Goal: Information Seeking & Learning: Learn about a topic

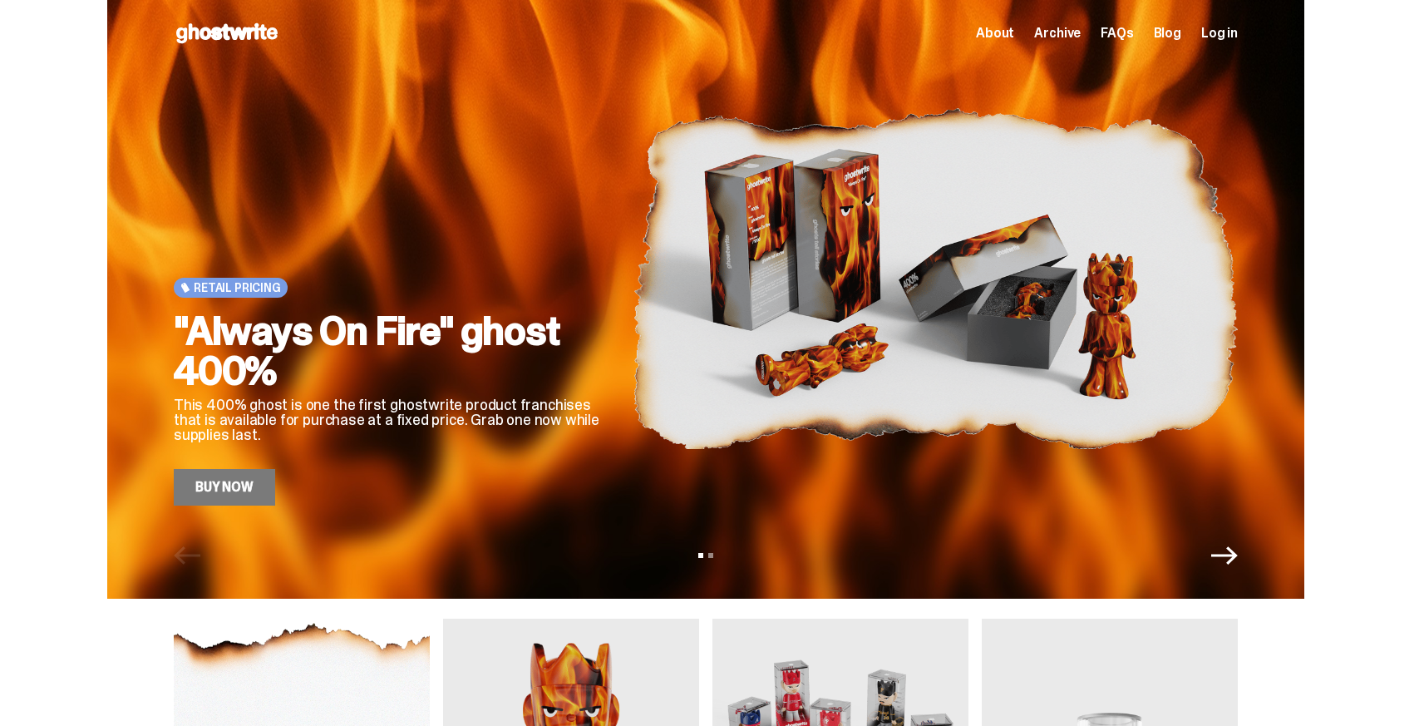
click at [1014, 37] on span "About" at bounding box center [995, 33] width 38 height 13
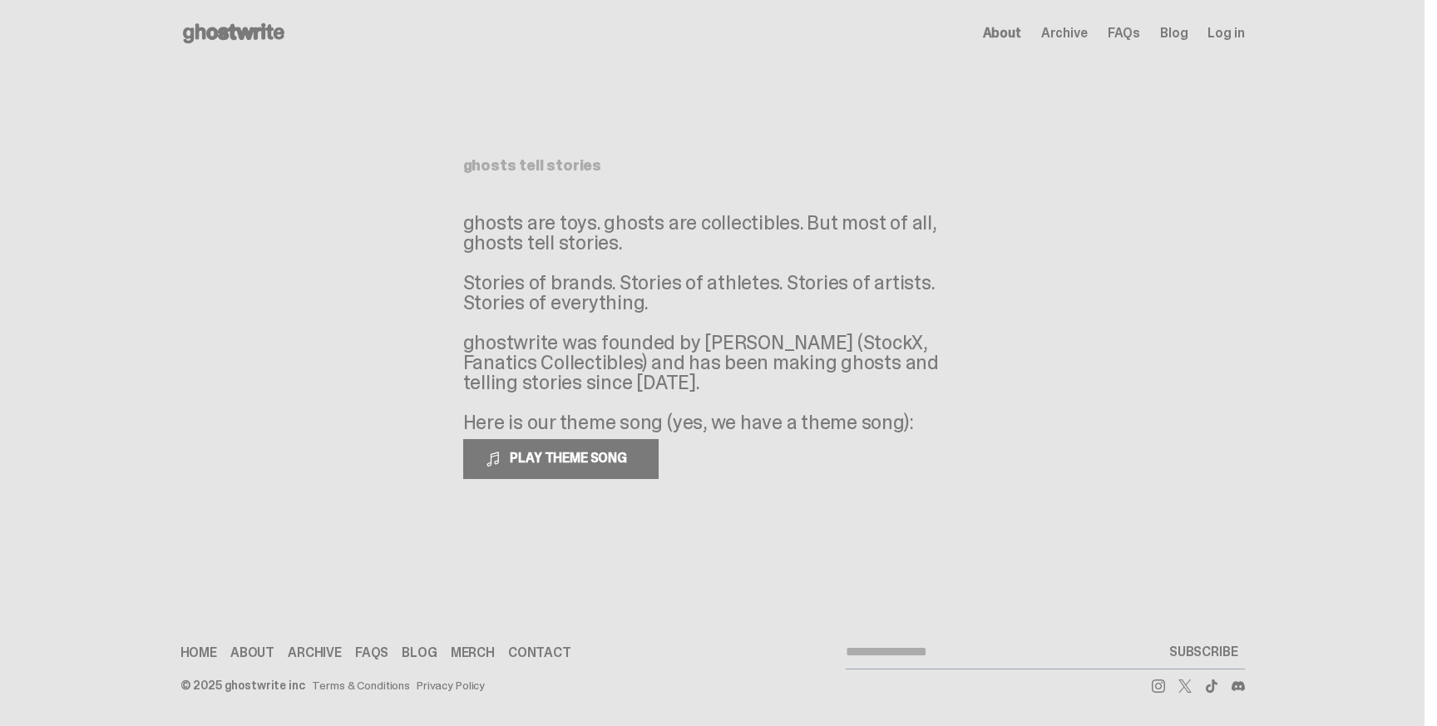
drag, startPoint x: 649, startPoint y: 243, endPoint x: 966, endPoint y: 425, distance: 365.4
click at [966, 425] on main "Something went wrong! Hang in there while we get back on track ghosts tell stor…" at bounding box center [712, 305] width 1424 height 476
click at [945, 385] on p "ghosts are toys. ghosts are collectibles. But most of all, ghosts tell stories.…" at bounding box center [712, 323] width 499 height 220
click at [543, 481] on div "ghosts tell stories ghosts are toys. ghosts are collectibles. But most of all, …" at bounding box center [712, 305] width 499 height 476
click at [553, 470] on button "PLAY THEME SONG" at bounding box center [560, 459] width 195 height 40
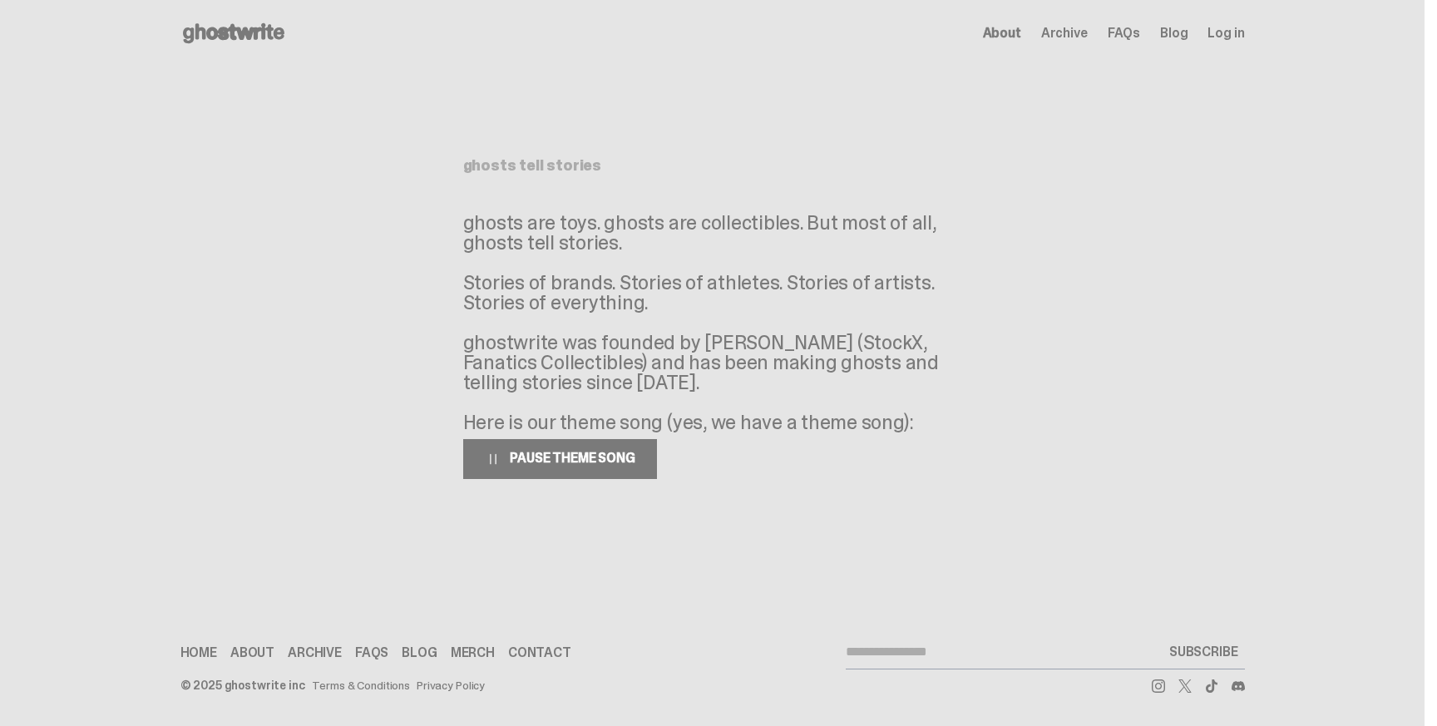
click at [1129, 32] on span "FAQs" at bounding box center [1124, 33] width 32 height 13
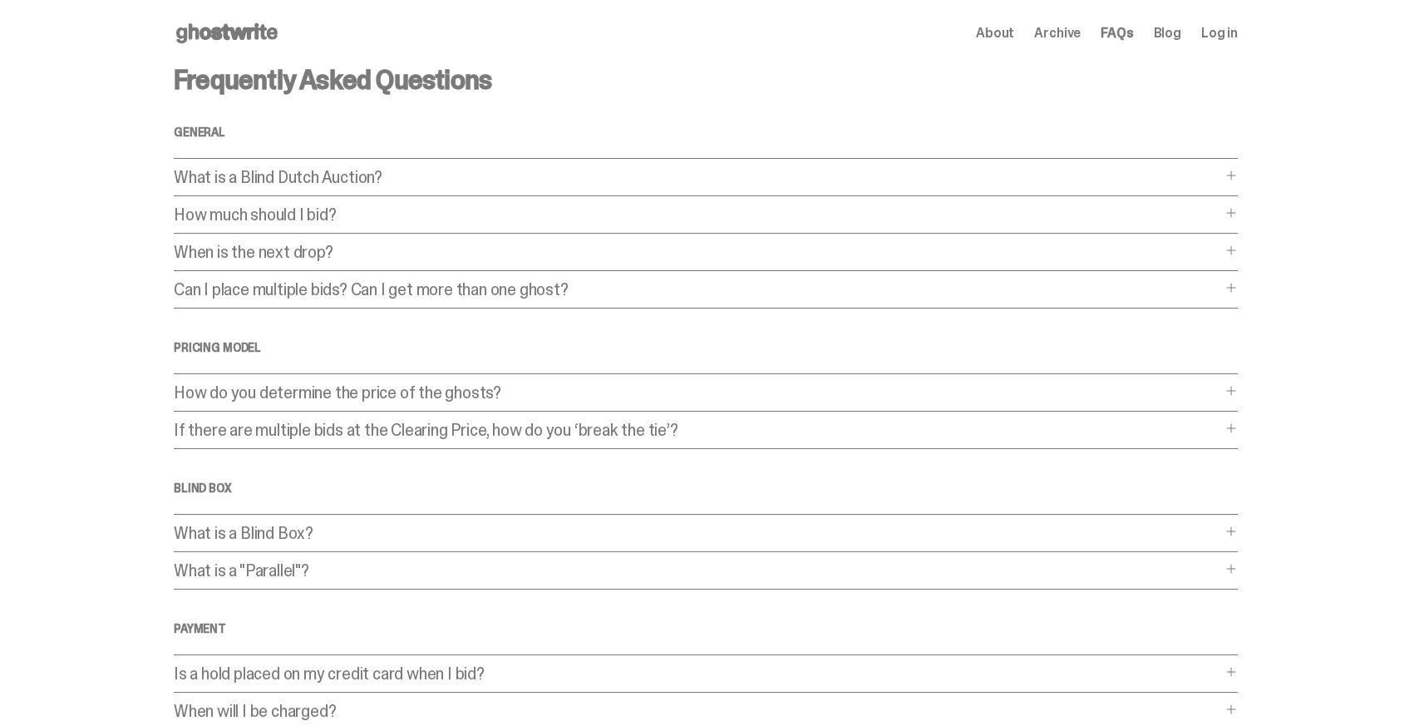
click at [334, 177] on p "What is a Blind Dutch Auction?" at bounding box center [698, 177] width 1048 height 17
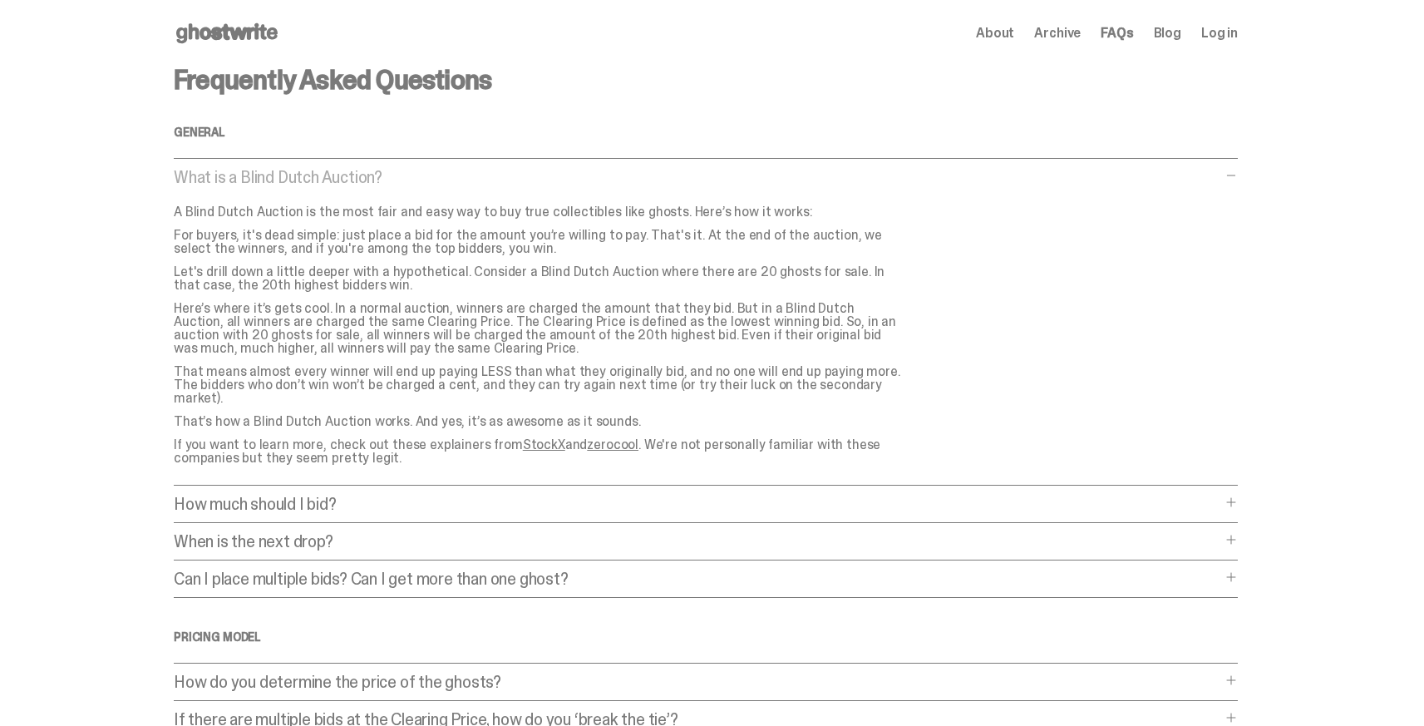
click at [334, 177] on p "What is a Blind Dutch Auction?" at bounding box center [698, 177] width 1048 height 17
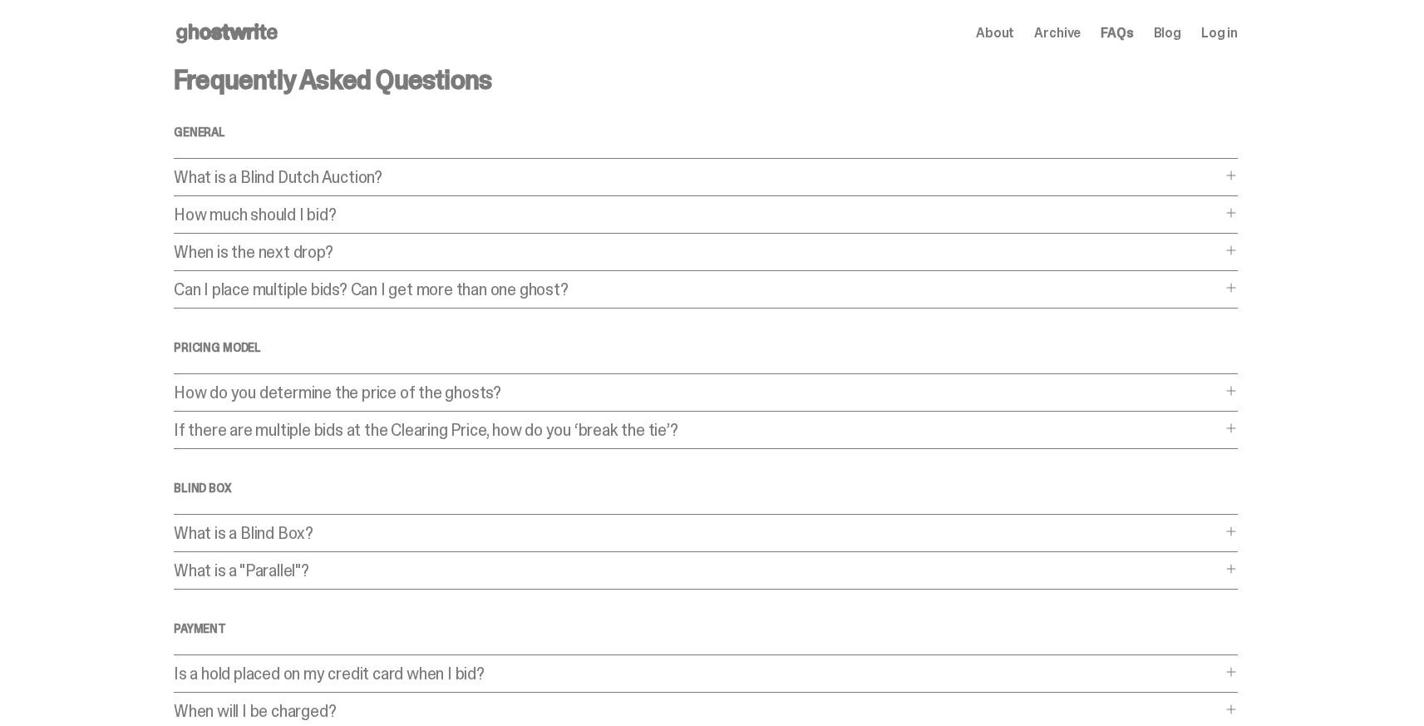
click at [491, 298] on p "Can I place multiple bids? Can I get more than one ghost?" at bounding box center [698, 289] width 1048 height 17
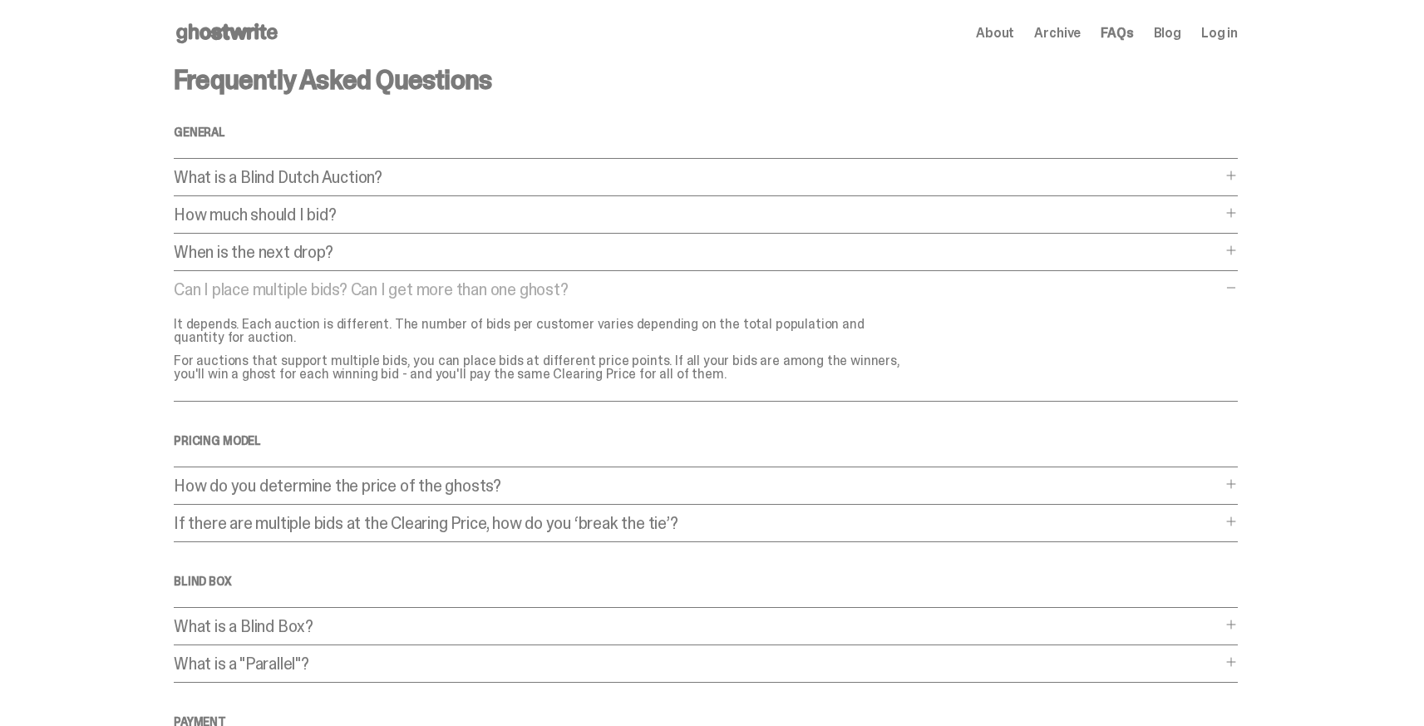
click at [394, 206] on p "How much should I bid?" at bounding box center [698, 214] width 1048 height 17
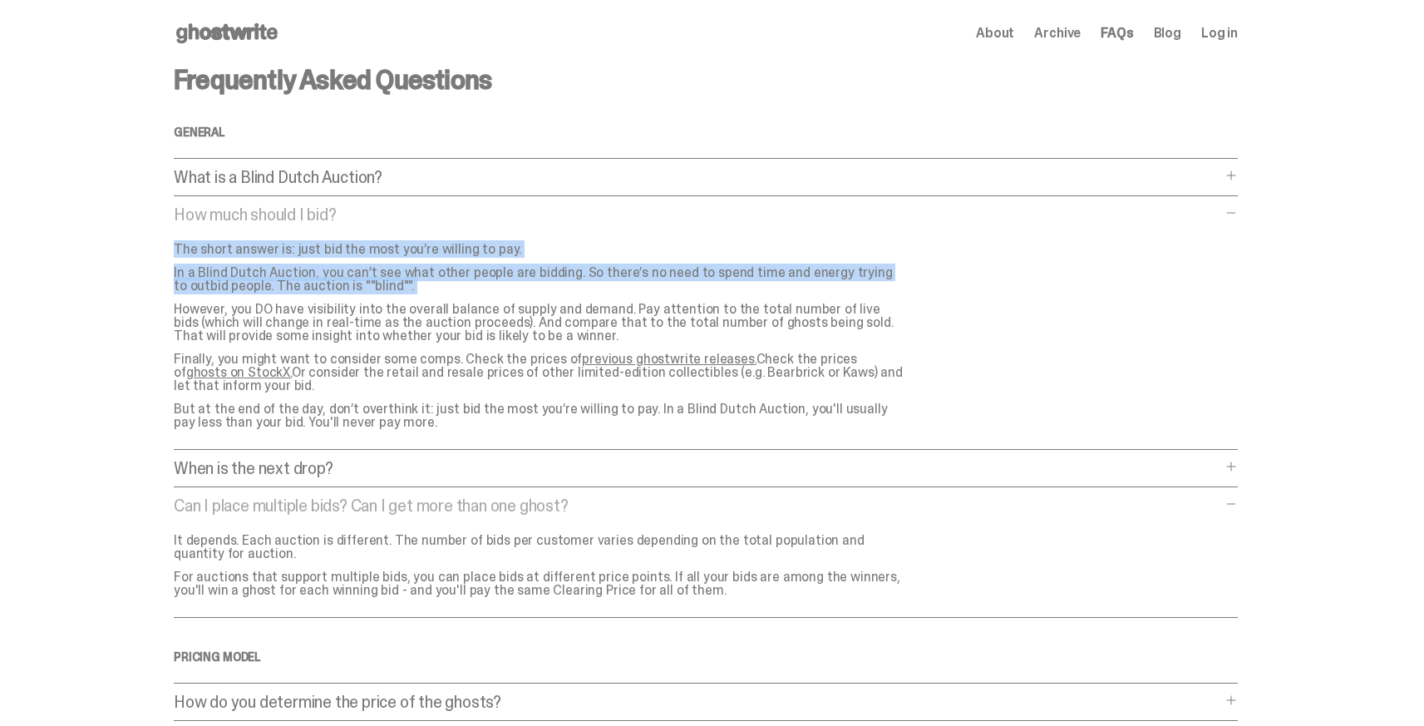
drag, startPoint x: 346, startPoint y: 294, endPoint x: 171, endPoint y: 246, distance: 181.1
click at [171, 246] on main "Something went wrong! Hang in there while we get back on track Frequently Asked…" at bounding box center [706, 661] width 1412 height 1188
drag, startPoint x: 574, startPoint y: 331, endPoint x: 146, endPoint y: 246, distance: 436.5
click at [146, 246] on main "Something went wrong! Hang in there while we get back on track Frequently Asked…" at bounding box center [706, 661] width 1412 height 1188
click at [582, 331] on p "However, you DO have visibility into the overall balance of supply and demand. …" at bounding box center [540, 323] width 732 height 40
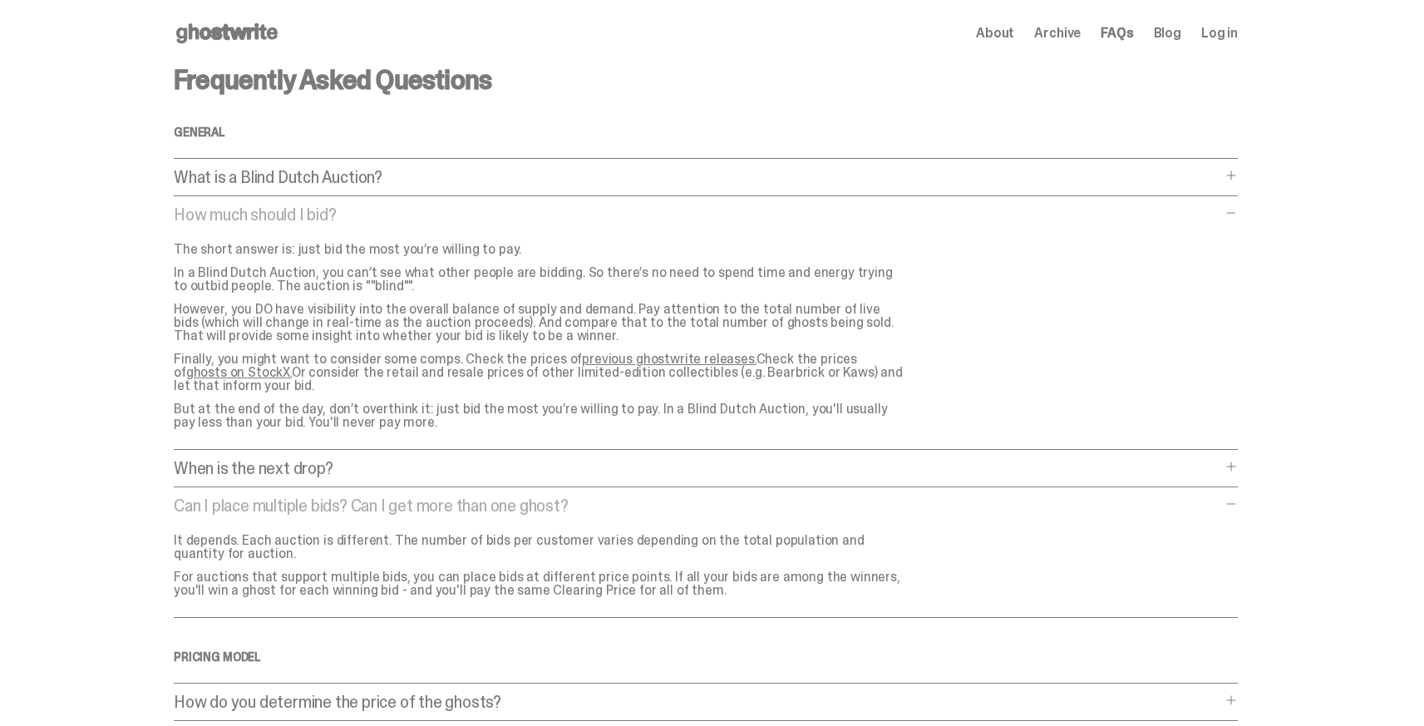
click at [582, 331] on p "However, you DO have visibility into the overall balance of supply and demand. …" at bounding box center [540, 323] width 732 height 40
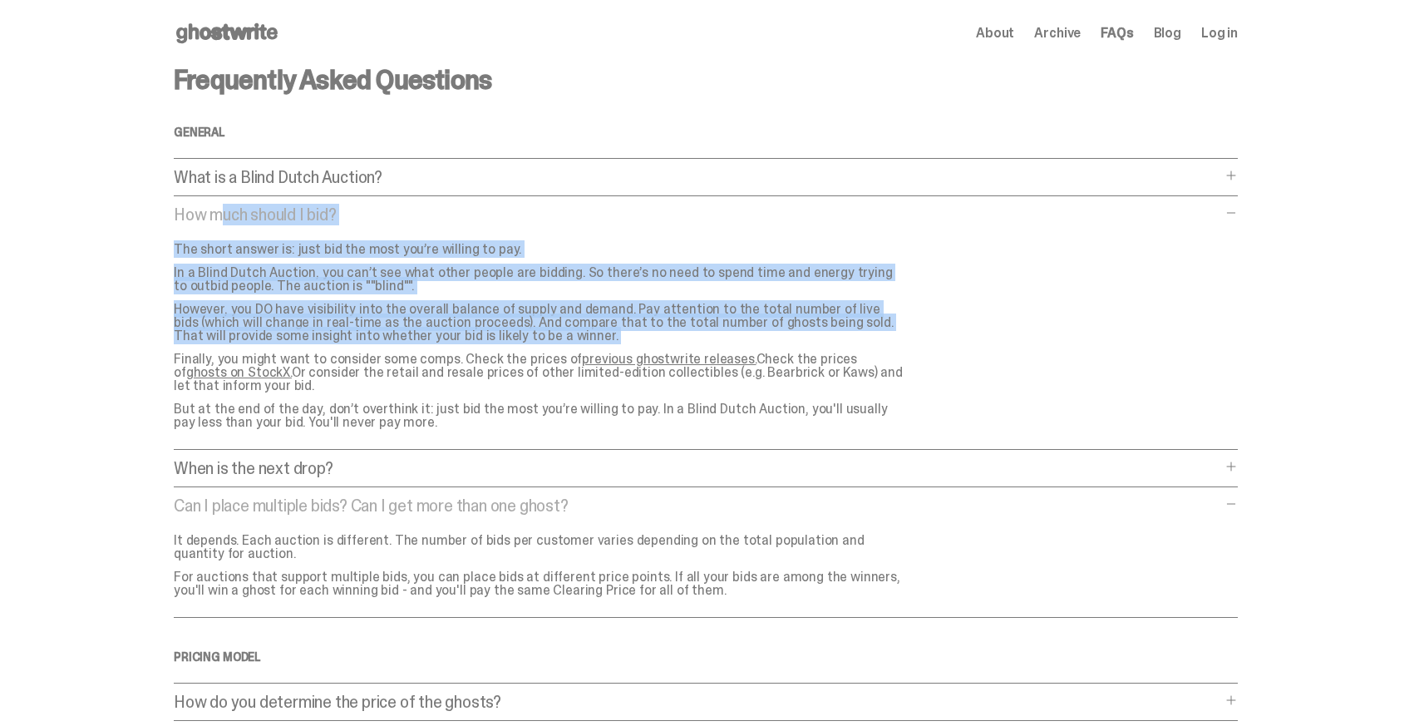
drag, startPoint x: 573, startPoint y: 336, endPoint x: 48, endPoint y: 209, distance: 539.9
click at [48, 209] on main "Something went wrong! Hang in there while we get back on track Frequently Asked…" at bounding box center [706, 661] width 1412 height 1188
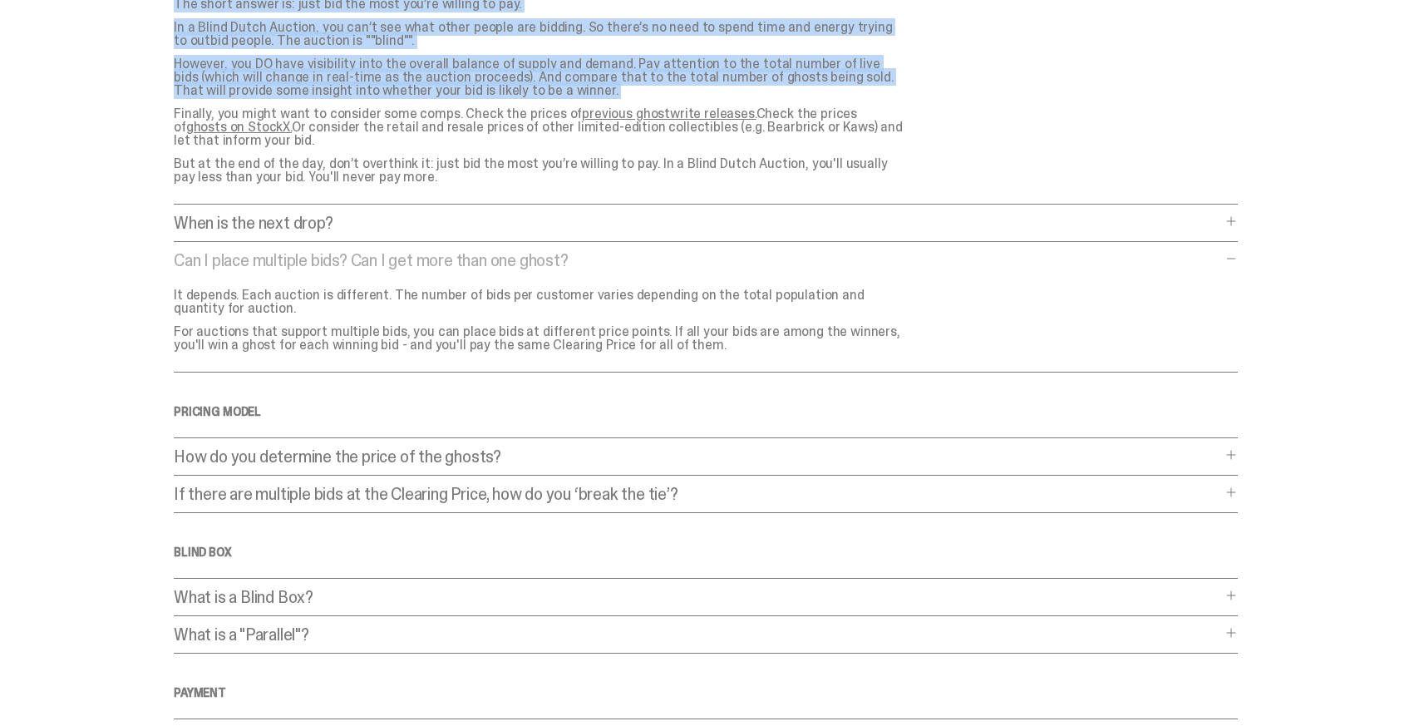
scroll to position [281, 0]
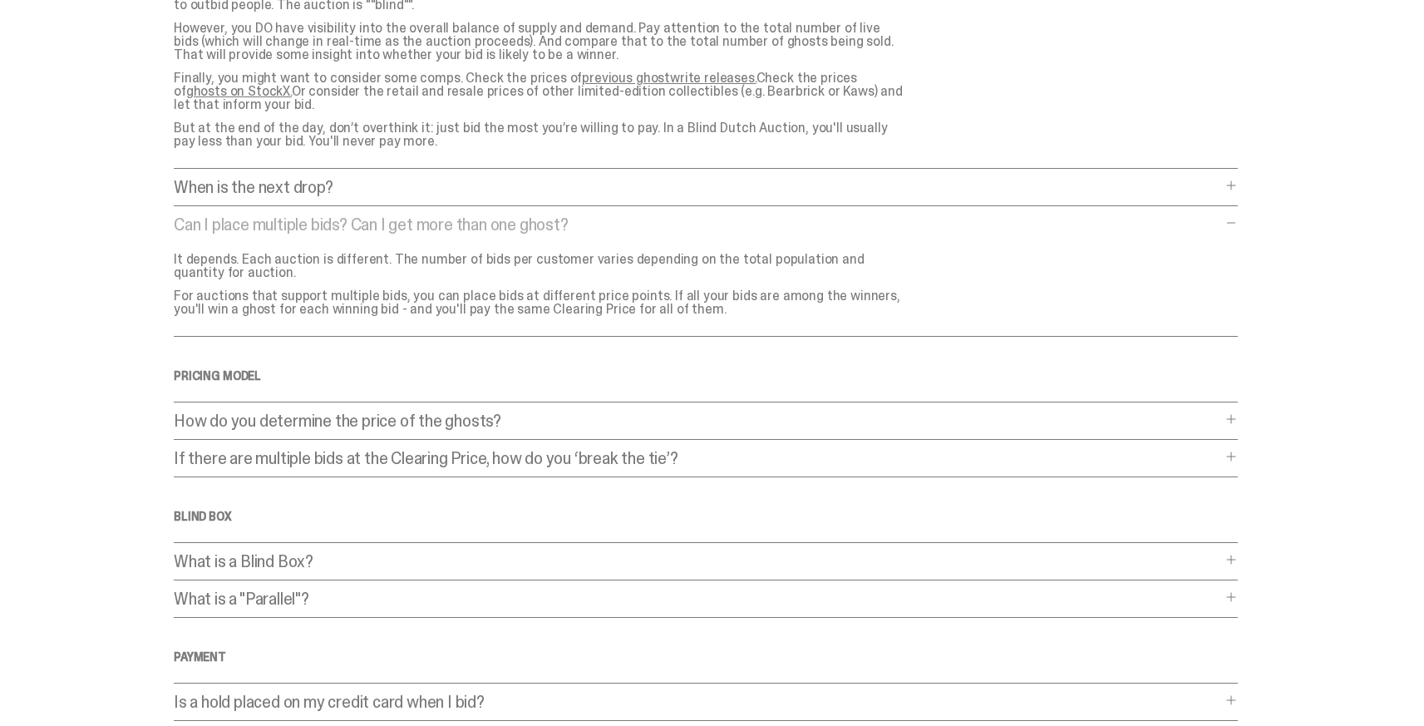
click at [237, 183] on p "When is the next drop?" at bounding box center [698, 187] width 1048 height 17
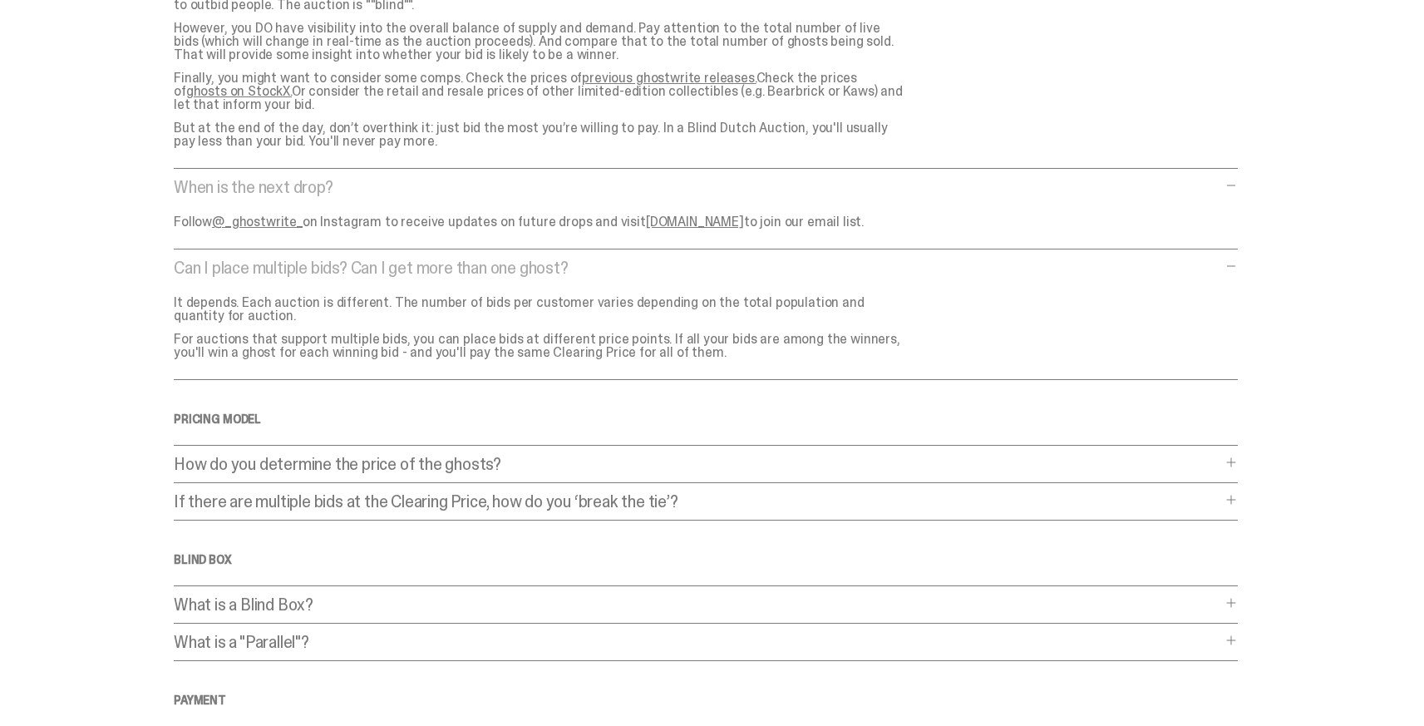
click at [234, 185] on p "When is the next drop?" at bounding box center [698, 187] width 1048 height 17
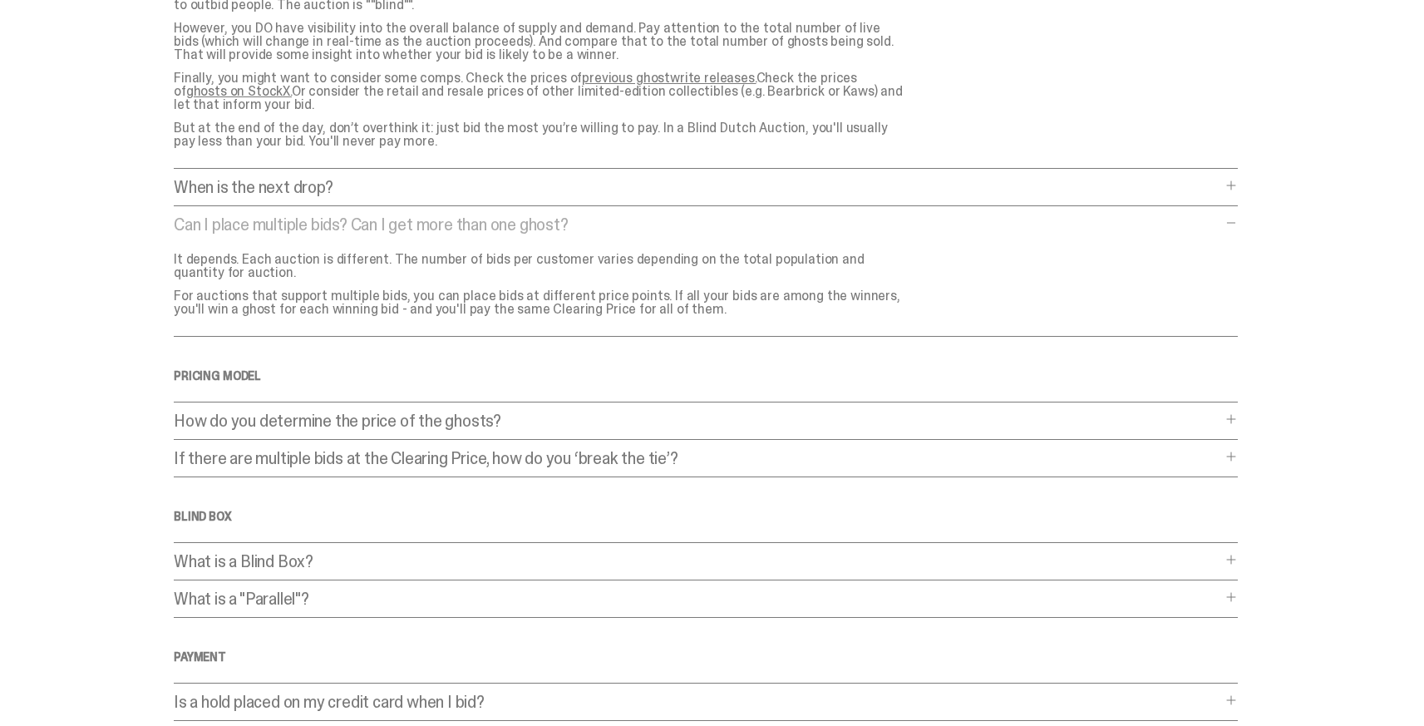
click at [224, 216] on p "Can I place multiple bids? Can I get more than one ghost?" at bounding box center [698, 224] width 1048 height 17
click at [0, 0] on p "Can I place multiple bids? Can I get more than one ghost?" at bounding box center [0, 0] width 0 height 0
click at [224, 216] on p "Can I place multiple bids? Can I get more than one ghost?" at bounding box center [698, 224] width 1048 height 17
click at [0, 0] on p "Can I place multiple bids? Can I get more than one ghost?" at bounding box center [0, 0] width 0 height 0
click at [224, 216] on p "Can I place multiple bids? Can I get more than one ghost?" at bounding box center [698, 224] width 1048 height 17
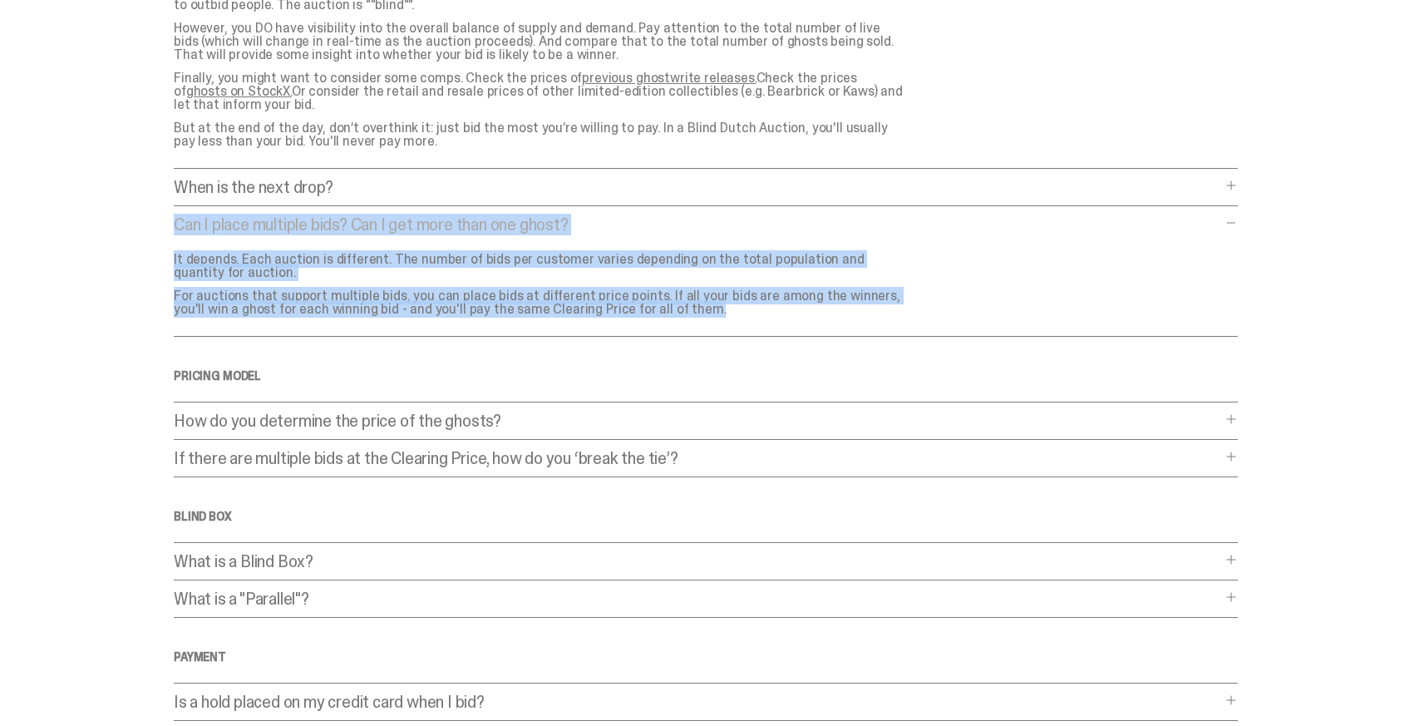
click at [0, 0] on p "Can I place multiple bids? Can I get more than one ghost?" at bounding box center [0, 0] width 0 height 0
click at [202, 217] on p "Can I place multiple bids? Can I get more than one ghost?" at bounding box center [698, 224] width 1048 height 17
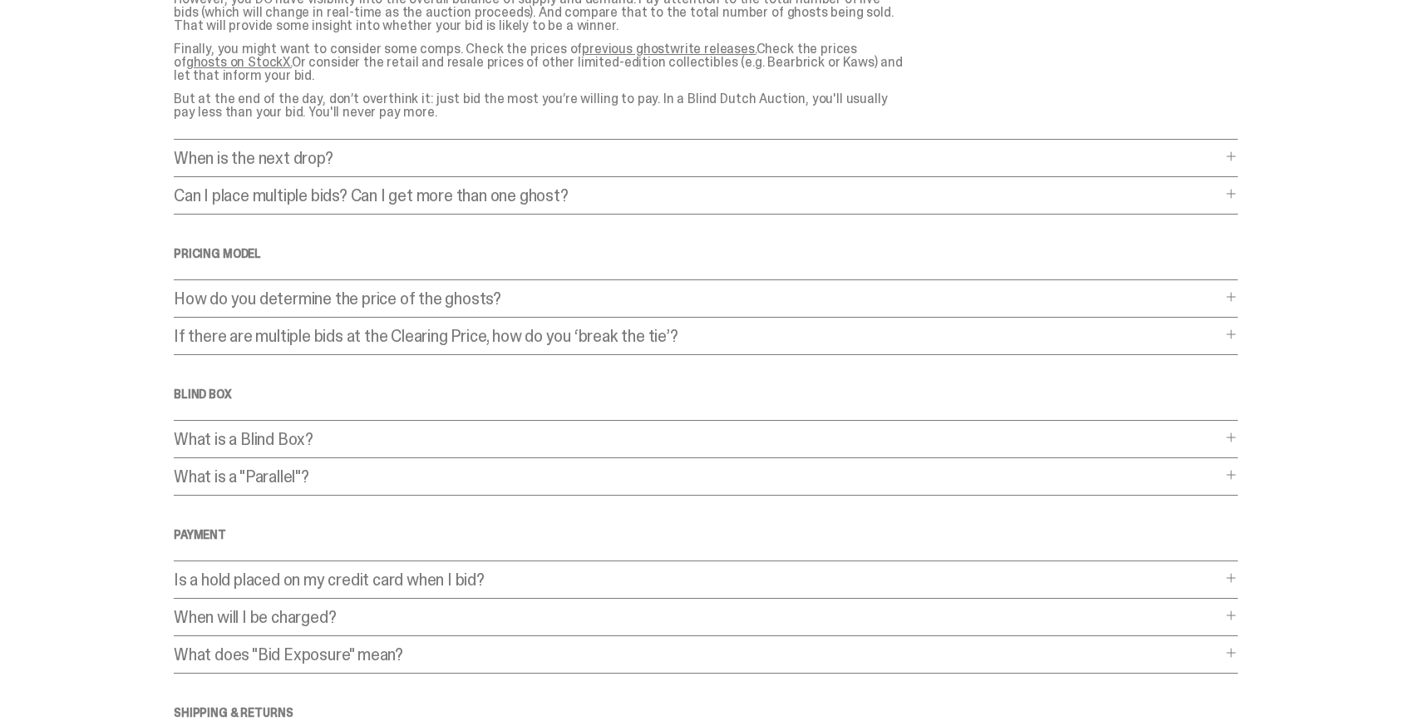
scroll to position [311, 0]
click at [274, 298] on p "How do you determine the price of the ghosts?" at bounding box center [698, 297] width 1048 height 17
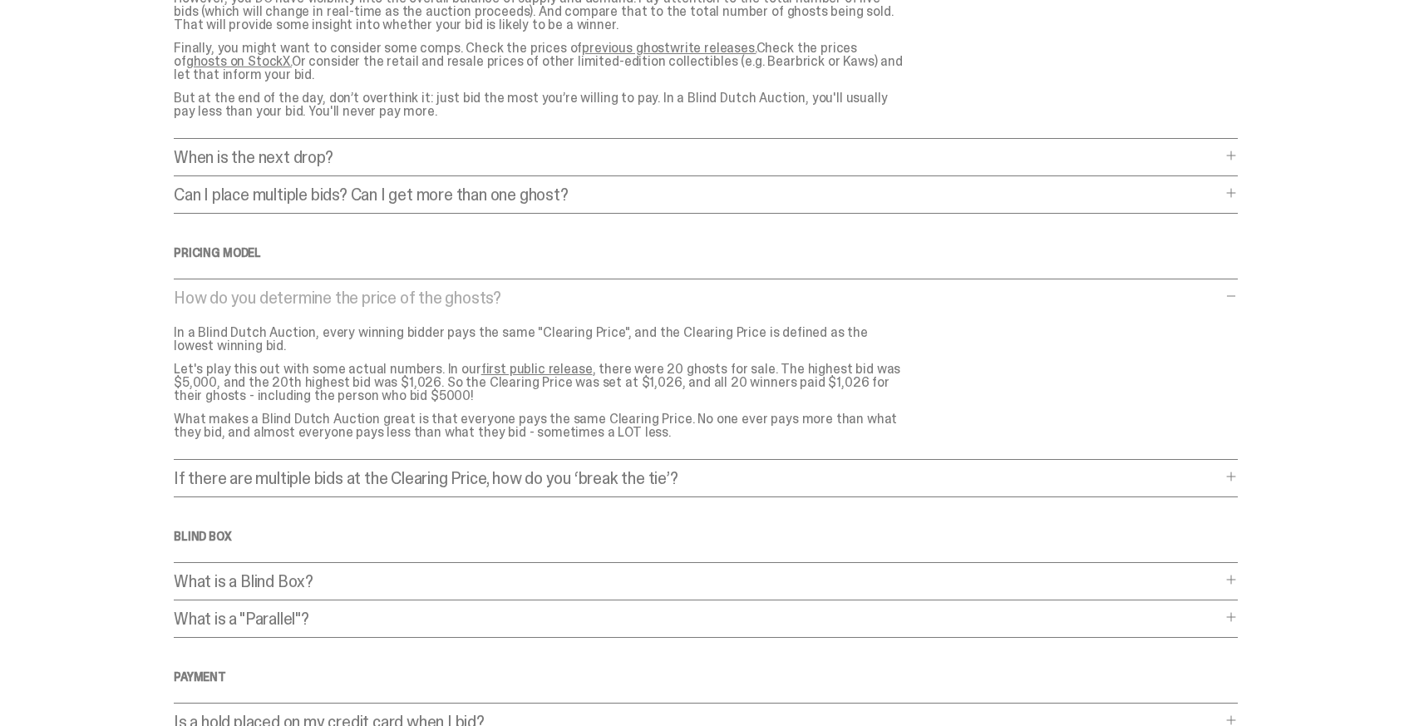
scroll to position [314, 0]
click at [249, 479] on p "If there are multiple bids at the Clearing Price, how do you ‘break the tie’?" at bounding box center [698, 474] width 1048 height 17
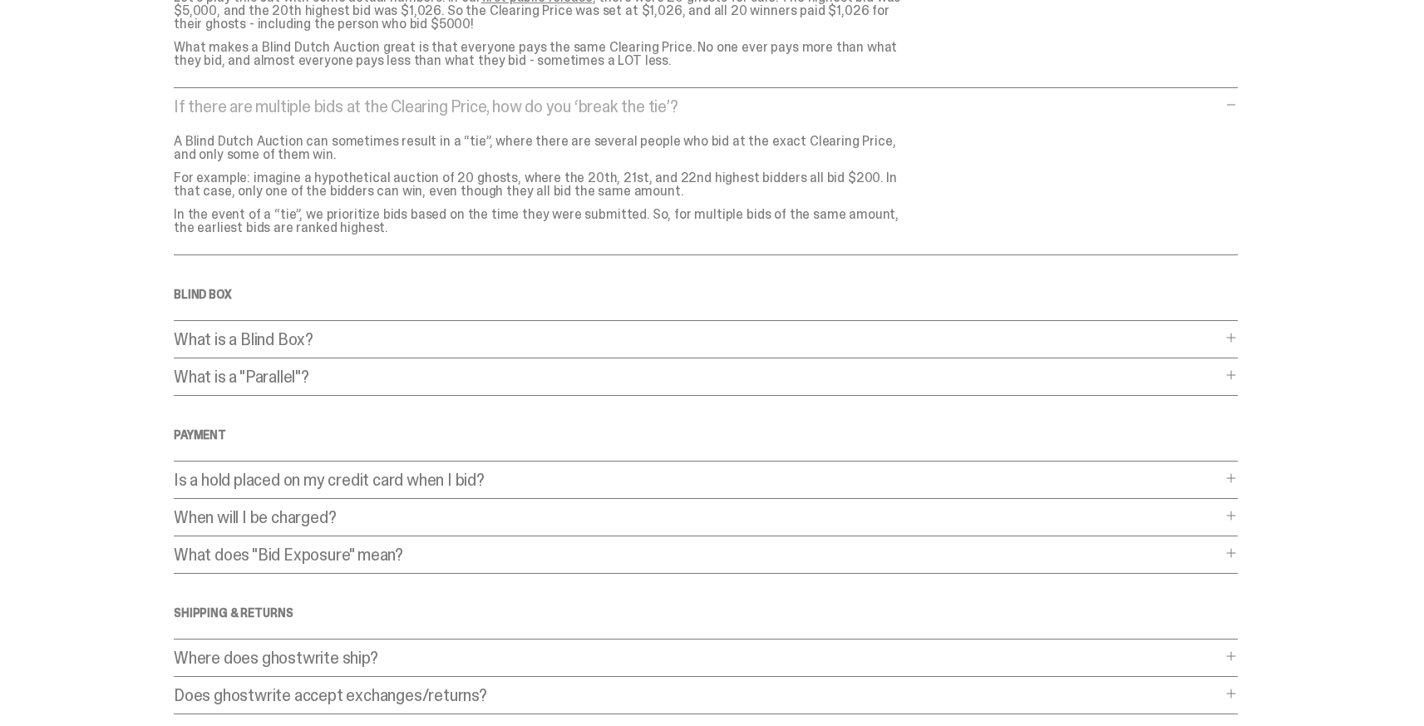
scroll to position [713, 0]
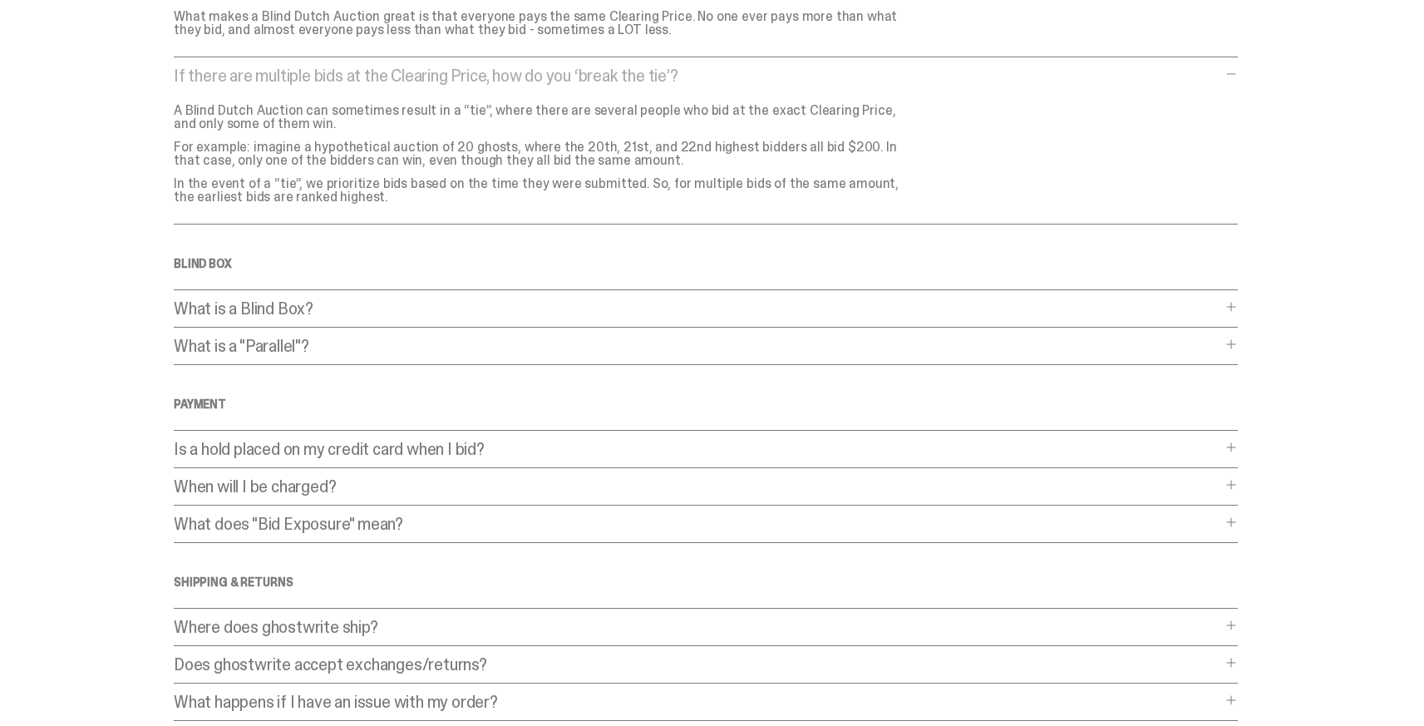
click at [369, 305] on p "What is a Blind Box?" at bounding box center [698, 308] width 1048 height 17
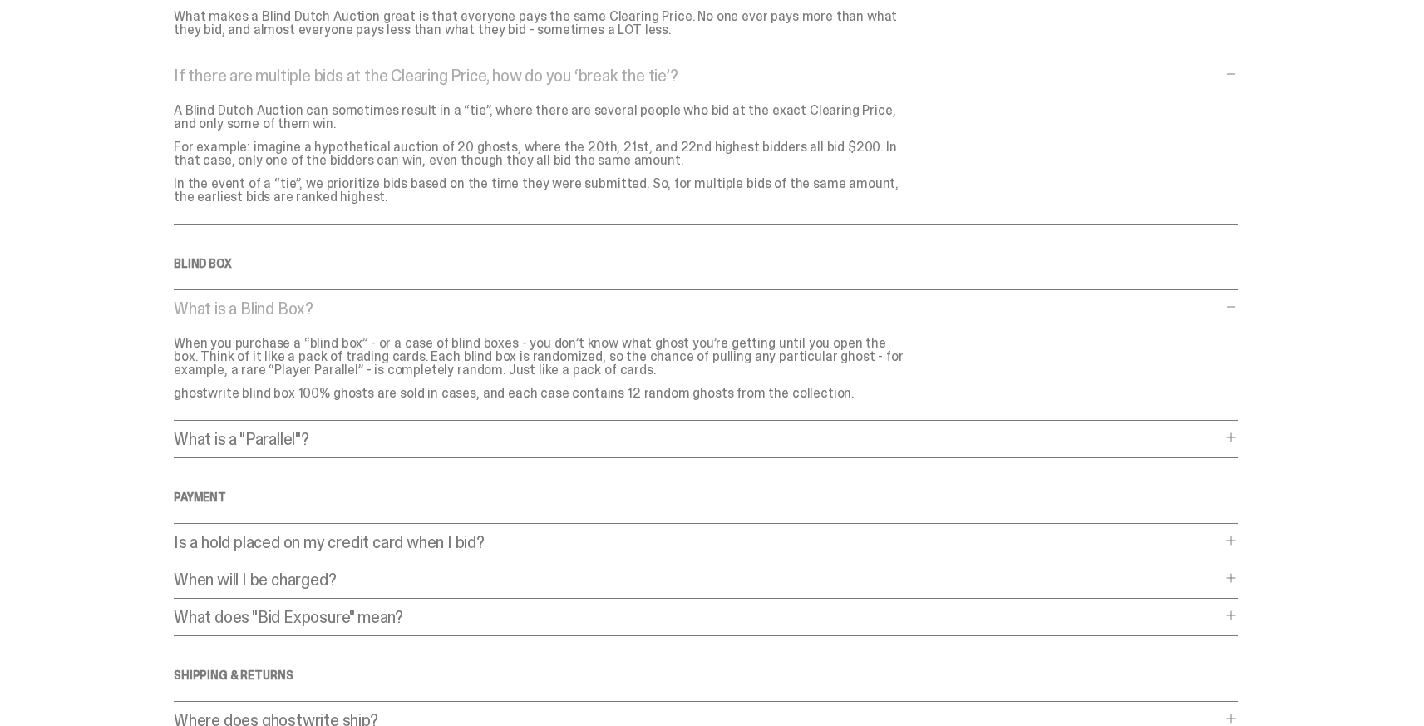
click at [304, 306] on p "What is a Blind Box?" at bounding box center [698, 308] width 1048 height 17
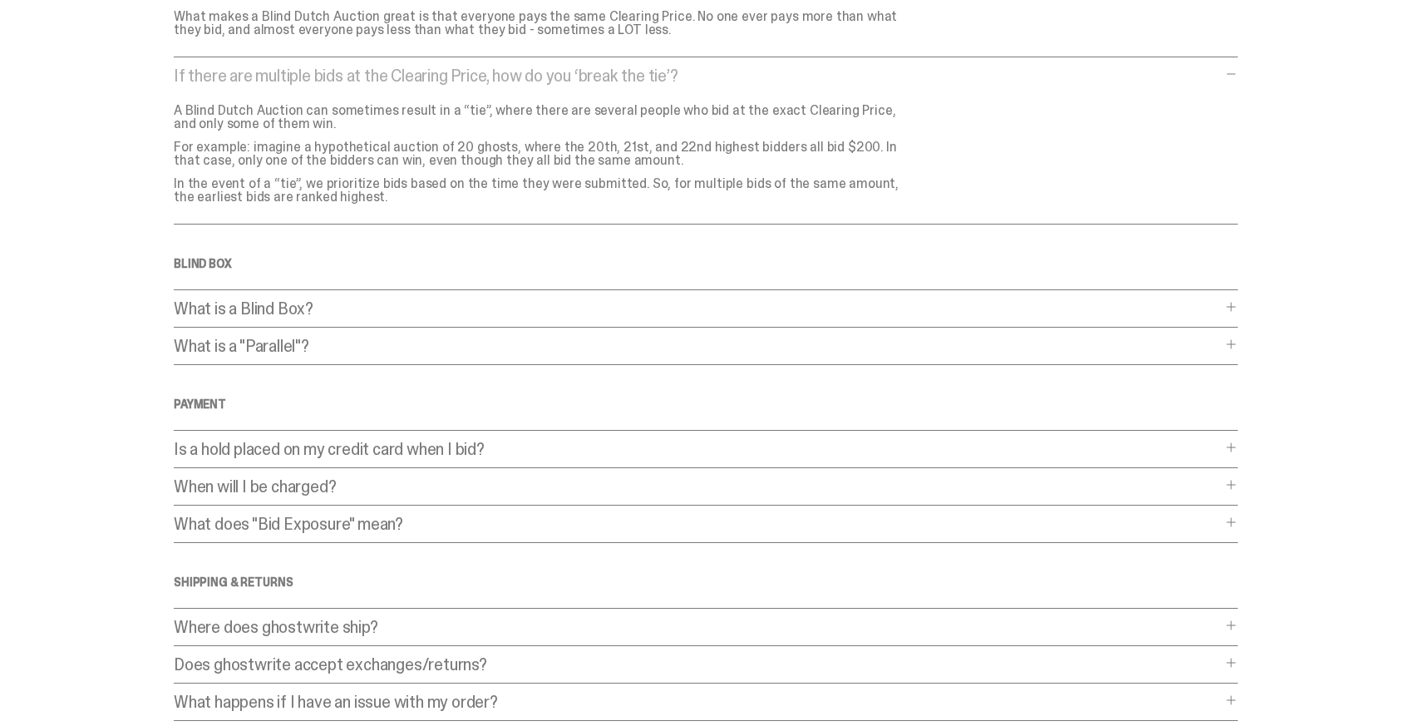
click at [294, 343] on p "What is a "Parallel"?" at bounding box center [698, 346] width 1048 height 17
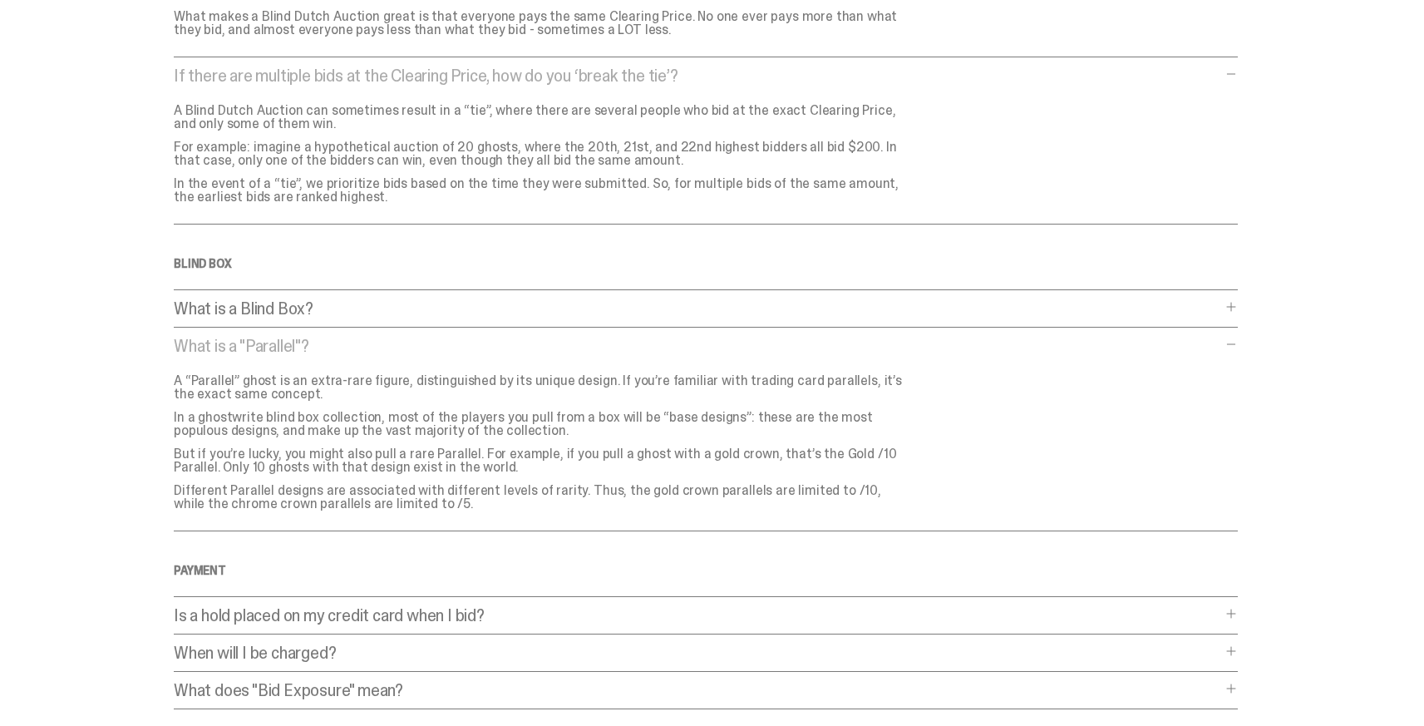
drag, startPoint x: 300, startPoint y: 397, endPoint x: 348, endPoint y: 417, distance: 51.9
click at [348, 417] on div "A “Parallel” ghost is an extra-rare figure, distinguished by its unique design.…" at bounding box center [546, 442] width 745 height 136
click at [348, 417] on p "In a ghostwrite blind box collection, most of the players you pull from a box w…" at bounding box center [540, 424] width 732 height 27
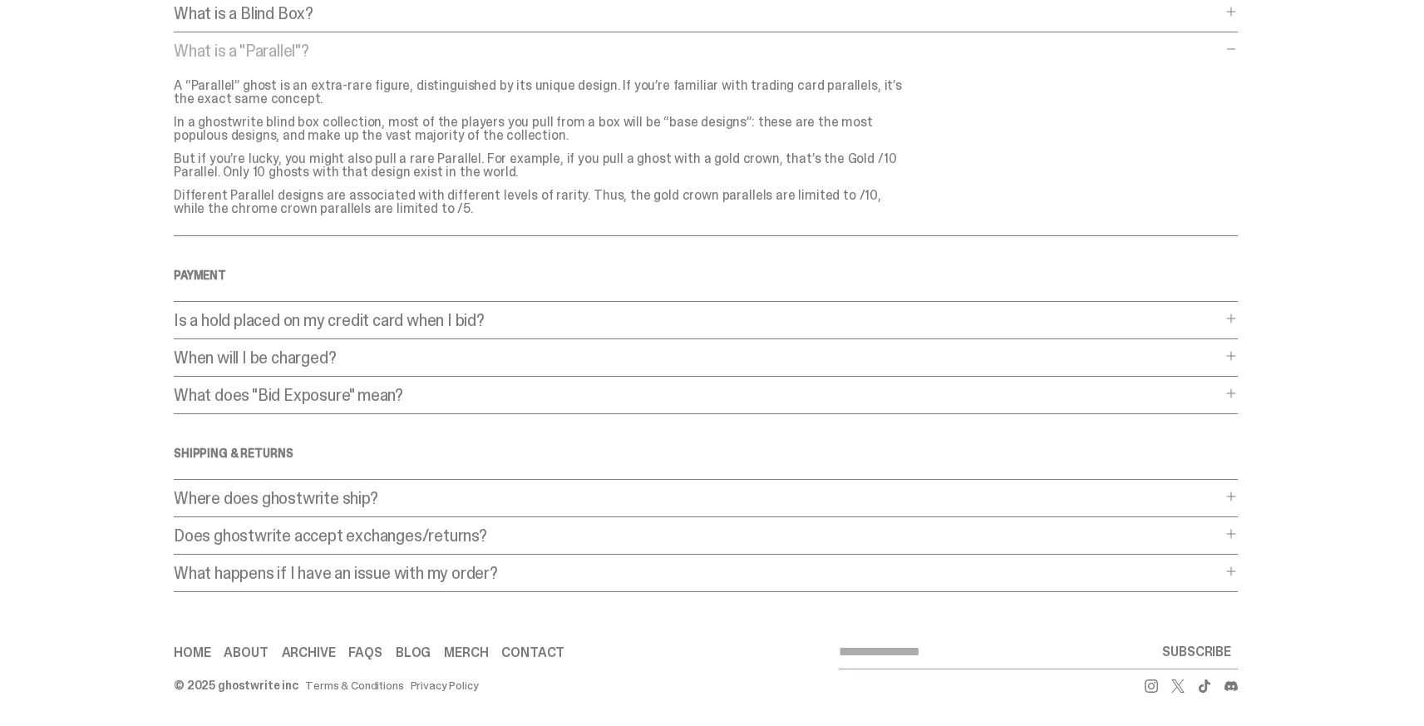
scroll to position [0, 0]
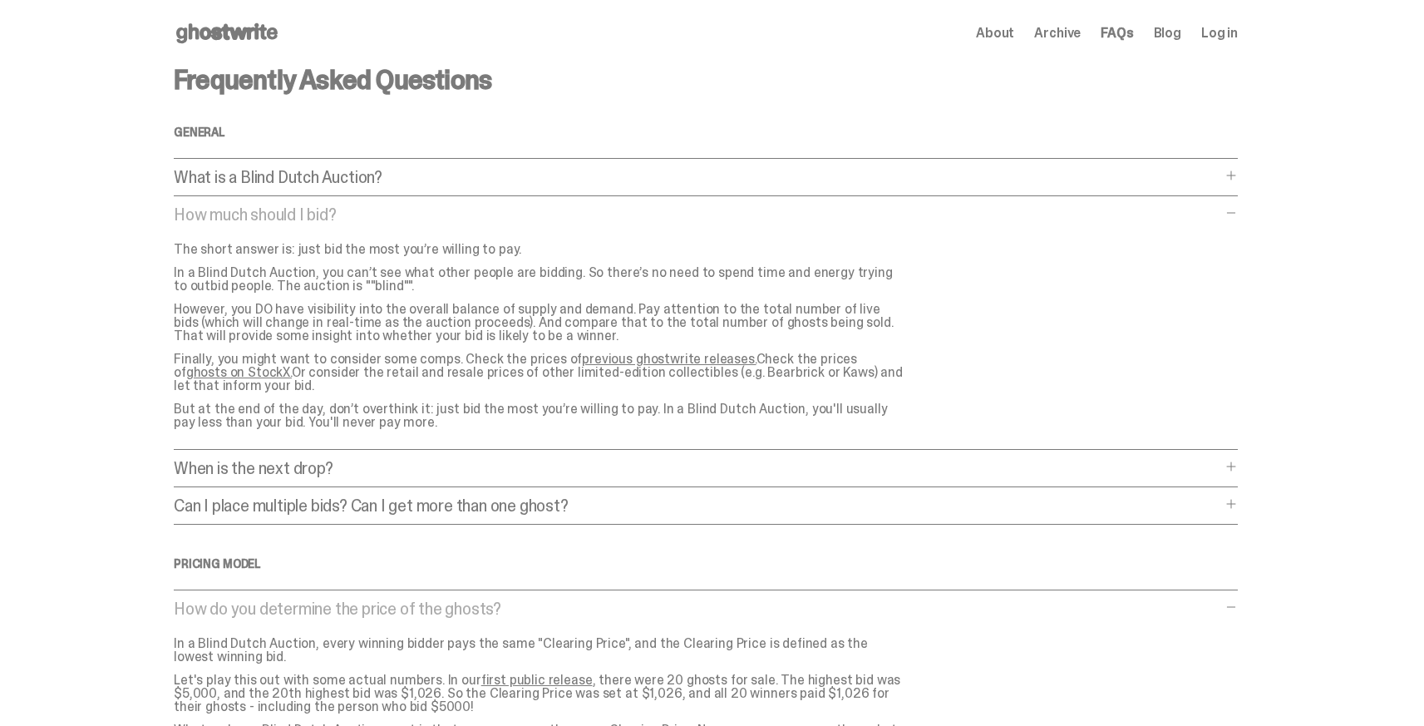
click at [1033, 31] on div "About Archive FAQs Blog Log in" at bounding box center [1107, 33] width 262 height 20
click at [1058, 31] on span "Archive" at bounding box center [1057, 33] width 47 height 13
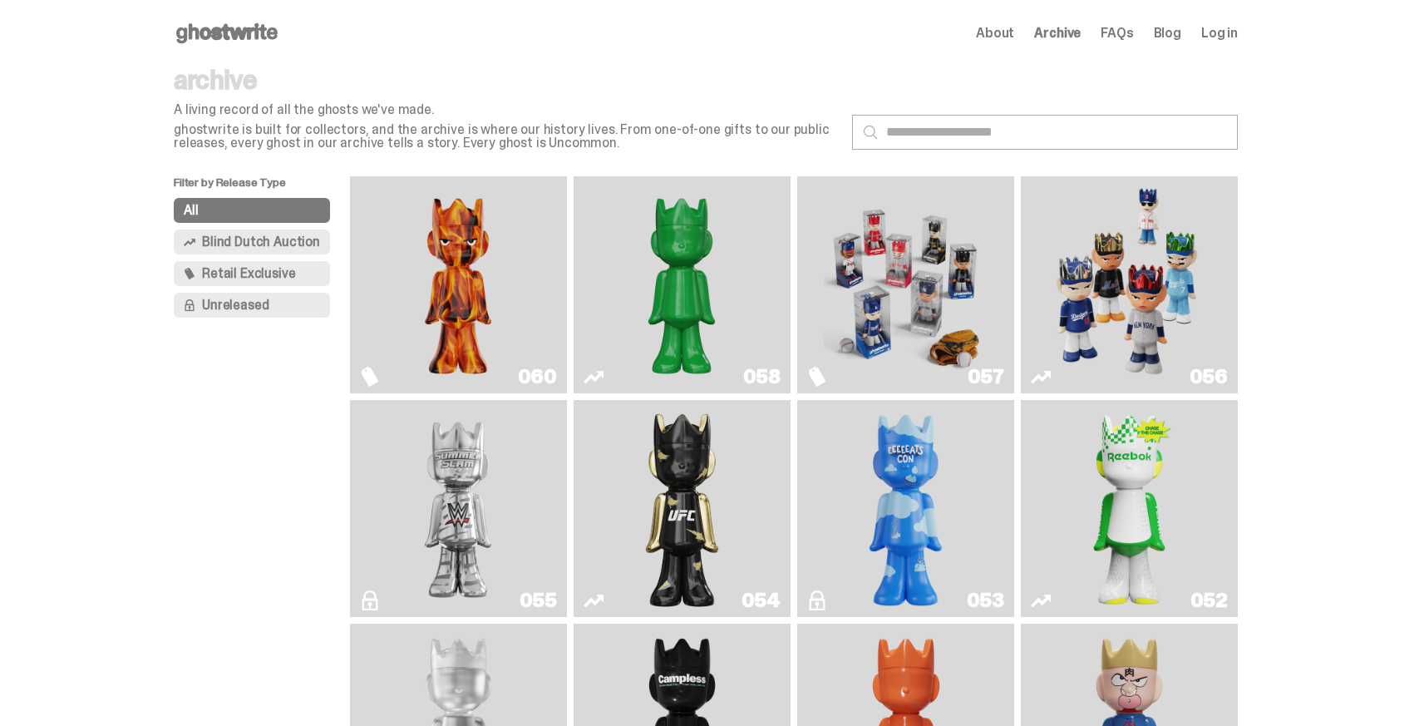
click at [229, 308] on span "Unreleased" at bounding box center [235, 304] width 67 height 13
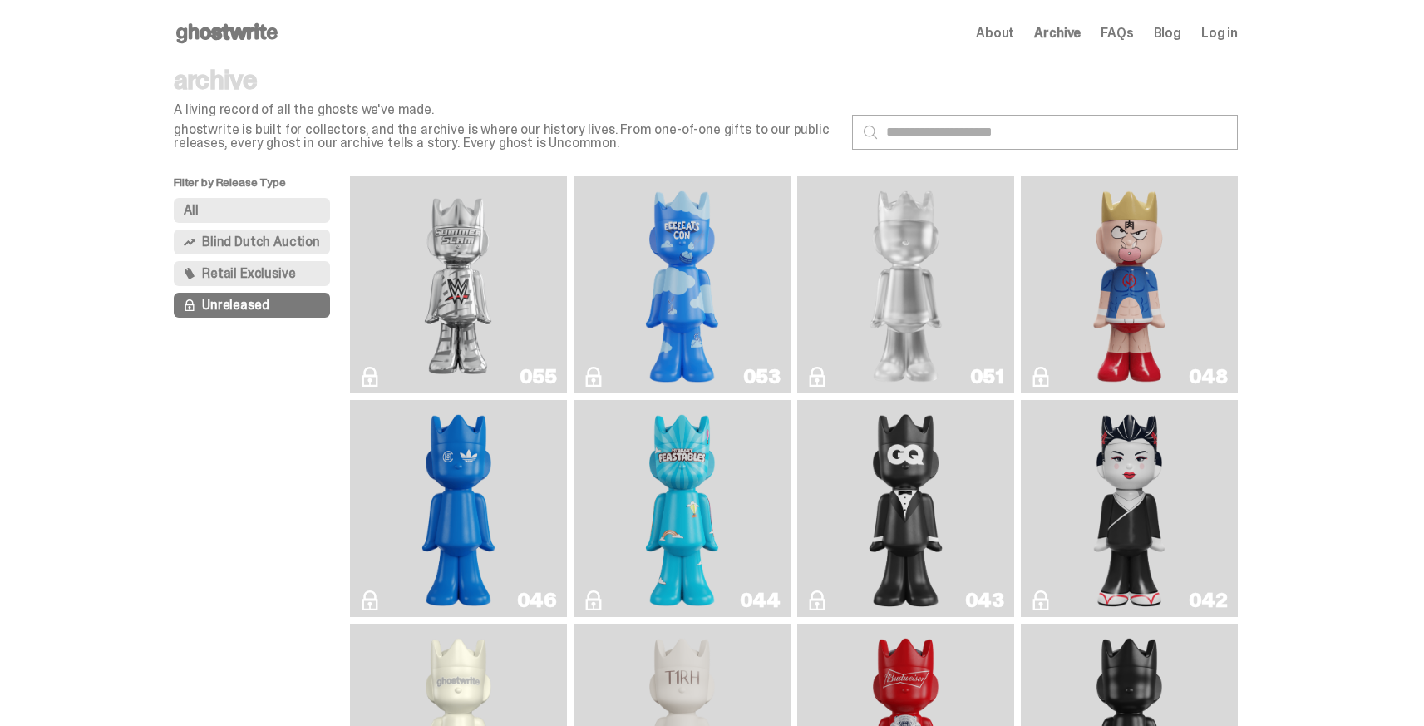
click at [488, 284] on img "I Was There SummerSlam" at bounding box center [458, 285] width 163 height 204
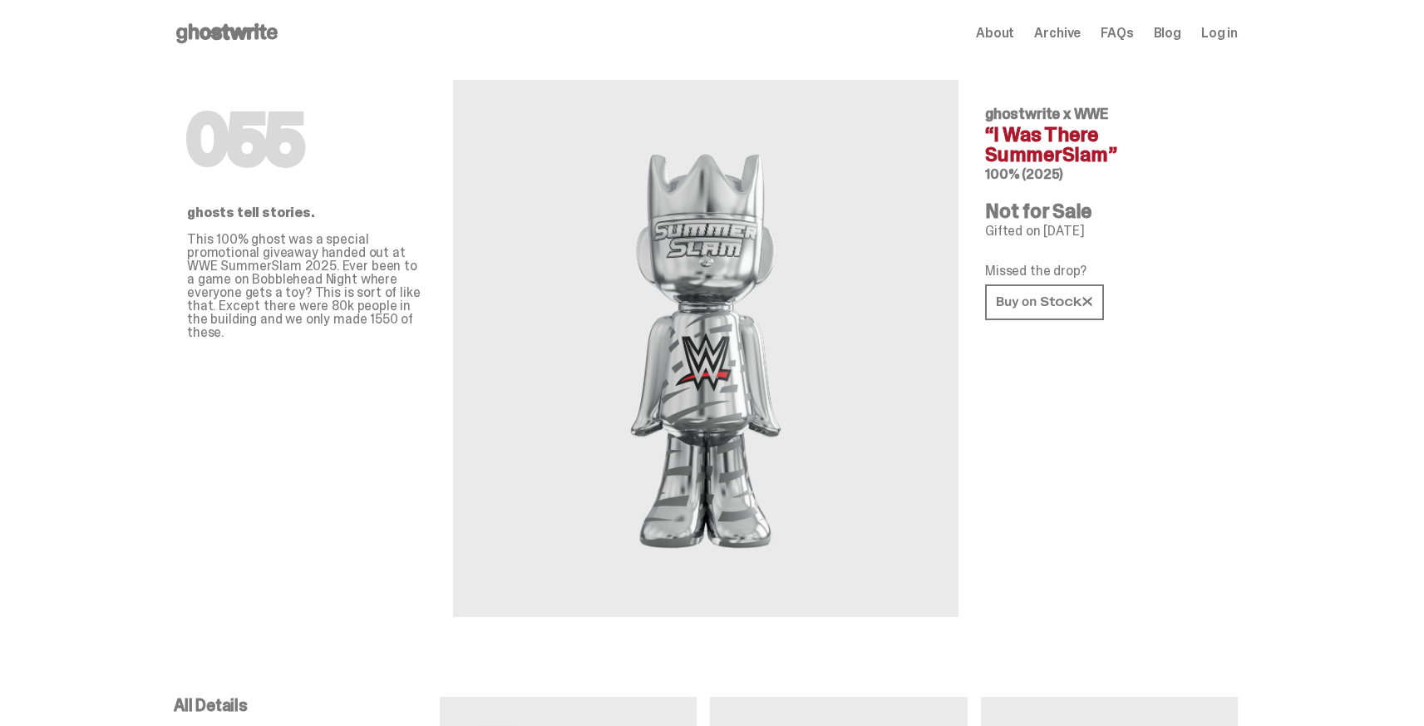
drag, startPoint x: 190, startPoint y: 239, endPoint x: 302, endPoint y: 226, distance: 113.0
click at [302, 226] on div "055 ghosts tell stories. This 100% ghost was a special promotional giveaway han…" at bounding box center [706, 362] width 1064 height 590
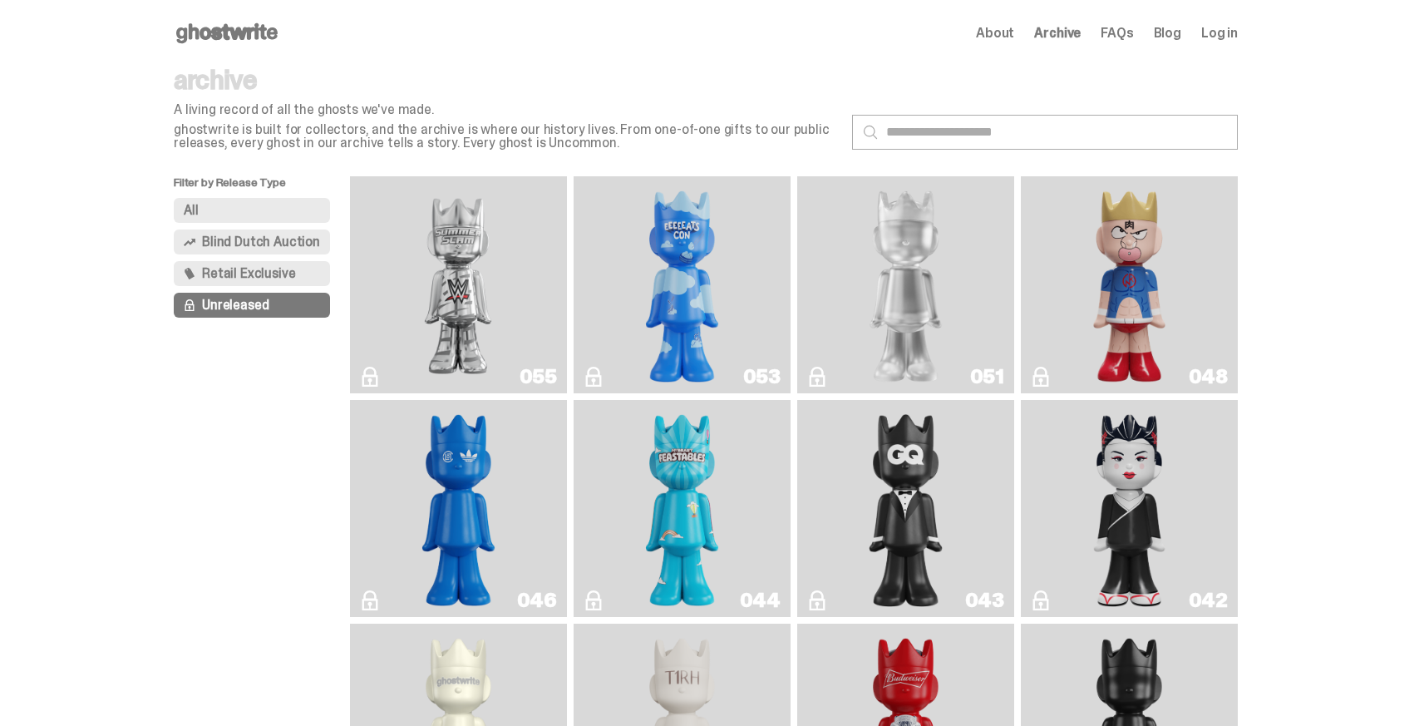
click at [223, 238] on span "Blind Dutch Auction" at bounding box center [261, 241] width 118 height 13
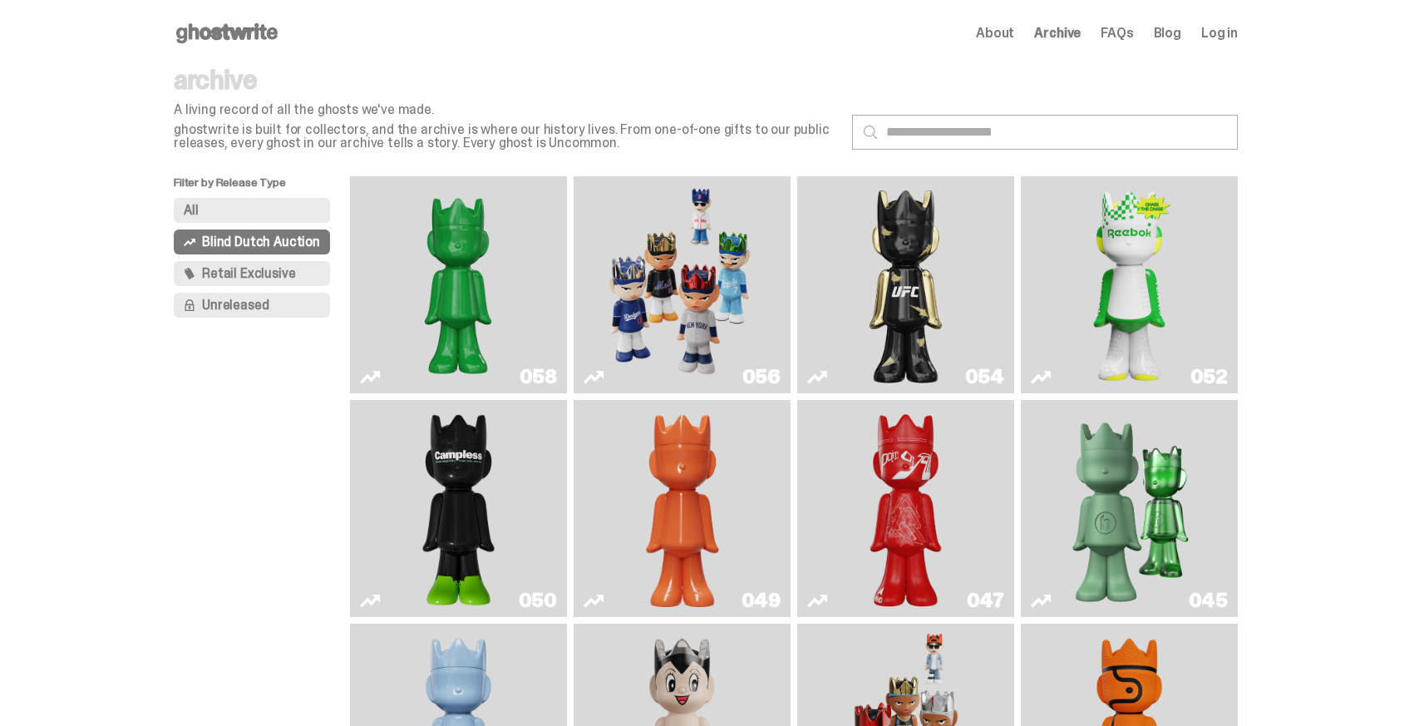
click at [261, 276] on span "Retail Exclusive" at bounding box center [248, 273] width 93 height 13
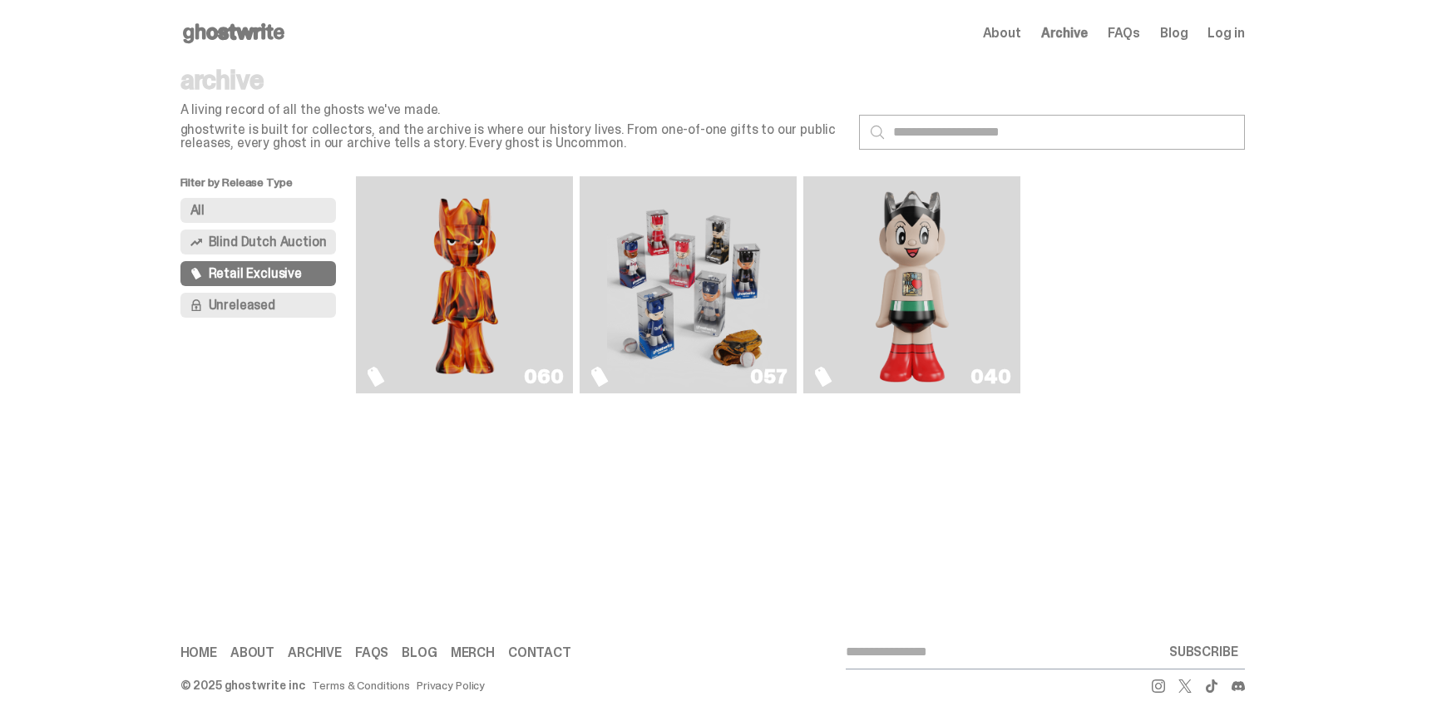
click at [282, 253] on button "Blind Dutch Auction" at bounding box center [258, 241] width 156 height 25
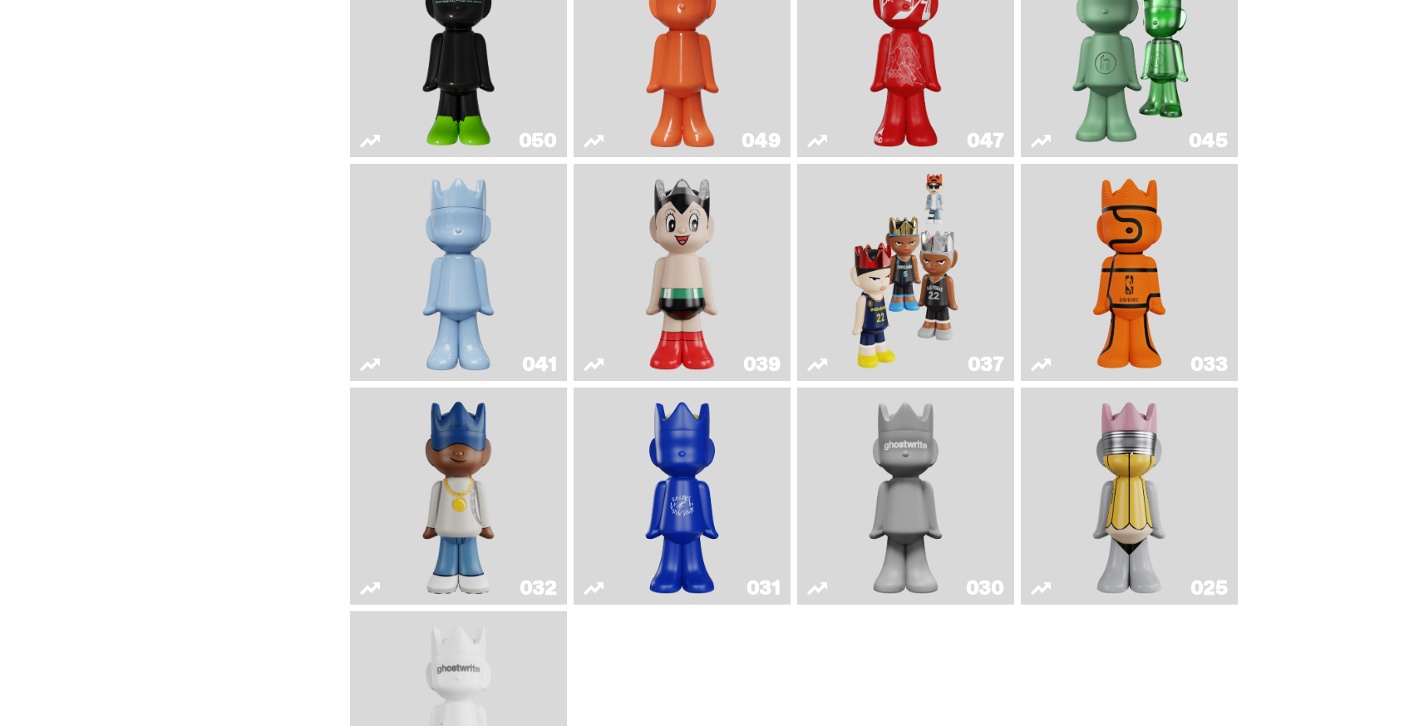
scroll to position [694, 0]
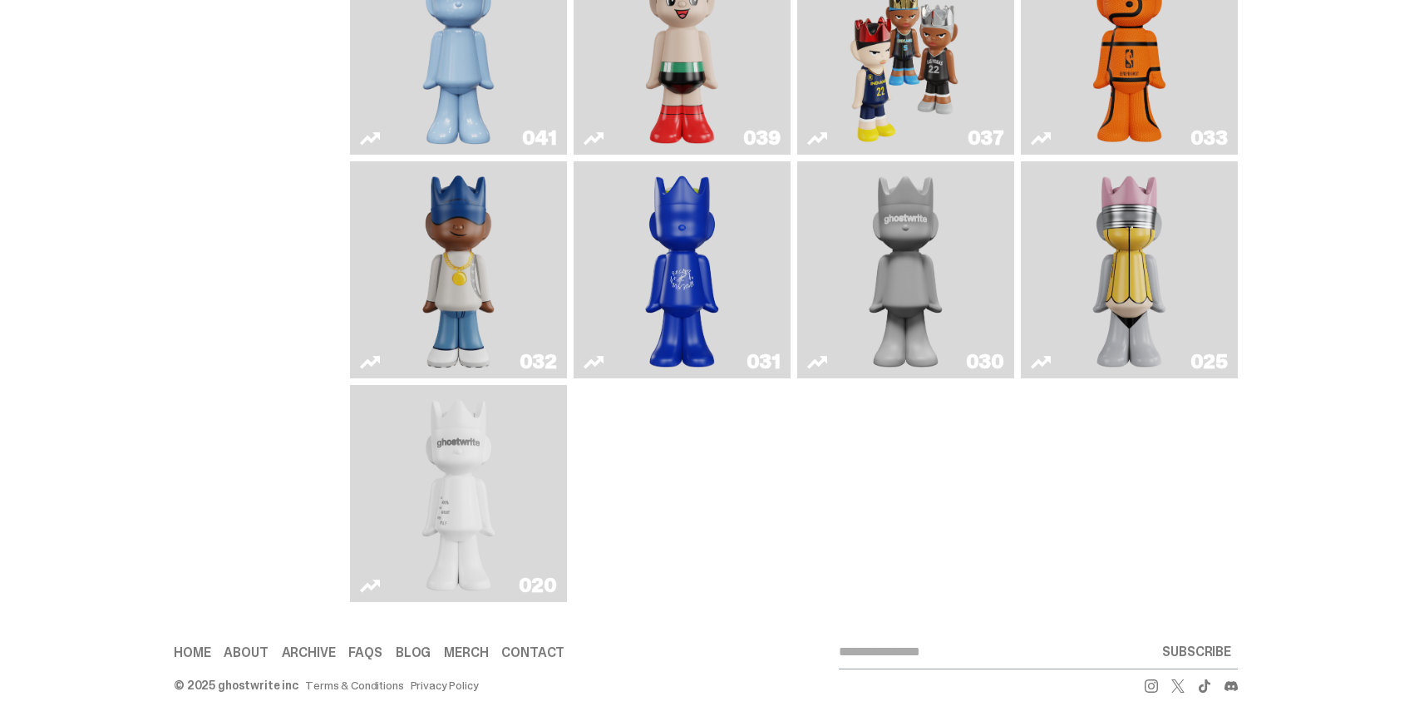
click at [570, 521] on div "058 056 054 052 050 049 047 045 041 039 037 033 032 031 030 025 020" at bounding box center [794, 46] width 888 height 1112
click at [488, 516] on img "ghost" at bounding box center [459, 494] width 115 height 204
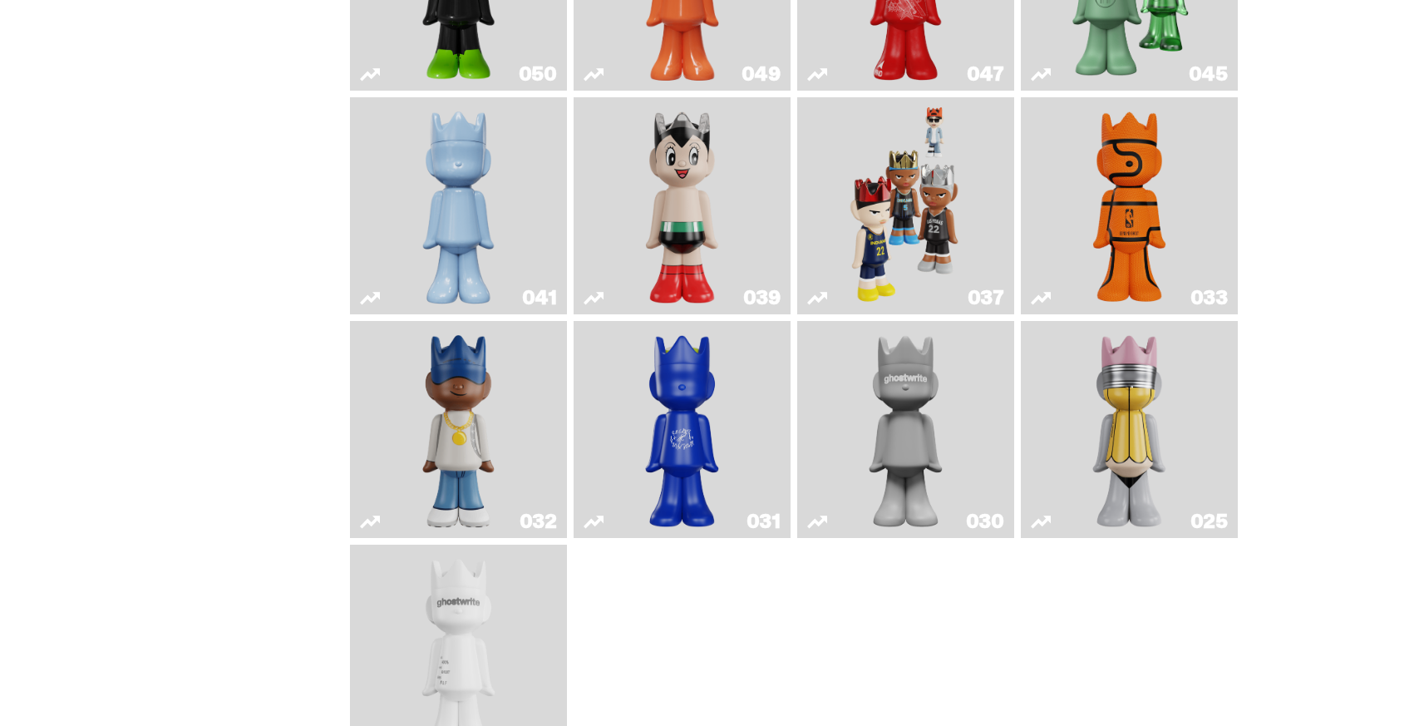
scroll to position [304, 0]
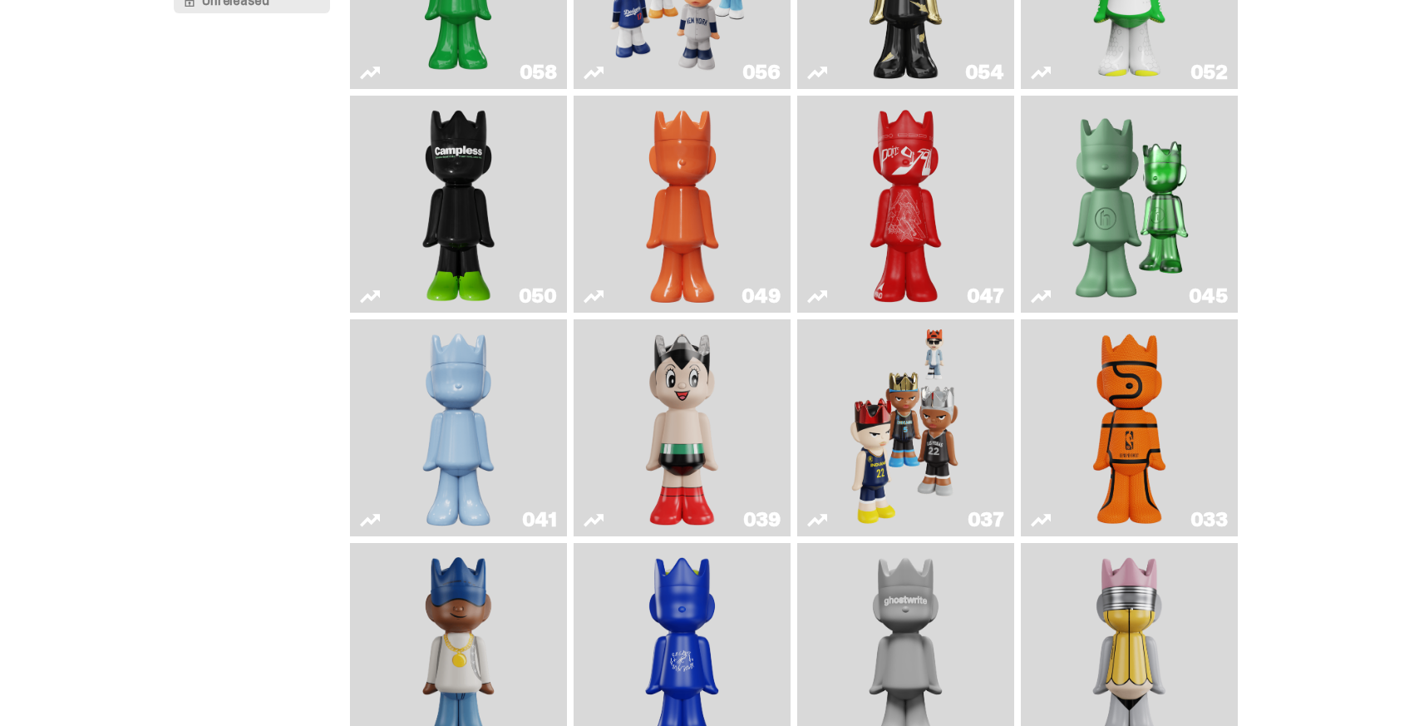
click at [1123, 424] on img "Game Ball" at bounding box center [1130, 428] width 88 height 204
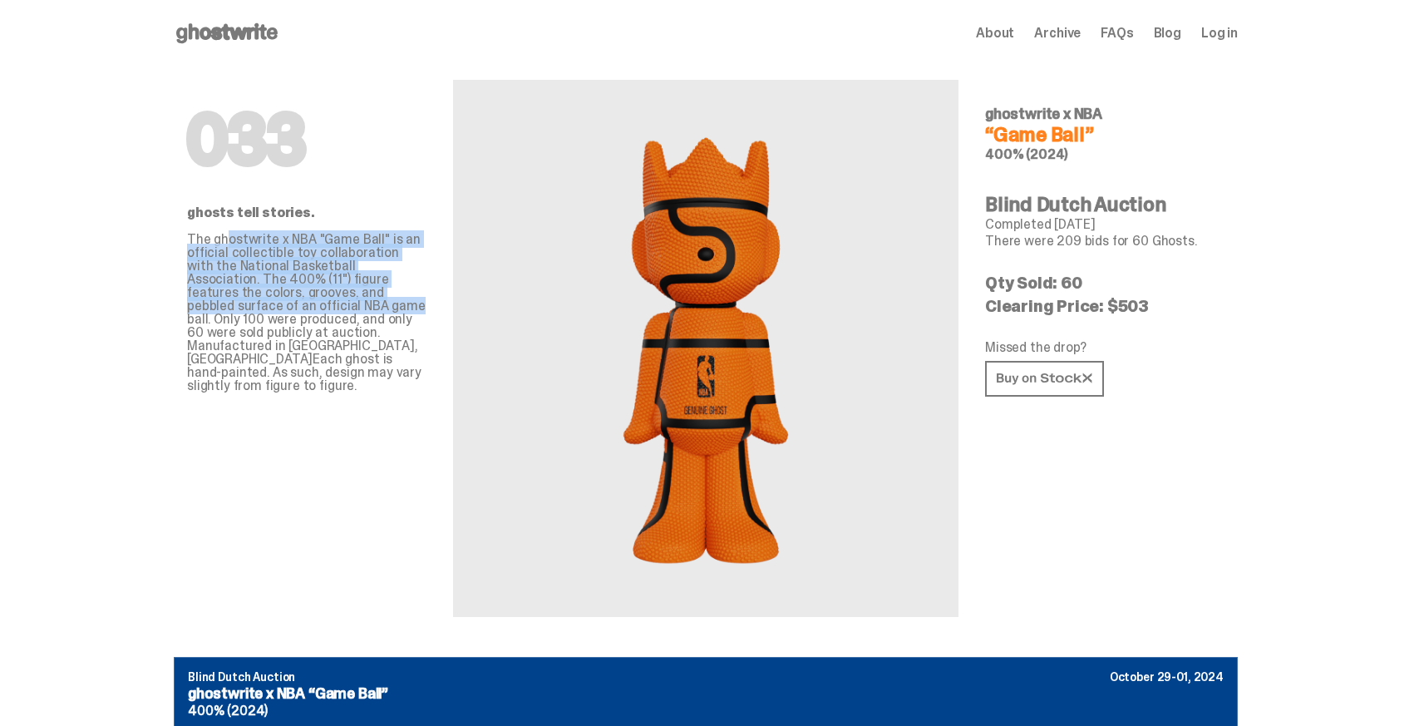
drag, startPoint x: 235, startPoint y: 253, endPoint x: 250, endPoint y: 301, distance: 50.5
click at [250, 301] on p "The ghostwrite x NBA "Game Ball" is an official collectible toy collaboration w…" at bounding box center [306, 313] width 239 height 160
drag, startPoint x: 248, startPoint y: 316, endPoint x: 179, endPoint y: 205, distance: 130.4
click at [179, 205] on div "033 ghosts tell stories. The ghostwrite x NBA "Game Ball" is an official collec…" at bounding box center [706, 362] width 1064 height 590
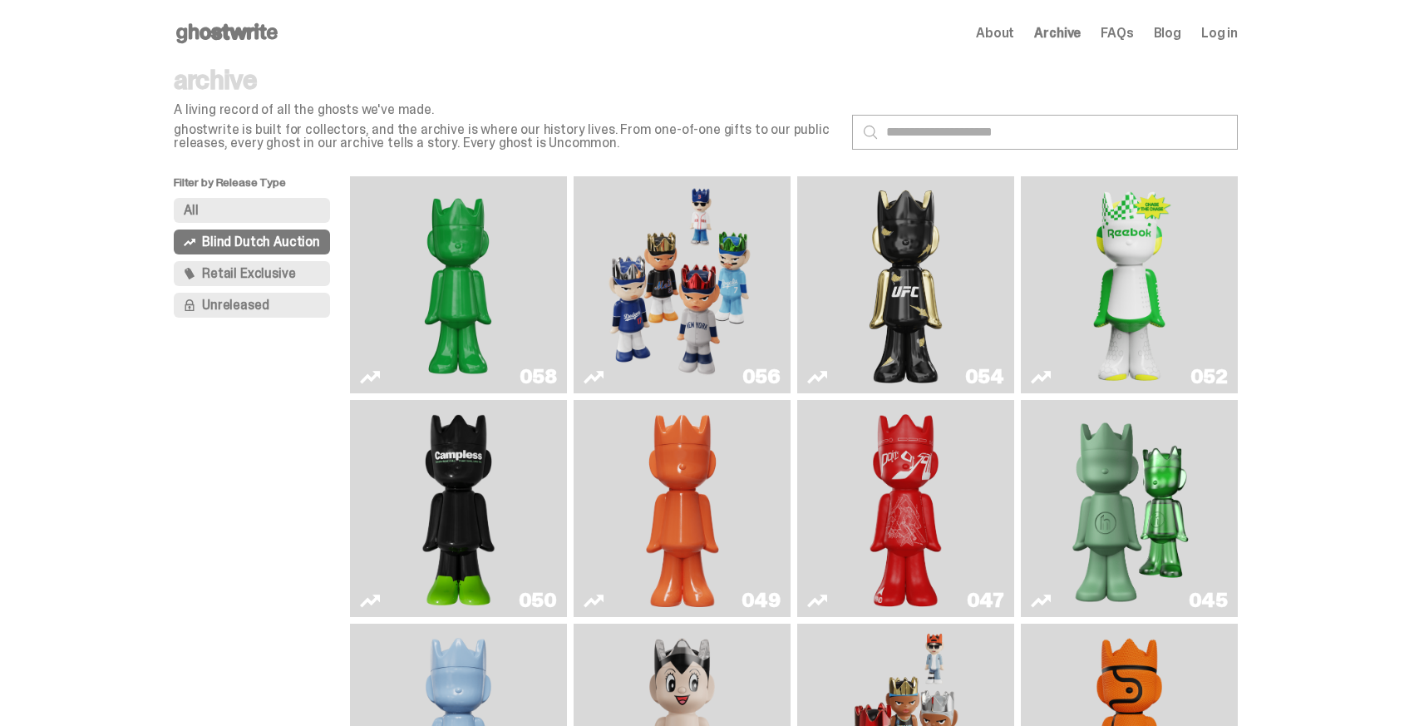
click at [473, 230] on img "Schrödinger's ghost: Sunday Green" at bounding box center [458, 285] width 163 height 204
click at [695, 259] on img "Game Face (2025)" at bounding box center [681, 285] width 163 height 204
click at [920, 269] on img "Ruby" at bounding box center [906, 285] width 88 height 204
click at [1157, 273] on img "Court Victory" at bounding box center [1130, 285] width 88 height 204
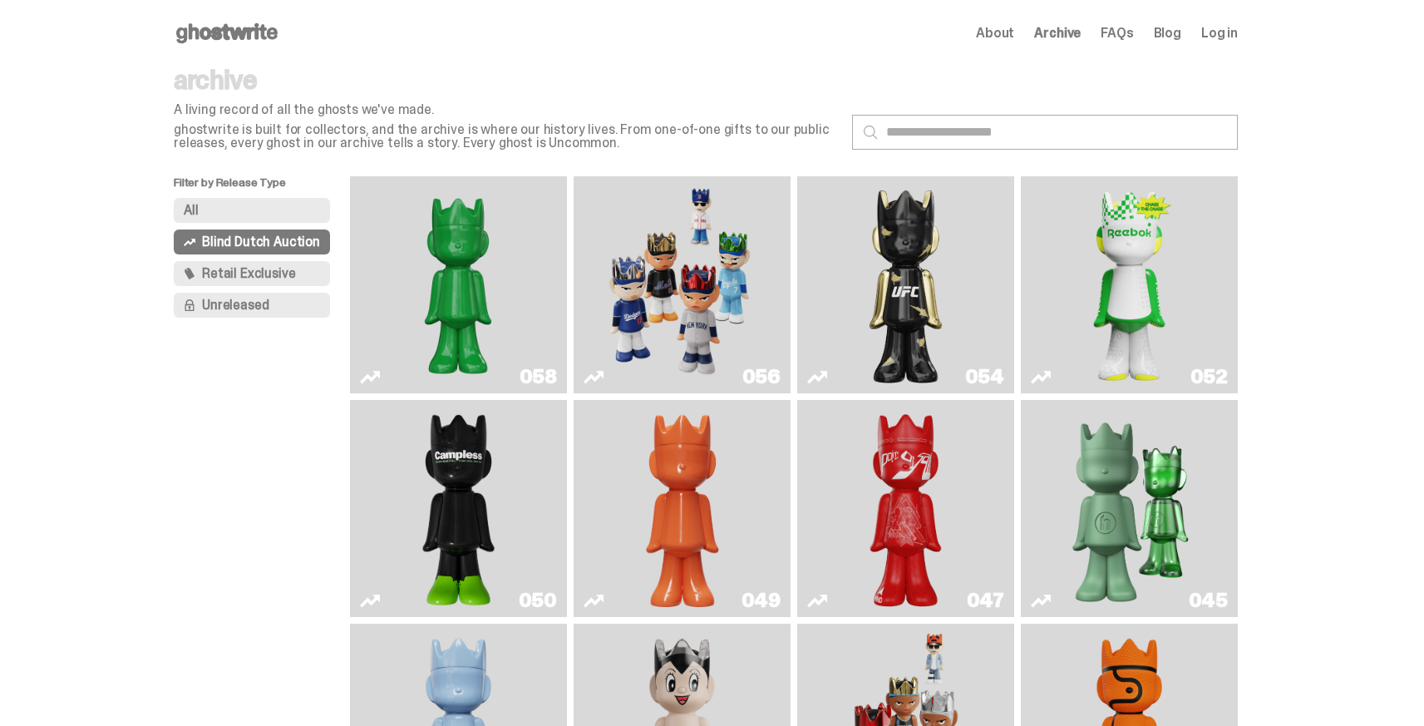
click at [1153, 479] on img "Present" at bounding box center [1129, 509] width 141 height 204
click at [943, 490] on img "Skip" at bounding box center [906, 509] width 88 height 204
click at [620, 479] on link "049" at bounding box center [682, 509] width 197 height 204
click at [477, 475] on img "Campless" at bounding box center [459, 509] width 88 height 204
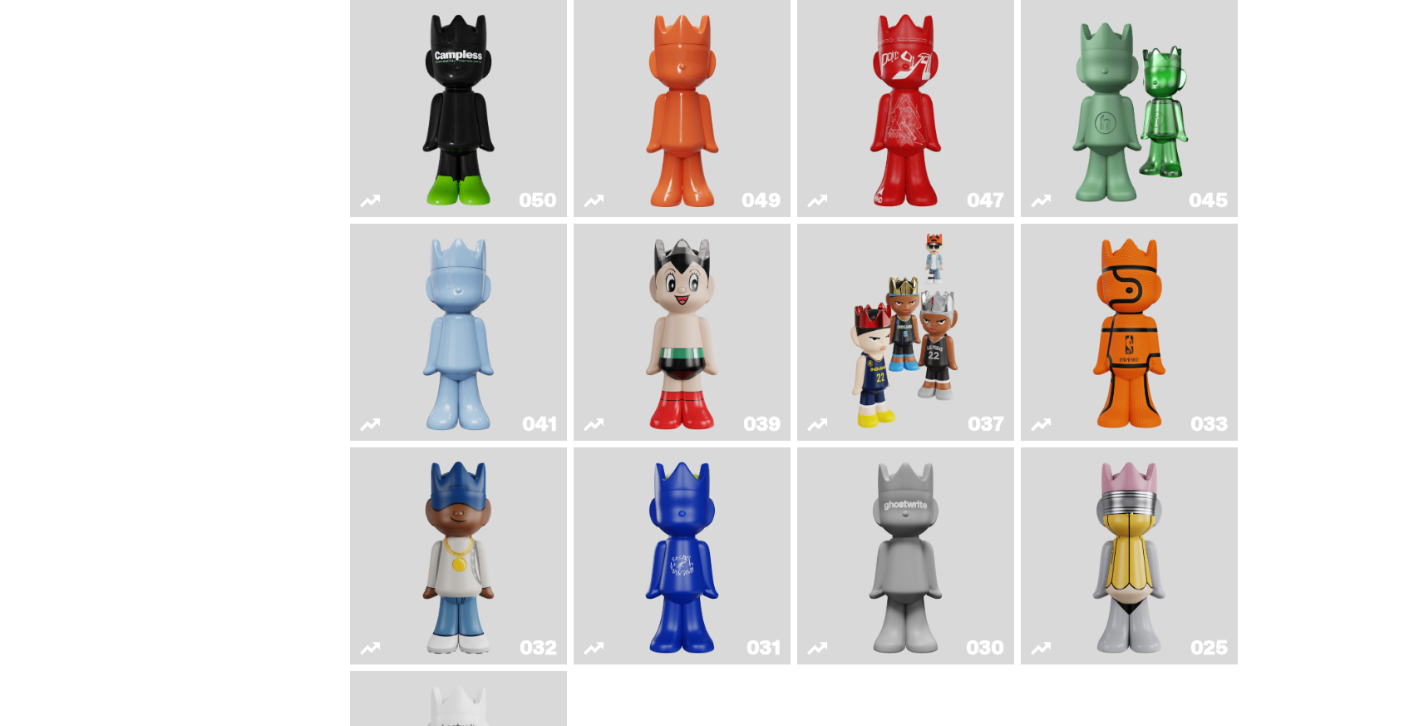
scroll to position [694, 0]
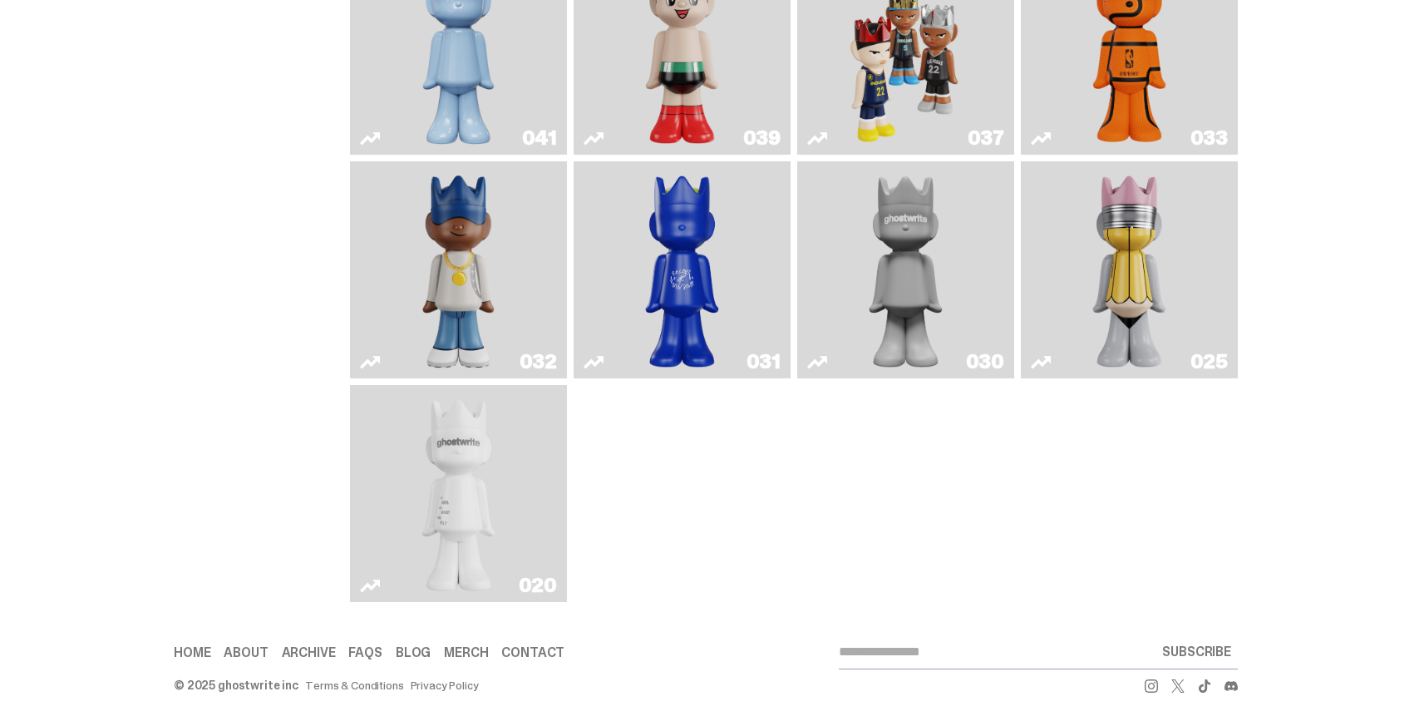
click at [485, 22] on img "Schrödinger's ghost: Winter Blue" at bounding box center [459, 46] width 88 height 204
click at [768, 45] on link "039" at bounding box center [682, 46] width 197 height 204
click at [960, 51] on img "Game Face (2024)" at bounding box center [906, 46] width 115 height 204
click at [1129, 48] on img "Game Ball" at bounding box center [1130, 46] width 88 height 204
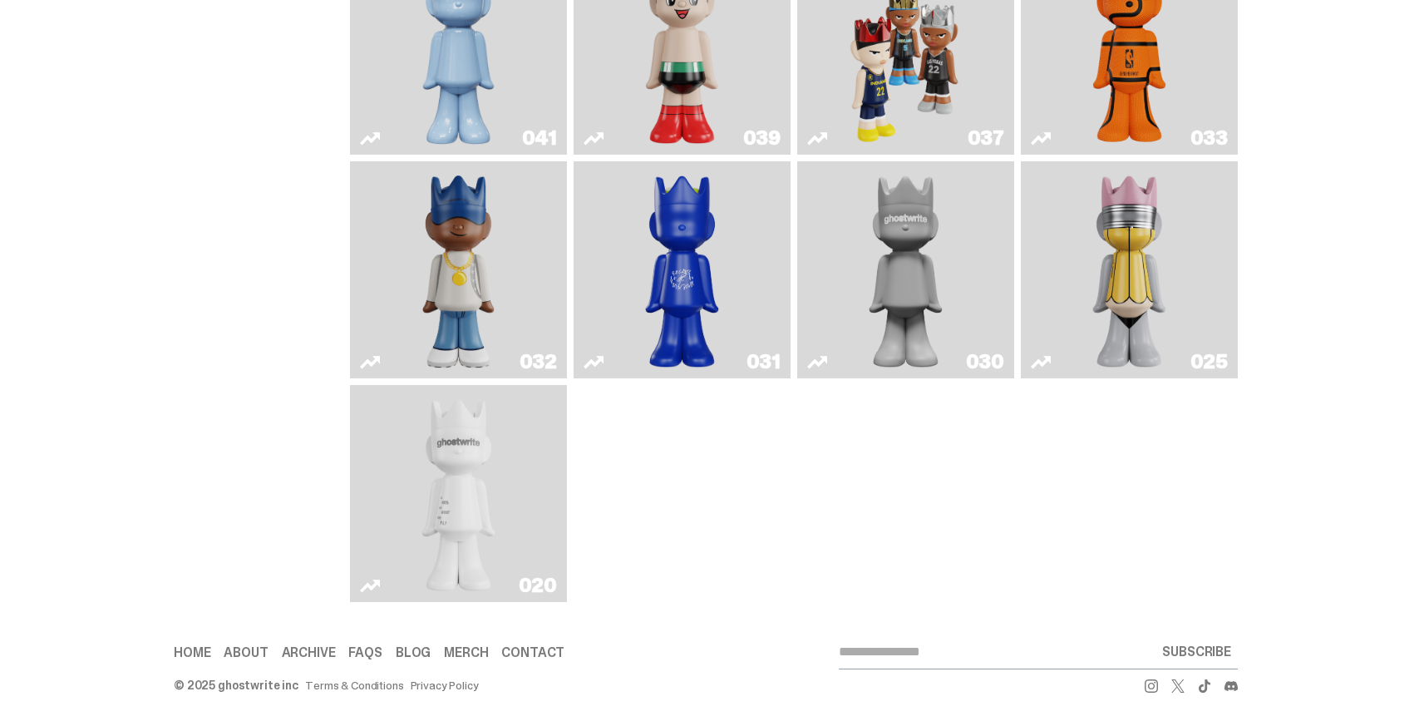
click at [1132, 287] on img "No. 2 Pencil" at bounding box center [1130, 270] width 115 height 204
click at [914, 272] on img "One" at bounding box center [906, 270] width 115 height 204
click at [654, 274] on img "Latte" at bounding box center [682, 270] width 115 height 204
click at [478, 264] on img "Swingman" at bounding box center [459, 270] width 115 height 204
click at [487, 483] on img "ghost" at bounding box center [459, 494] width 115 height 204
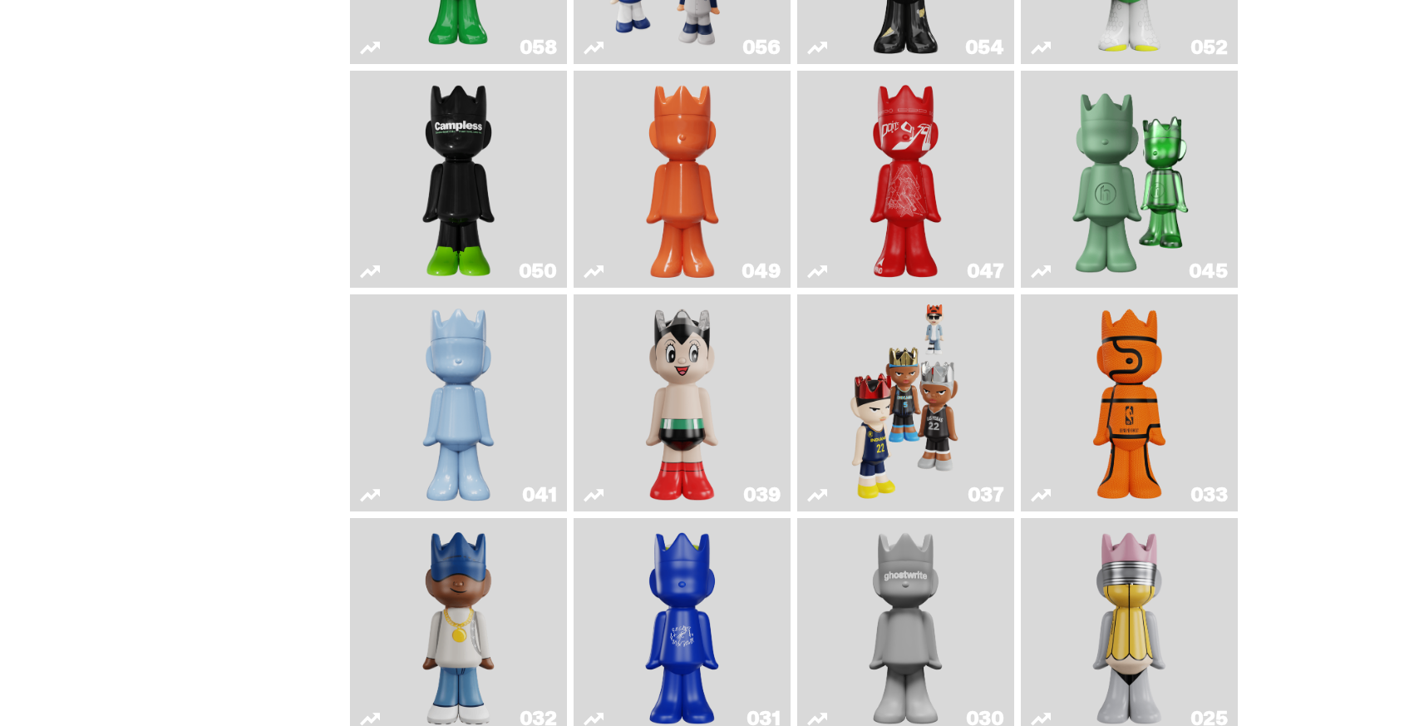
scroll to position [0, 0]
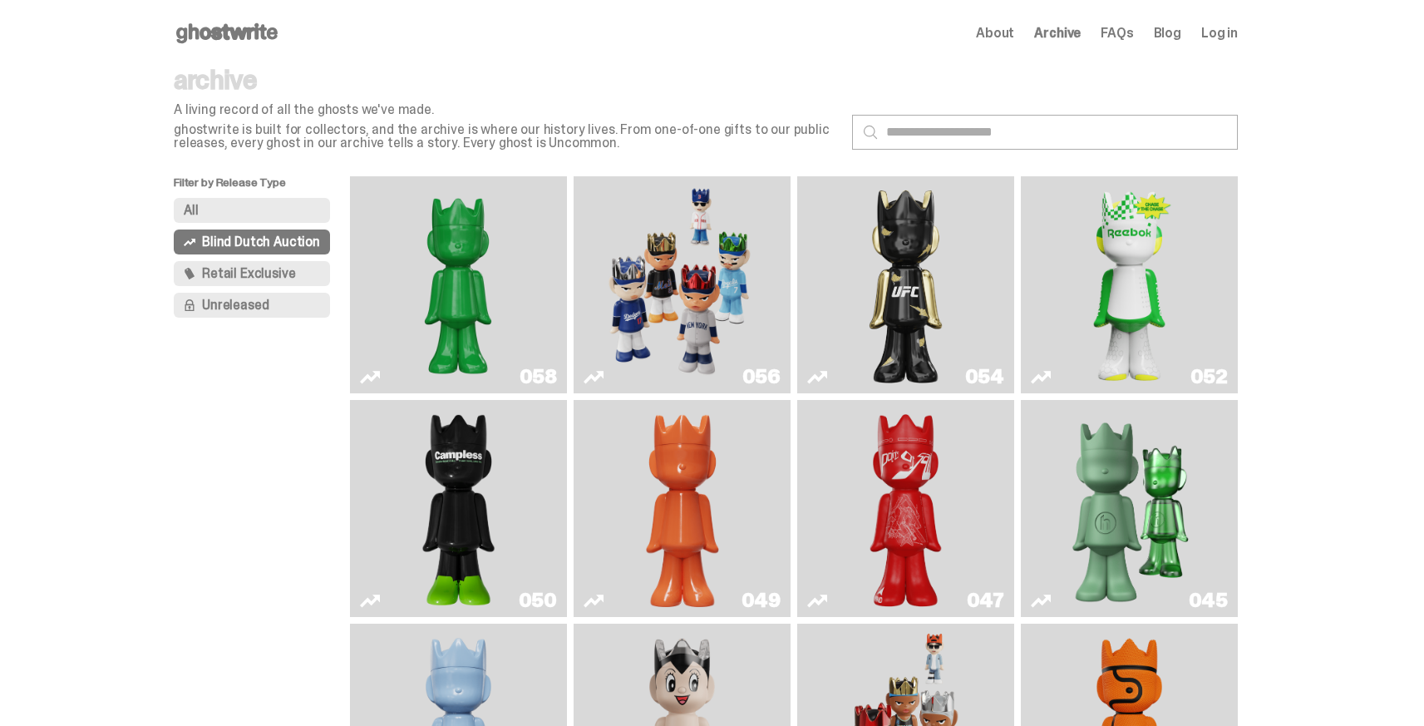
click at [238, 267] on span "Retail Exclusive" at bounding box center [248, 273] width 93 height 13
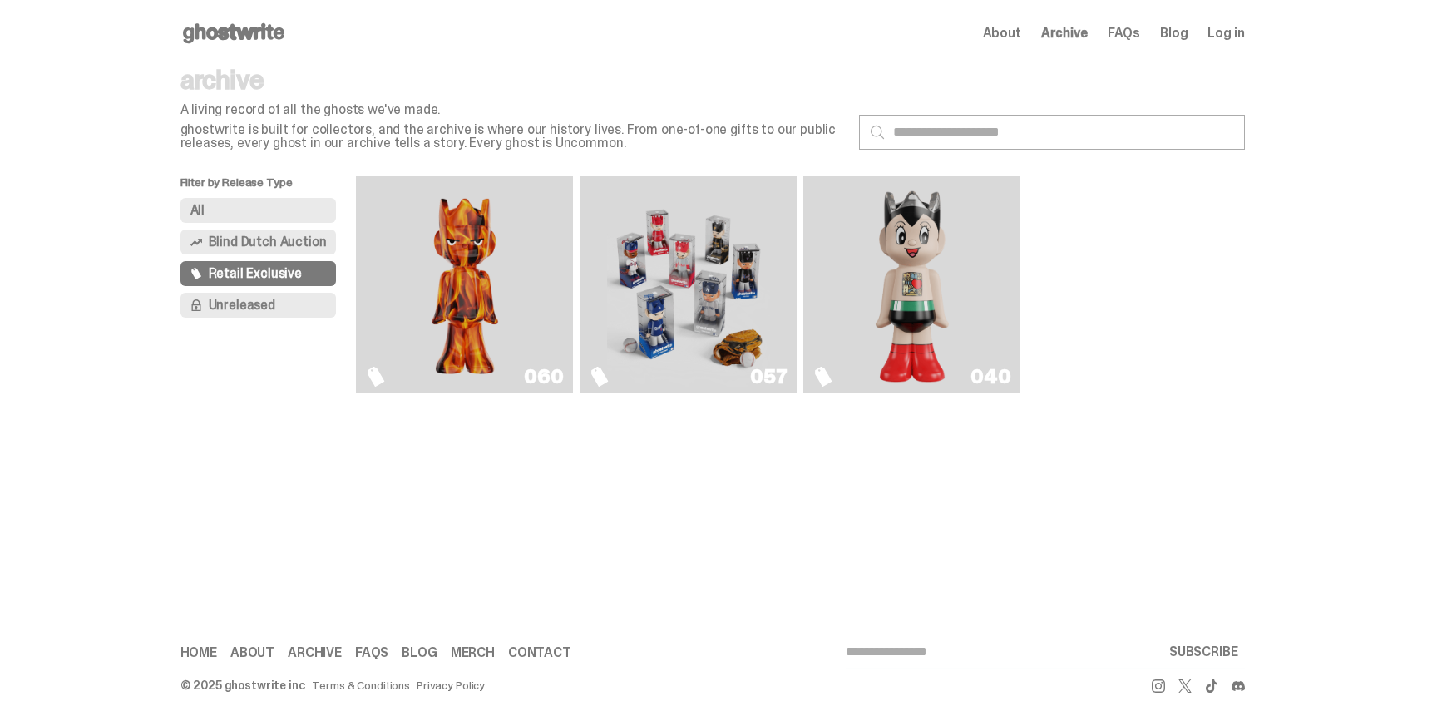
click at [506, 266] on img "Always On Fire" at bounding box center [464, 285] width 163 height 204
click at [709, 266] on img "Game Face (2025)" at bounding box center [688, 285] width 163 height 204
click at [927, 264] on img "Astro Boy (Heart)" at bounding box center [912, 285] width 88 height 204
click at [235, 304] on span "Unreleased" at bounding box center [242, 304] width 67 height 13
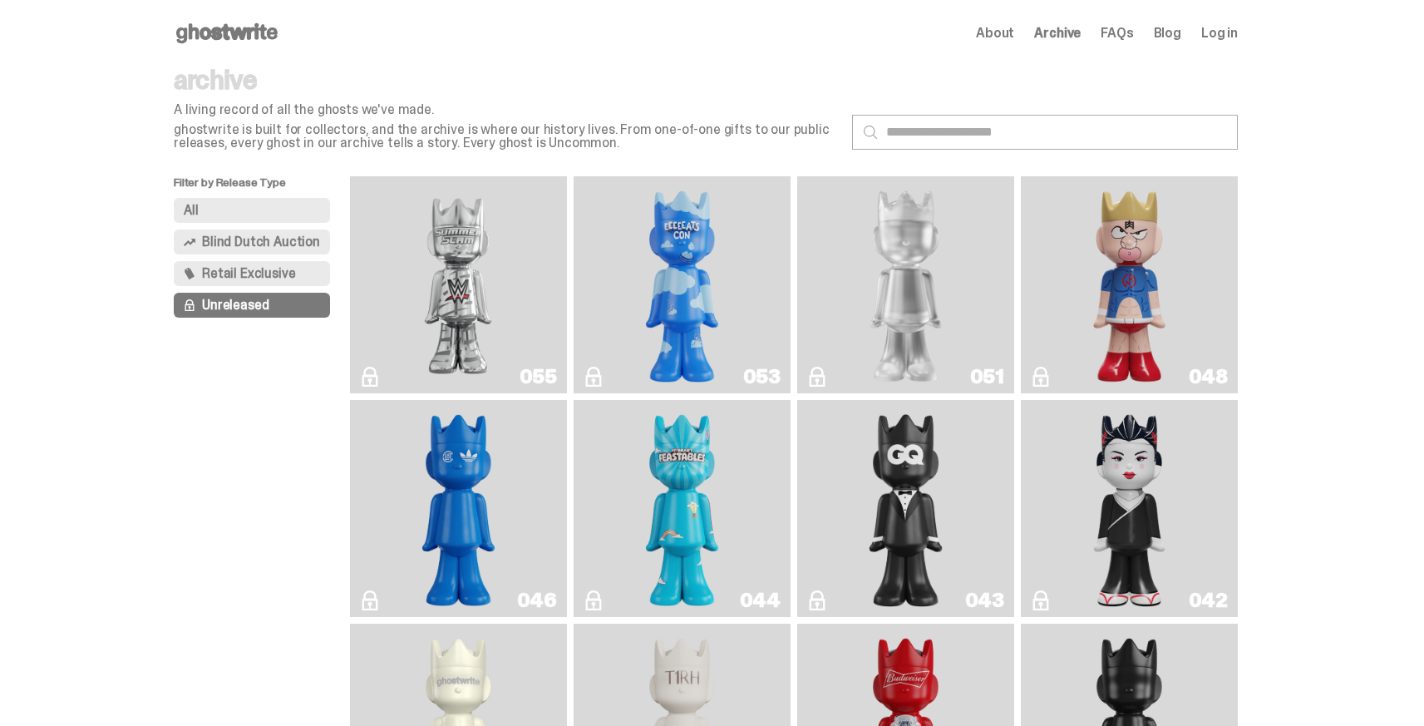
click at [239, 205] on button "All" at bounding box center [252, 210] width 156 height 25
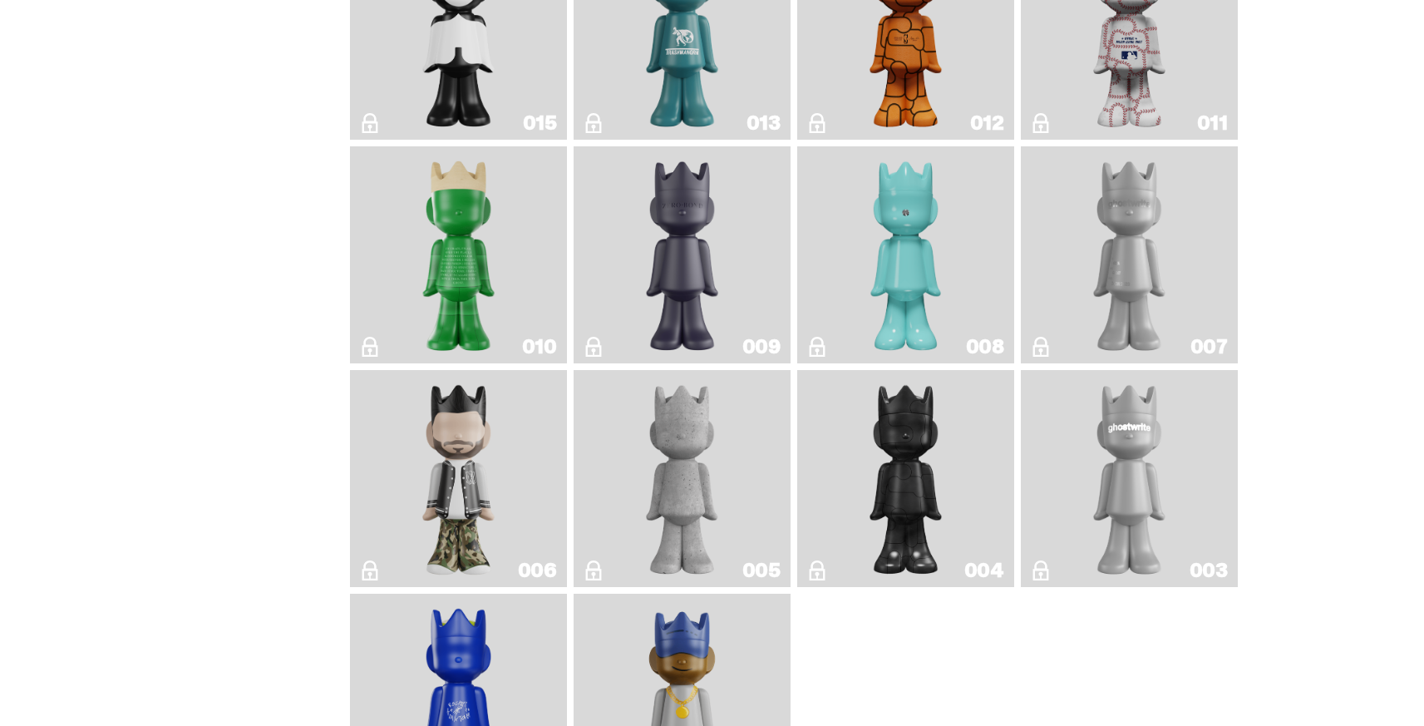
scroll to position [2869, 0]
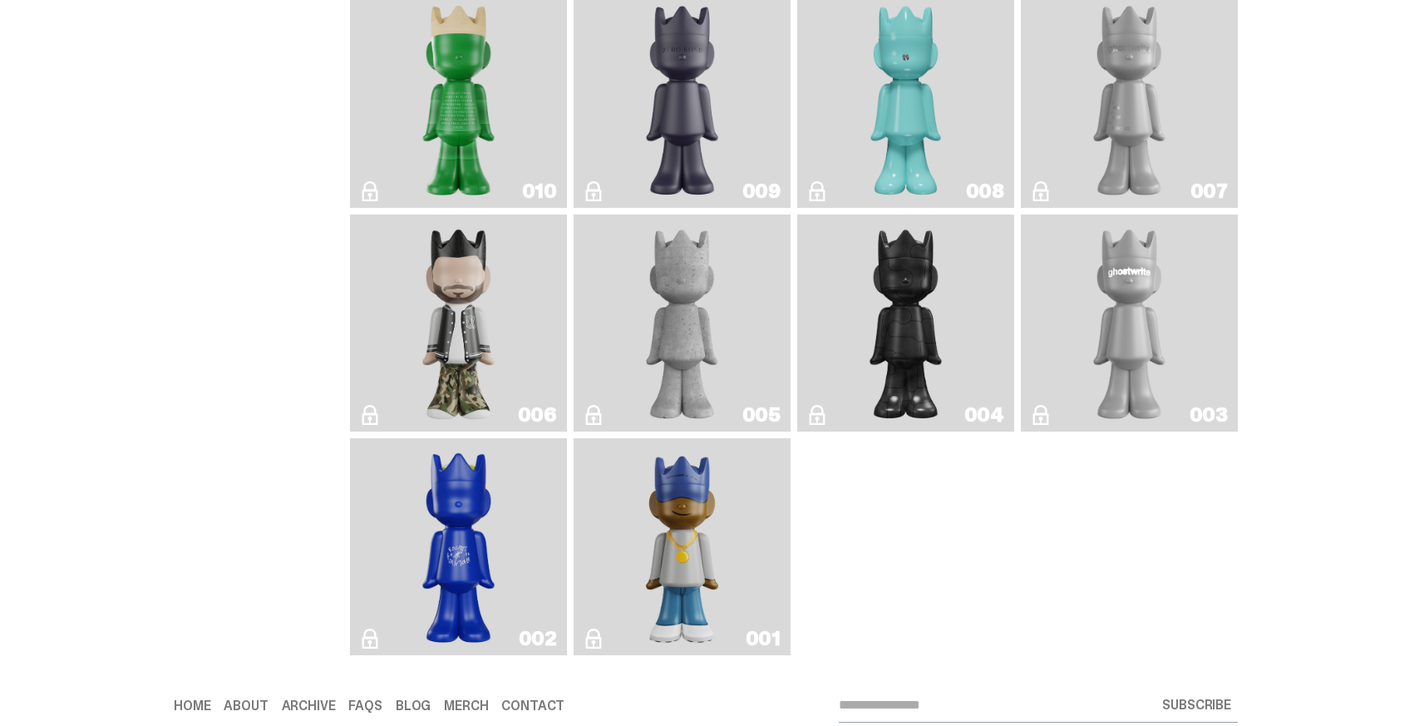
click at [747, 542] on link "001" at bounding box center [682, 547] width 197 height 204
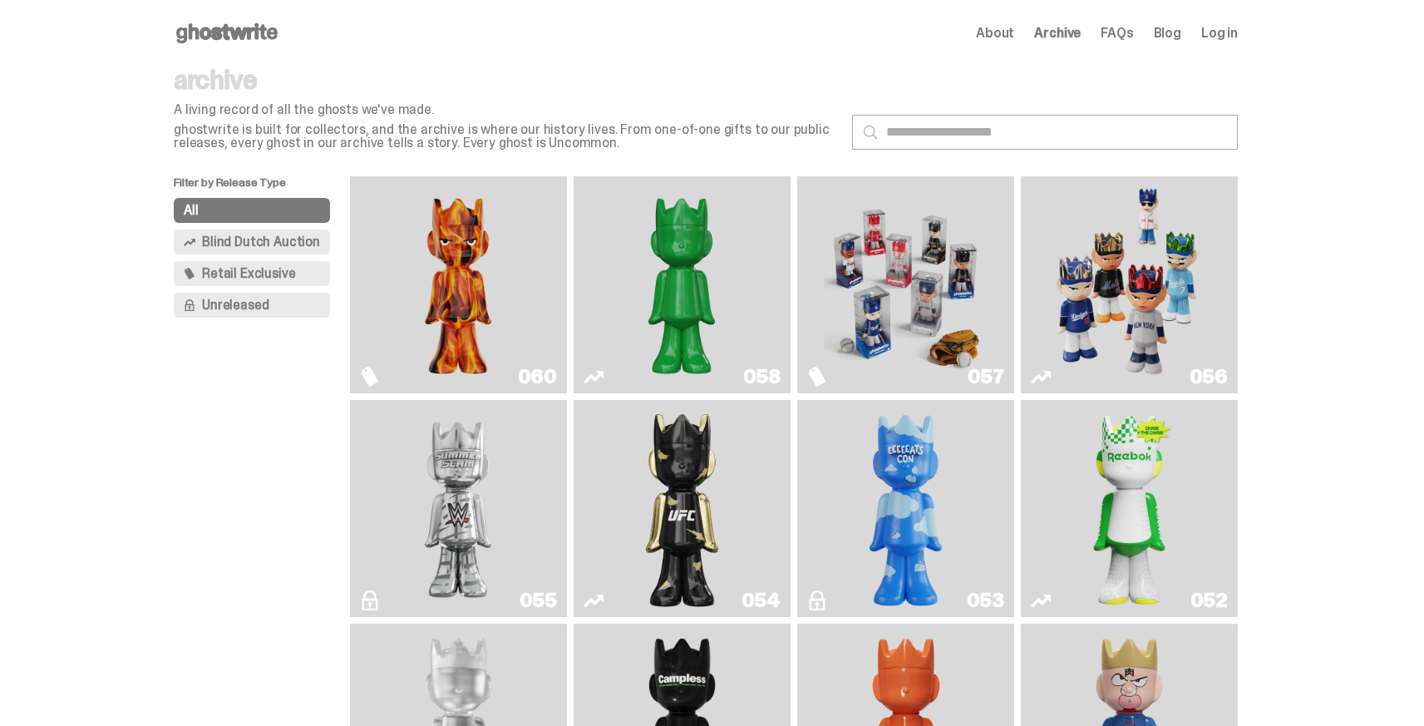
click at [215, 205] on button "All" at bounding box center [252, 210] width 156 height 25
click at [223, 241] on span "Blind Dutch Auction" at bounding box center [261, 241] width 118 height 13
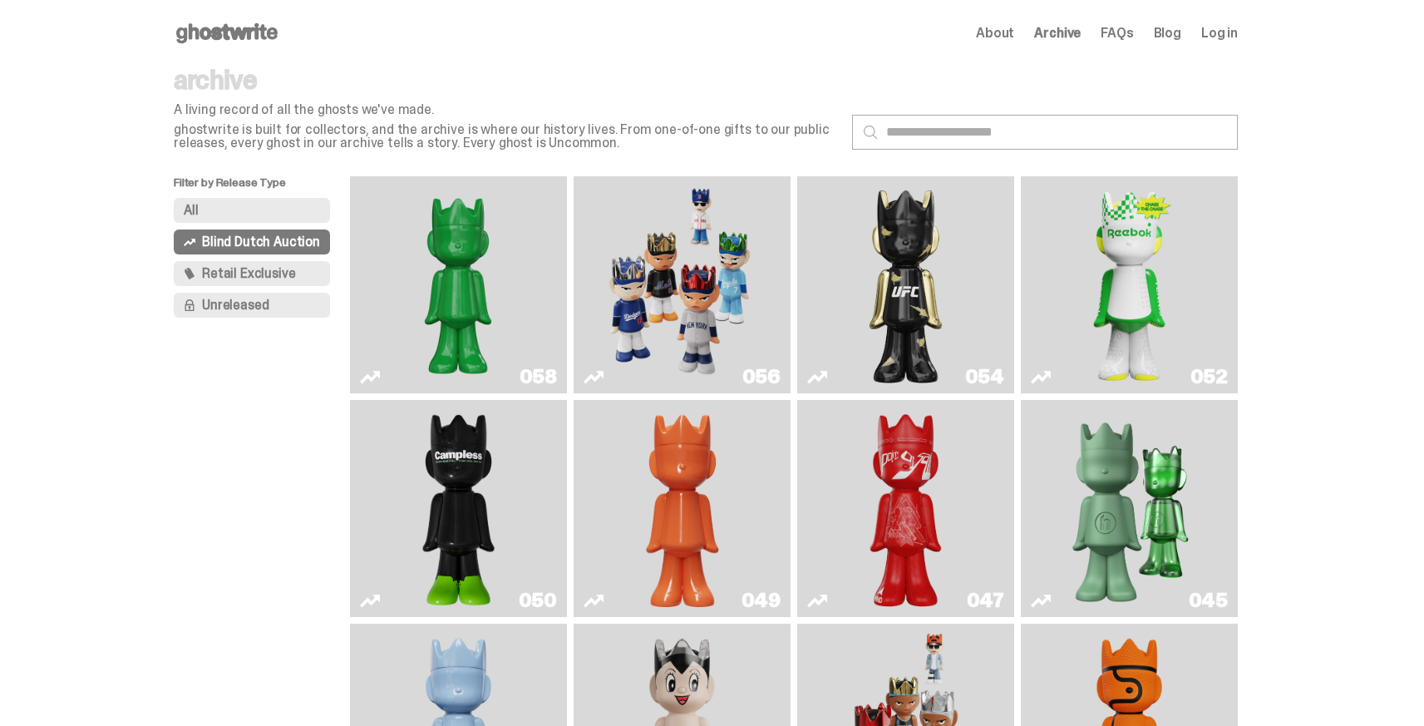
click at [245, 284] on button "Retail Exclusive" at bounding box center [252, 273] width 156 height 25
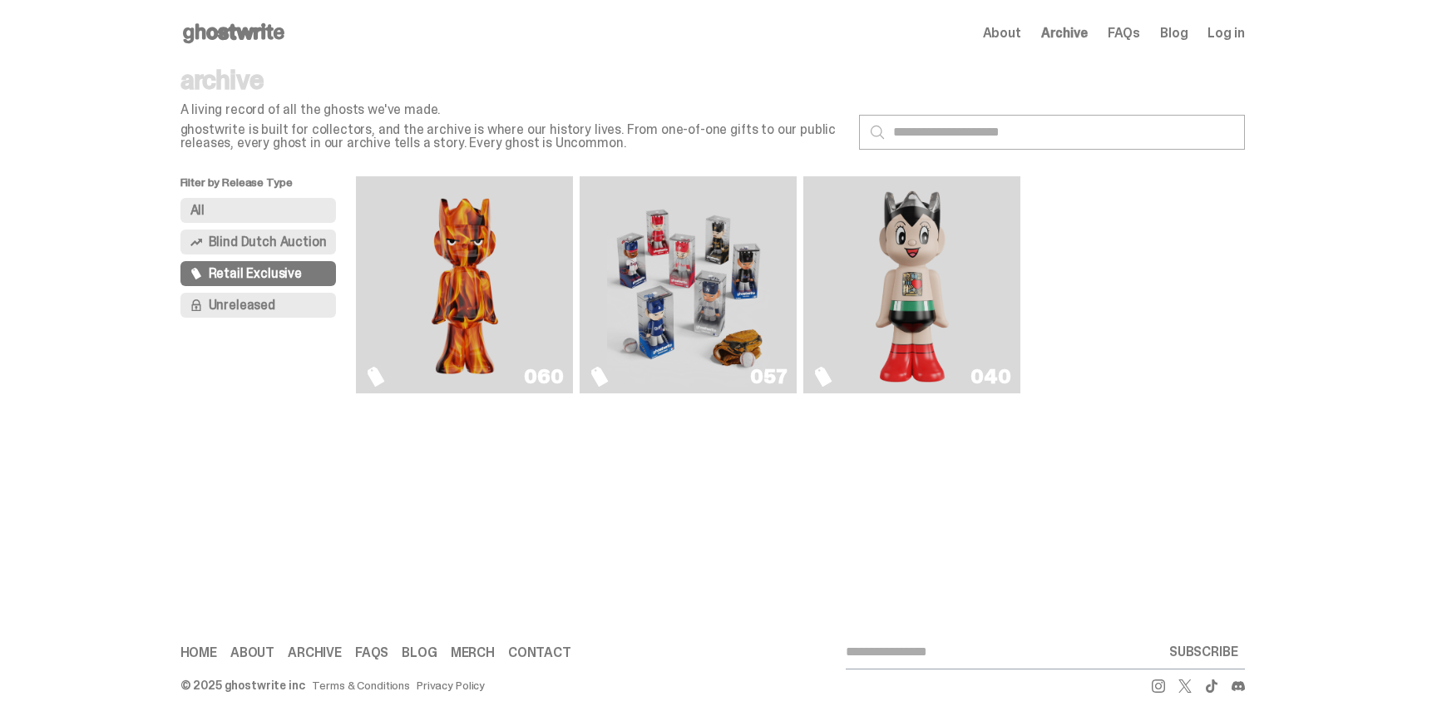
click at [241, 301] on span "Unreleased" at bounding box center [242, 304] width 67 height 13
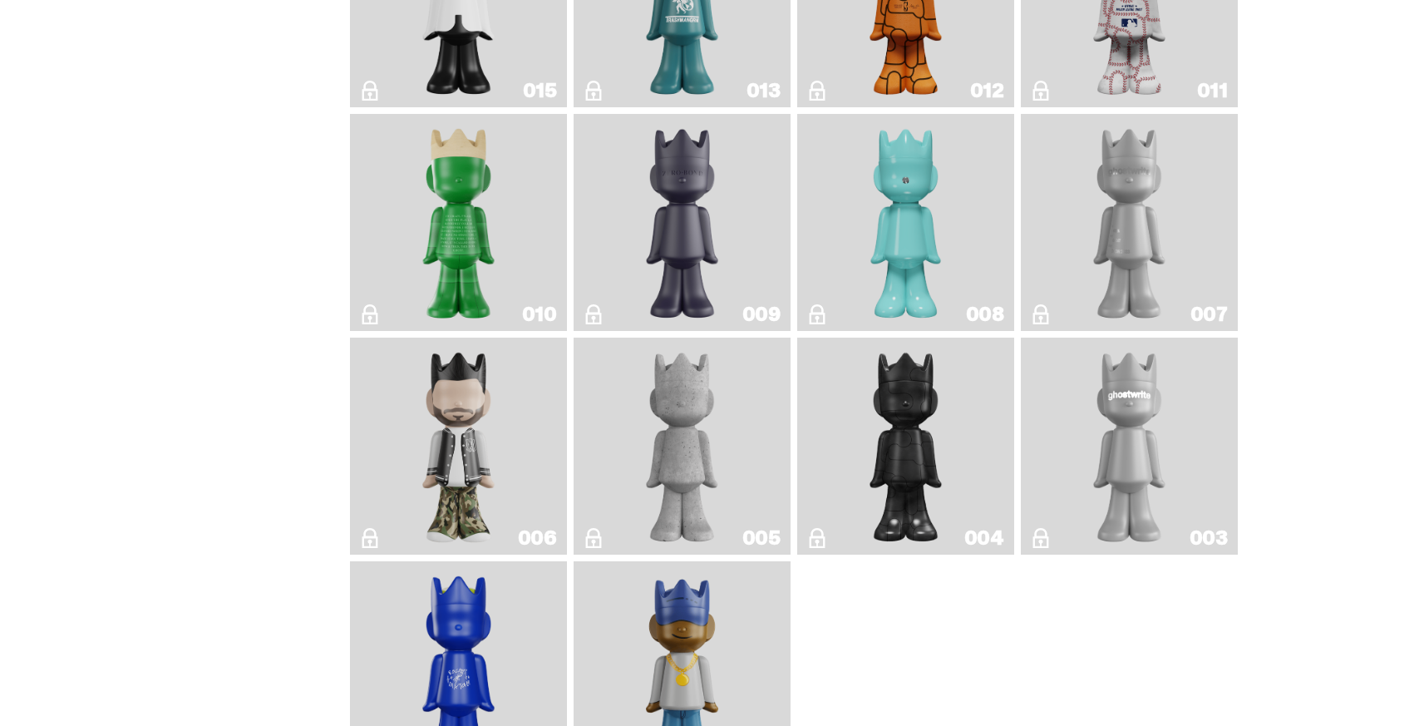
scroll to position [1798, 0]
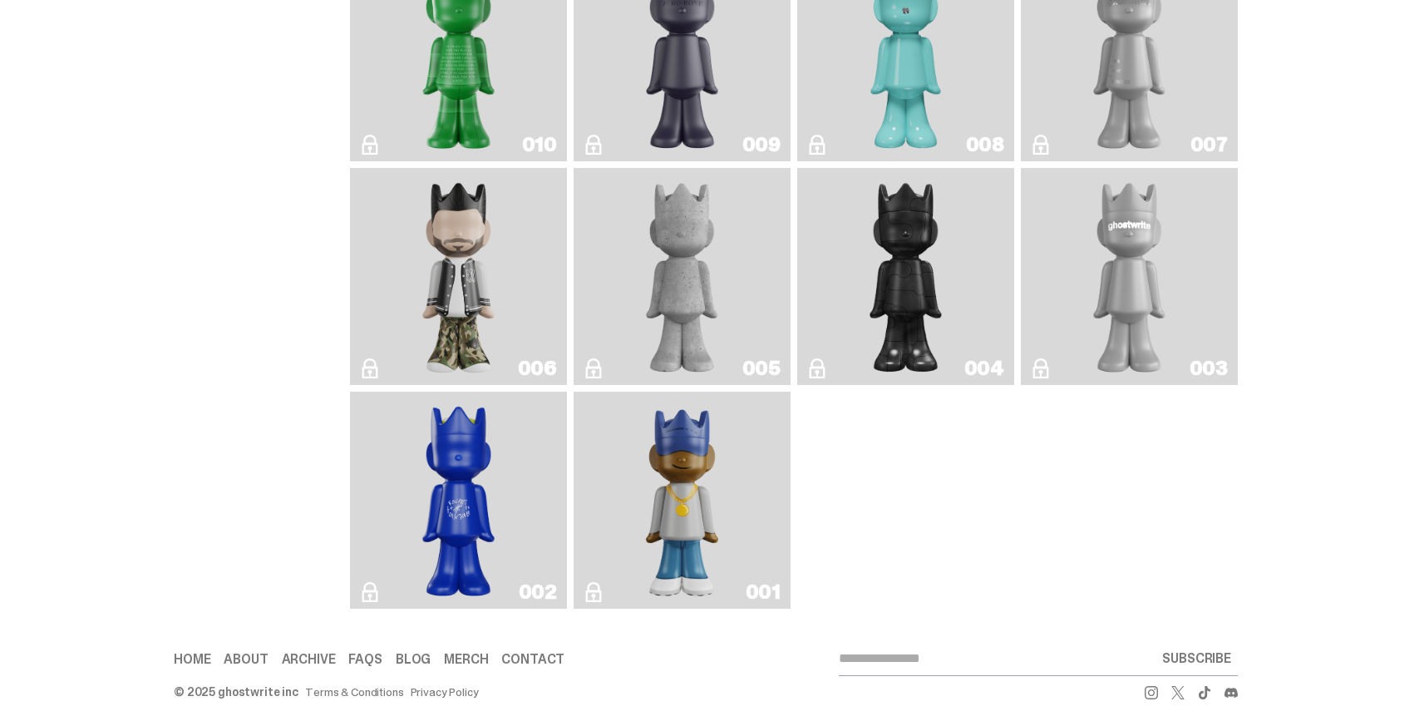
click at [722, 503] on img "Eastside Golf" at bounding box center [682, 500] width 86 height 204
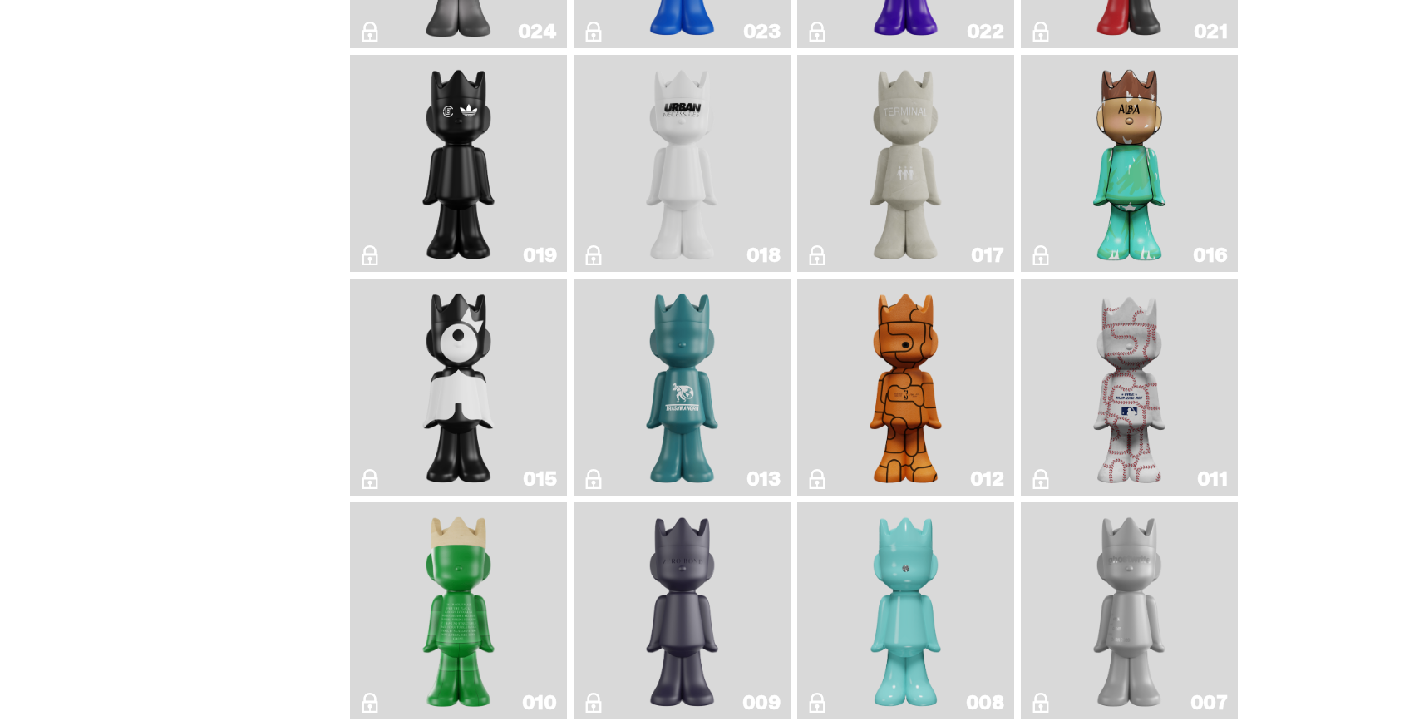
scroll to position [1225, 0]
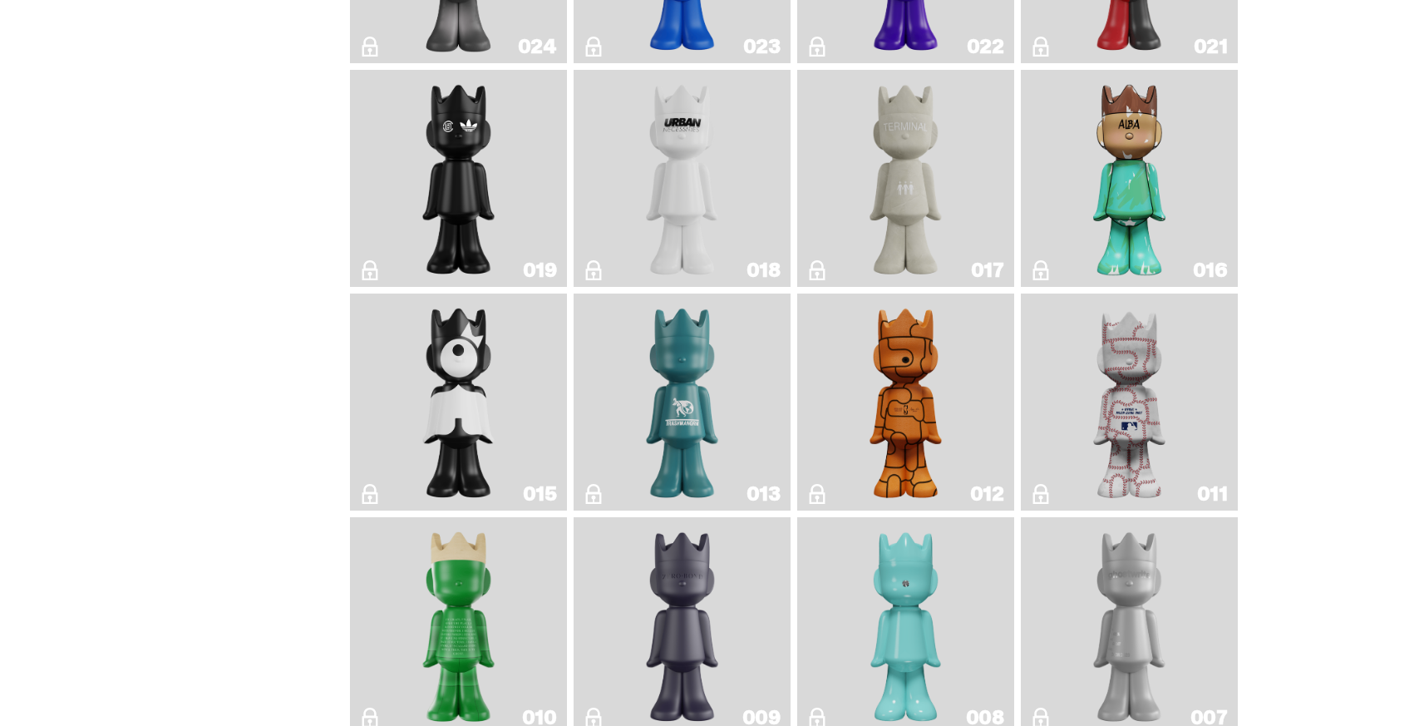
click at [1122, 382] on img "Baseball" at bounding box center [1129, 402] width 86 height 204
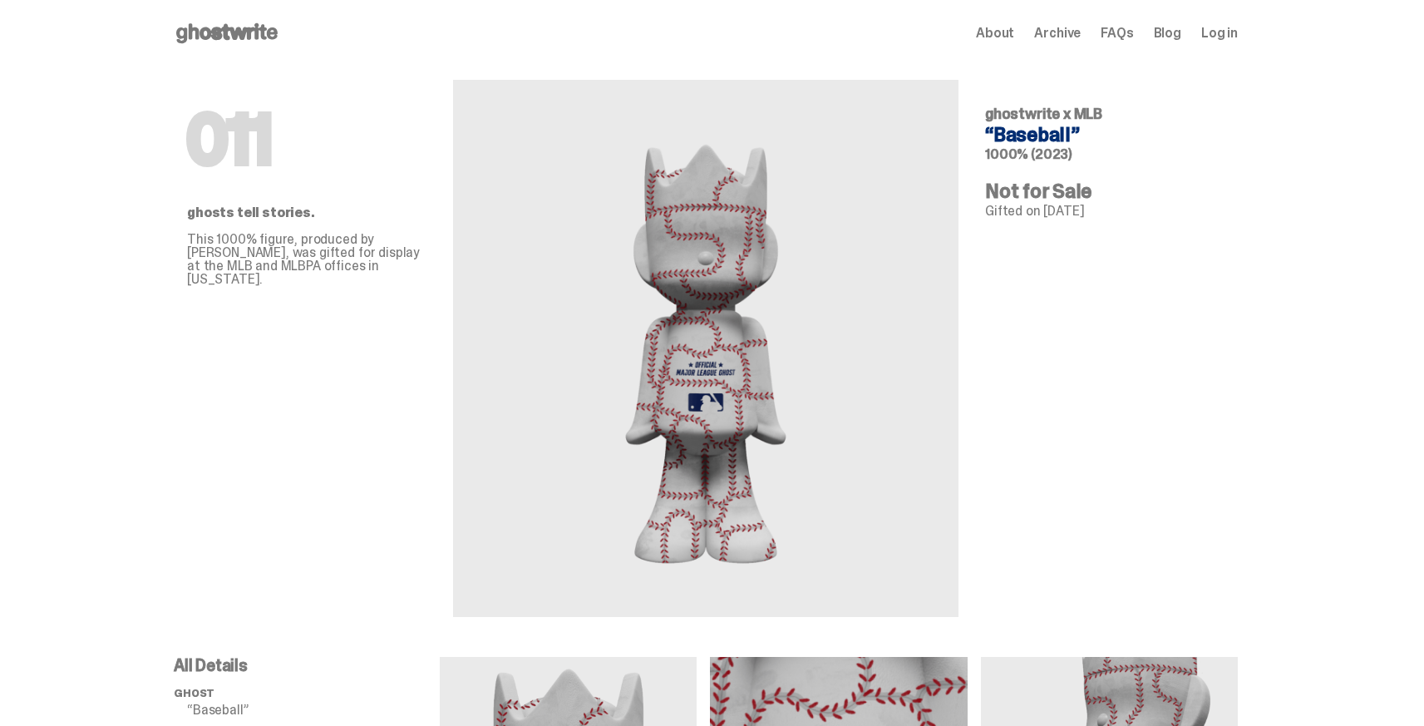
scroll to position [622, 0]
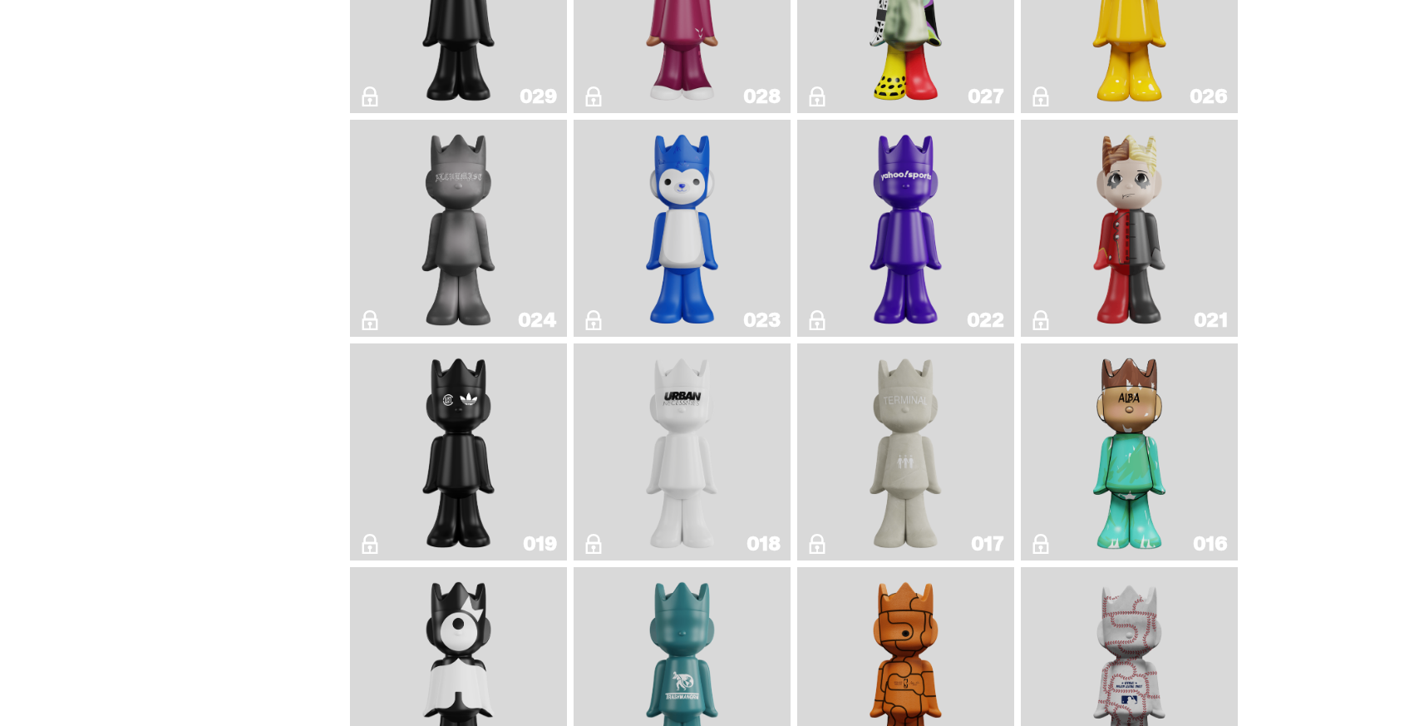
scroll to position [839, 0]
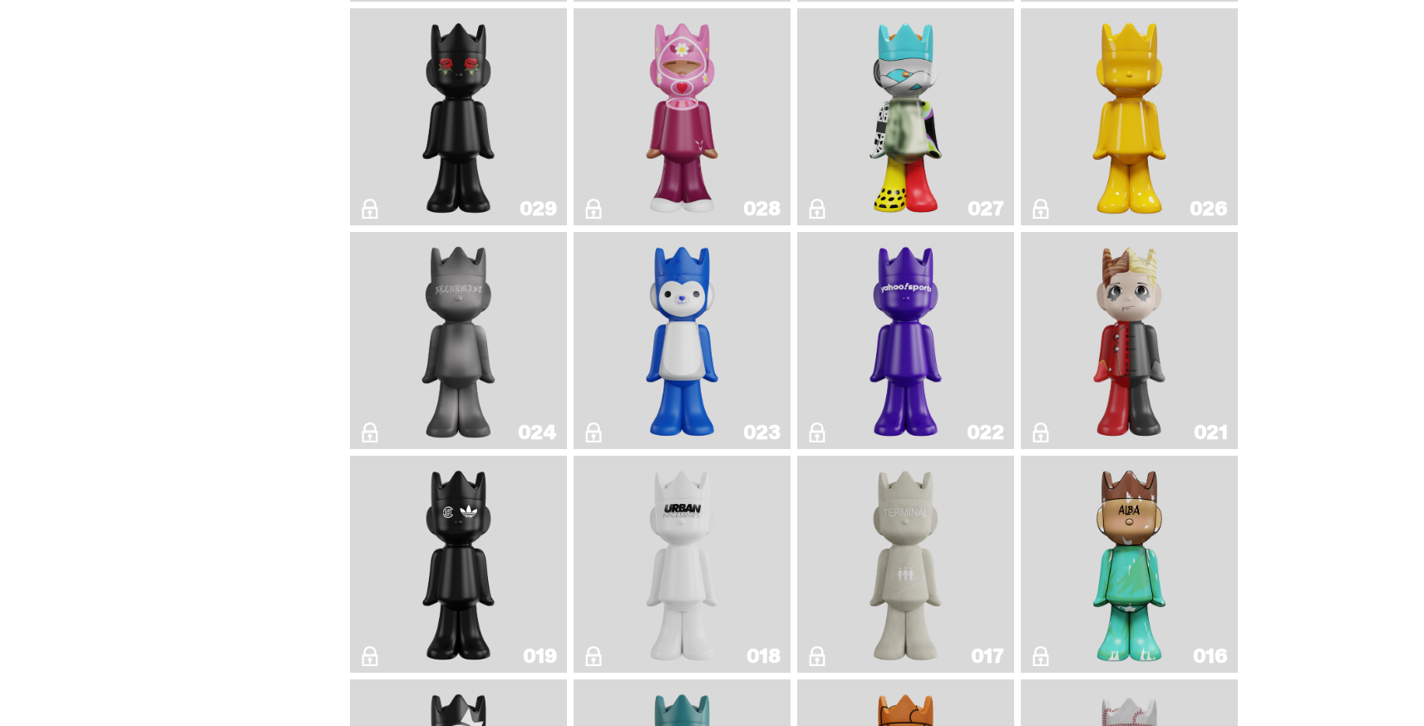
click at [919, 308] on img "Yahoo!" at bounding box center [906, 341] width 88 height 204
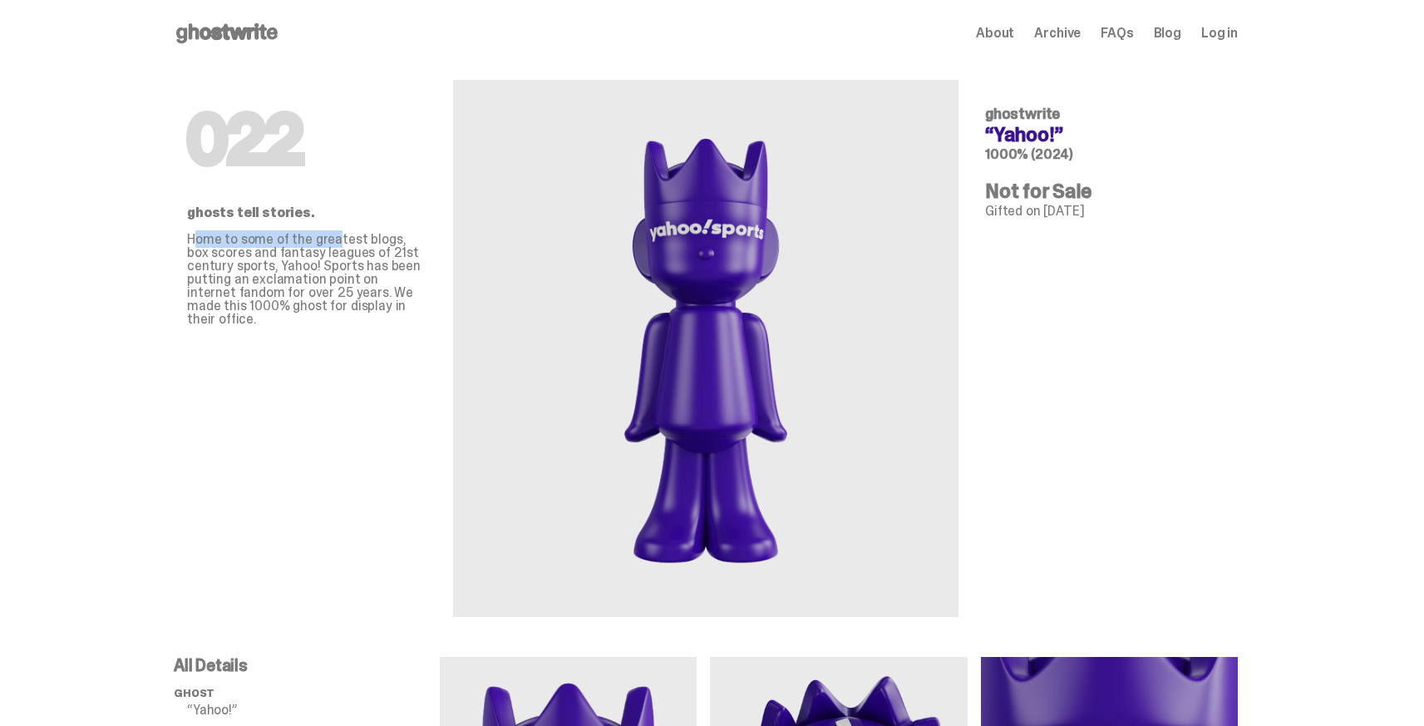
drag, startPoint x: 203, startPoint y: 242, endPoint x: 340, endPoint y: 241, distance: 137.2
click at [340, 241] on p "Home to some of the greatest blogs, box scores and fantasy leagues of 21st cent…" at bounding box center [306, 279] width 239 height 93
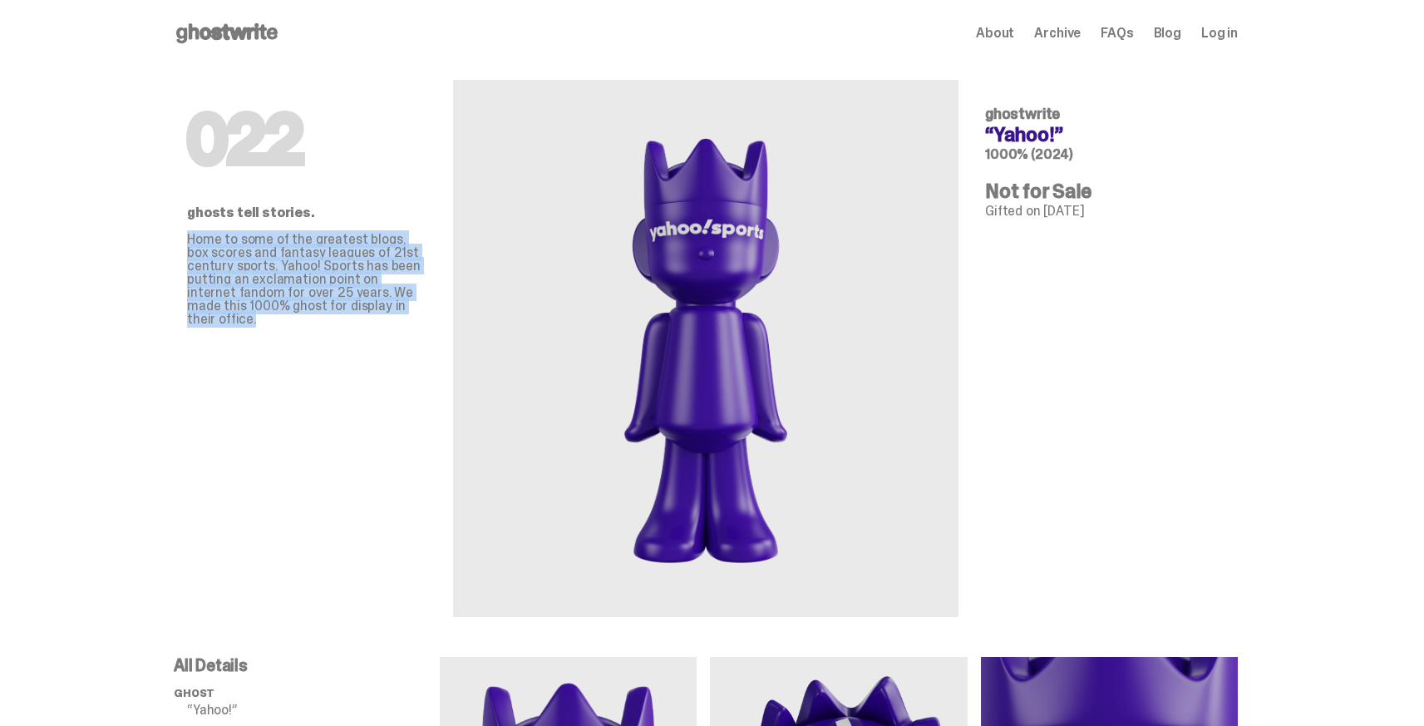
click at [340, 241] on p "Home to some of the greatest blogs, box scores and fantasy leagues of 21st cent…" at bounding box center [306, 279] width 239 height 93
click at [333, 242] on p "Home to some of the greatest blogs, box scores and fantasy leagues of 21st cent…" at bounding box center [306, 279] width 239 height 93
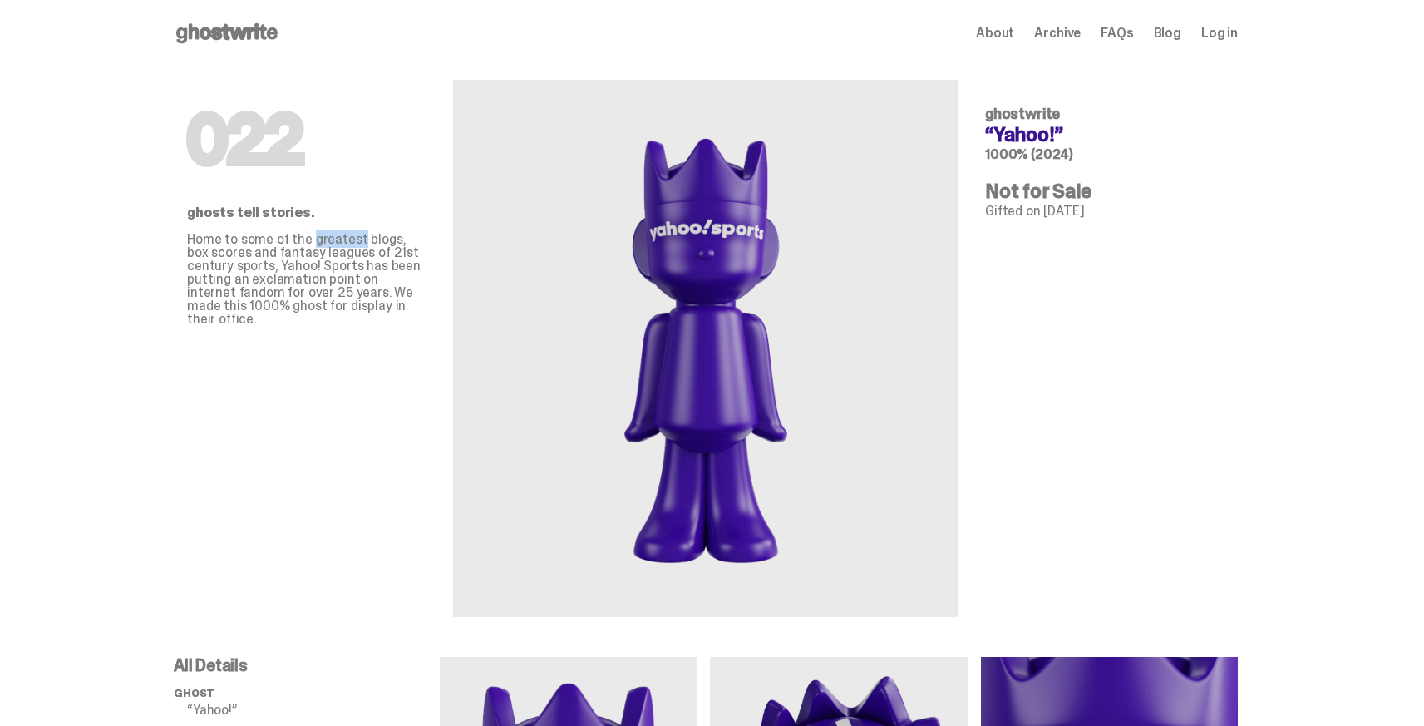
click at [333, 242] on p "Home to some of the greatest blogs, box scores and fantasy leagues of 21st cent…" at bounding box center [306, 279] width 239 height 93
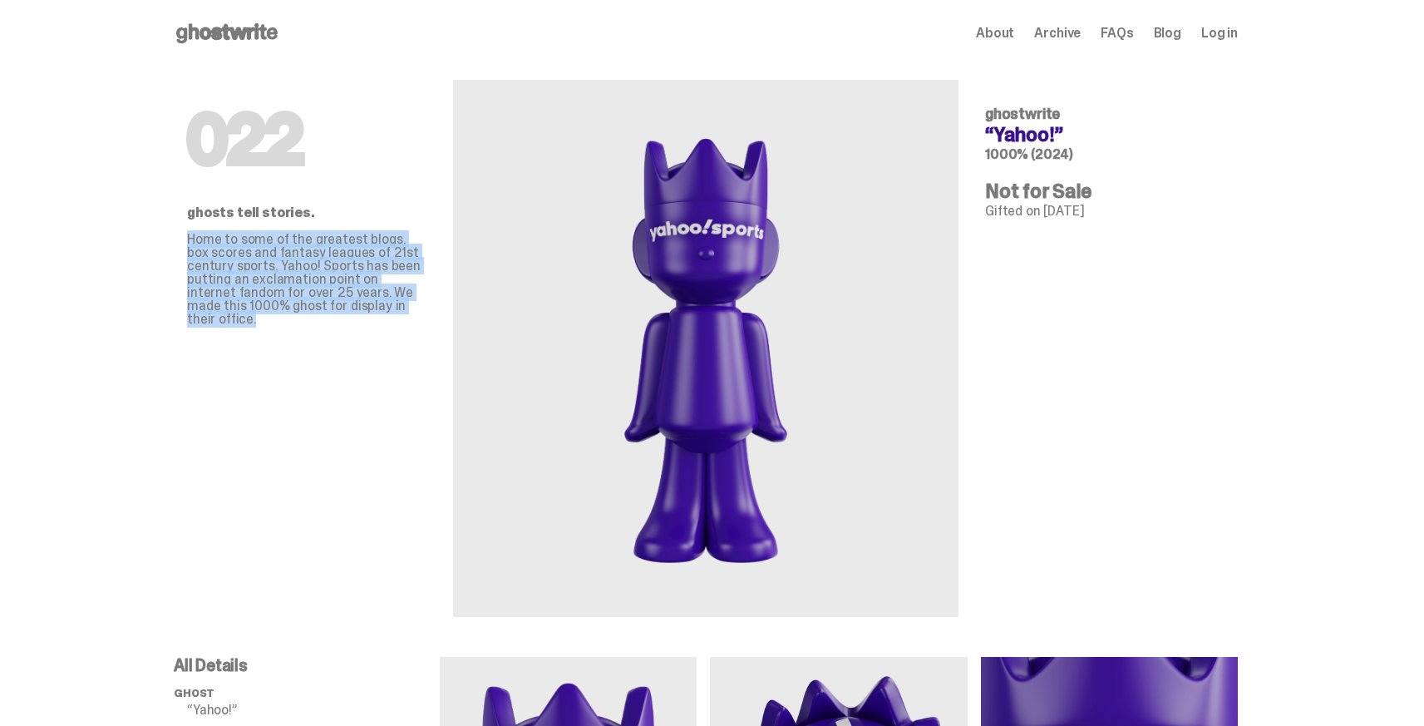
click at [333, 242] on p "Home to some of the greatest blogs, box scores and fantasy leagues of 21st cent…" at bounding box center [306, 279] width 239 height 93
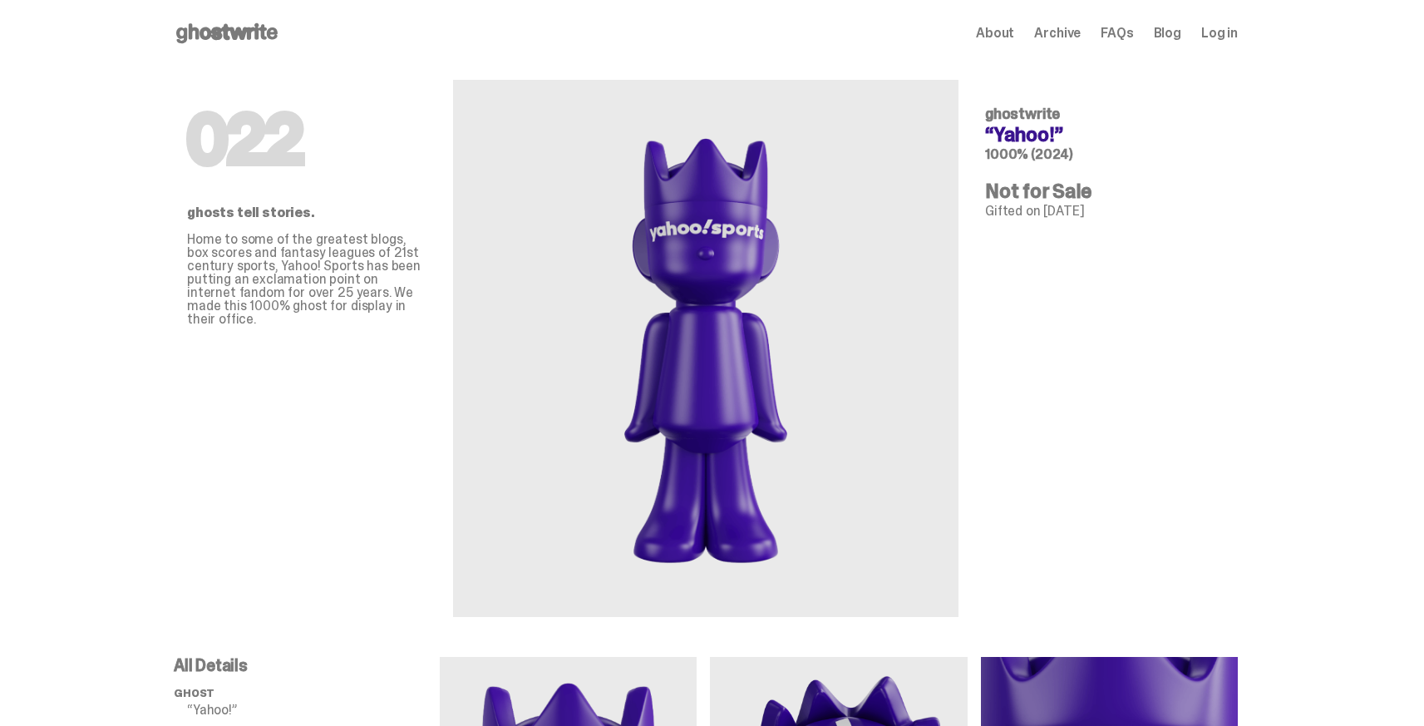
click at [413, 308] on p "Home to some of the greatest blogs, box scores and fantasy leagues of 21st cent…" at bounding box center [306, 279] width 239 height 93
drag, startPoint x: 413, startPoint y: 308, endPoint x: 377, endPoint y: 308, distance: 35.8
click at [410, 308] on p "Home to some of the greatest blogs, box scores and fantasy leagues of 21st cent…" at bounding box center [306, 279] width 239 height 93
drag, startPoint x: 377, startPoint y: 308, endPoint x: 186, endPoint y: 273, distance: 194.5
click at [196, 296] on p "Home to some of the greatest blogs, box scores and fantasy leagues of 21st cent…" at bounding box center [306, 279] width 239 height 93
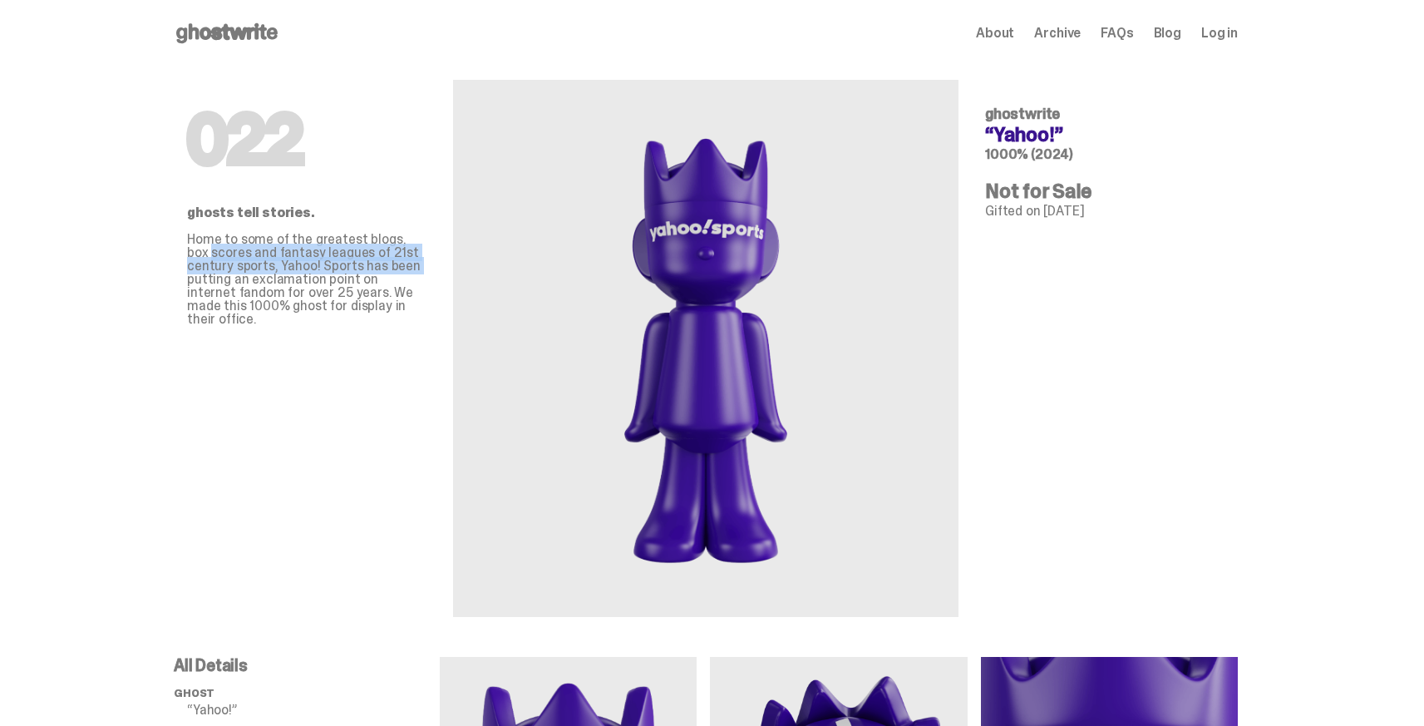
drag, startPoint x: 186, startPoint y: 273, endPoint x: 184, endPoint y: 254, distance: 18.5
click at [184, 257] on div "022 ghosts tell stories. Home to some of the greatest blogs, box scores and fan…" at bounding box center [706, 362] width 1064 height 590
drag, startPoint x: 184, startPoint y: 254, endPoint x: 187, endPoint y: 246, distance: 9.0
click at [187, 247] on div "022 ghosts tell stories. Home to some of the greatest blogs, box scores and fan…" at bounding box center [706, 362] width 1064 height 590
click at [187, 246] on div "022 ghosts tell stories. Home to some of the greatest blogs, box scores and fan…" at bounding box center [706, 362] width 1064 height 590
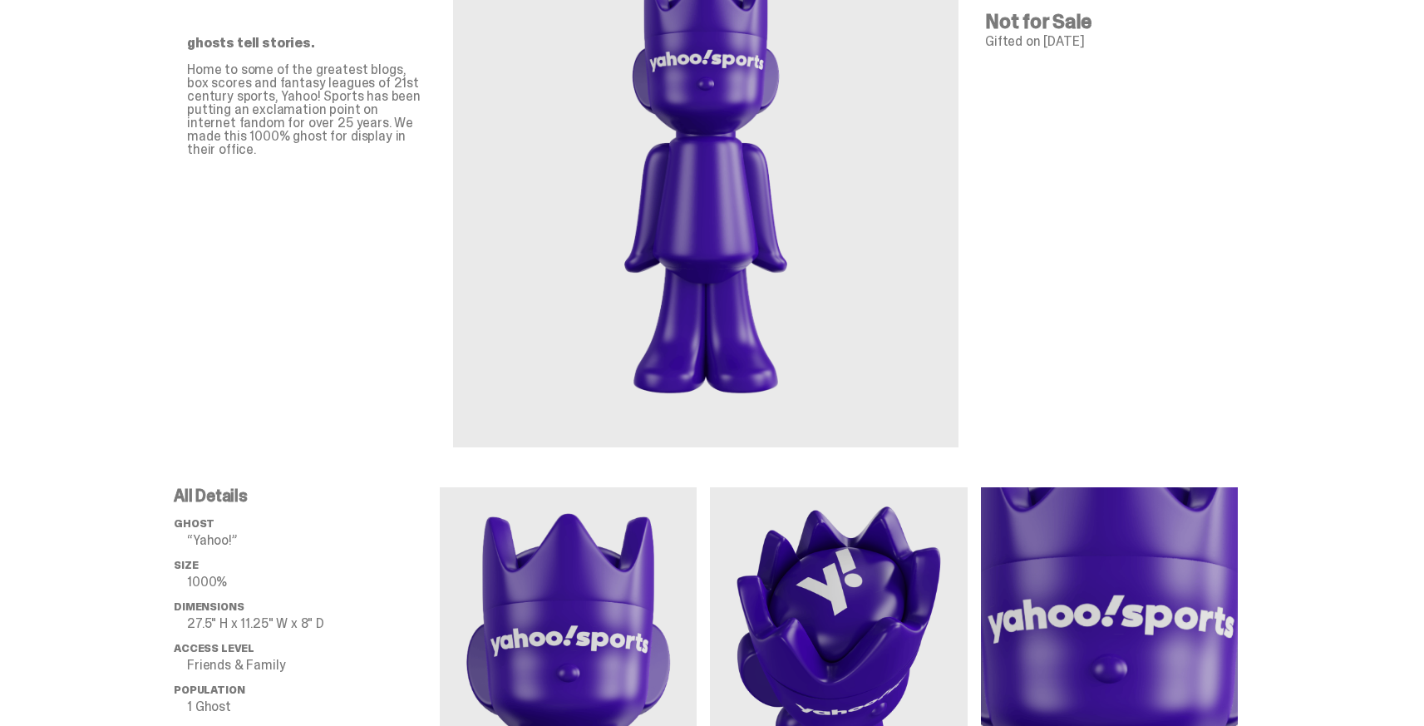
scroll to position [555, 0]
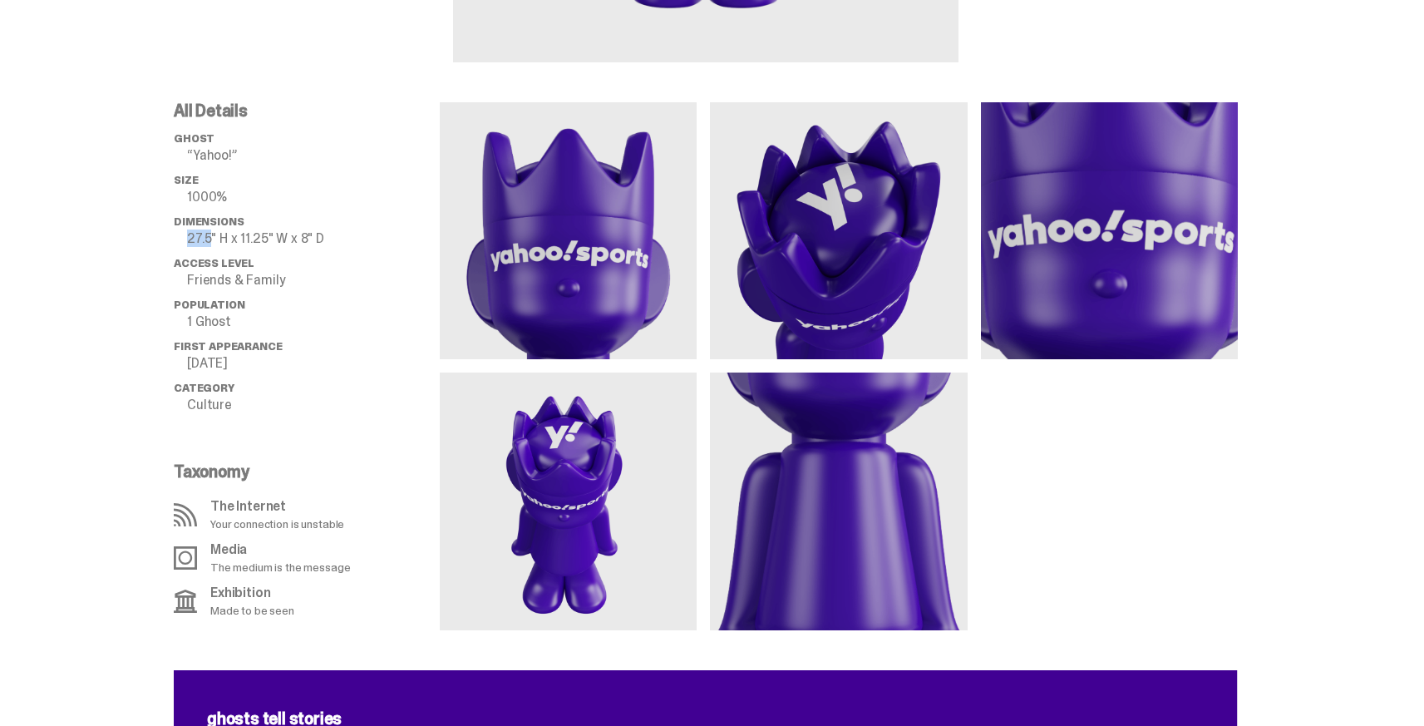
drag, startPoint x: 195, startPoint y: 241, endPoint x: 313, endPoint y: 239, distance: 118.1
click at [248, 239] on p "27.5" H x 11.25" W x 8" D" at bounding box center [313, 238] width 253 height 13
drag, startPoint x: 313, startPoint y: 239, endPoint x: 325, endPoint y: 239, distance: 12.5
click at [322, 239] on p "27.5" H x 11.25" W x 8" D" at bounding box center [313, 238] width 253 height 13
click at [330, 240] on p "27.5" H x 11.25" W x 8" D" at bounding box center [313, 238] width 253 height 13
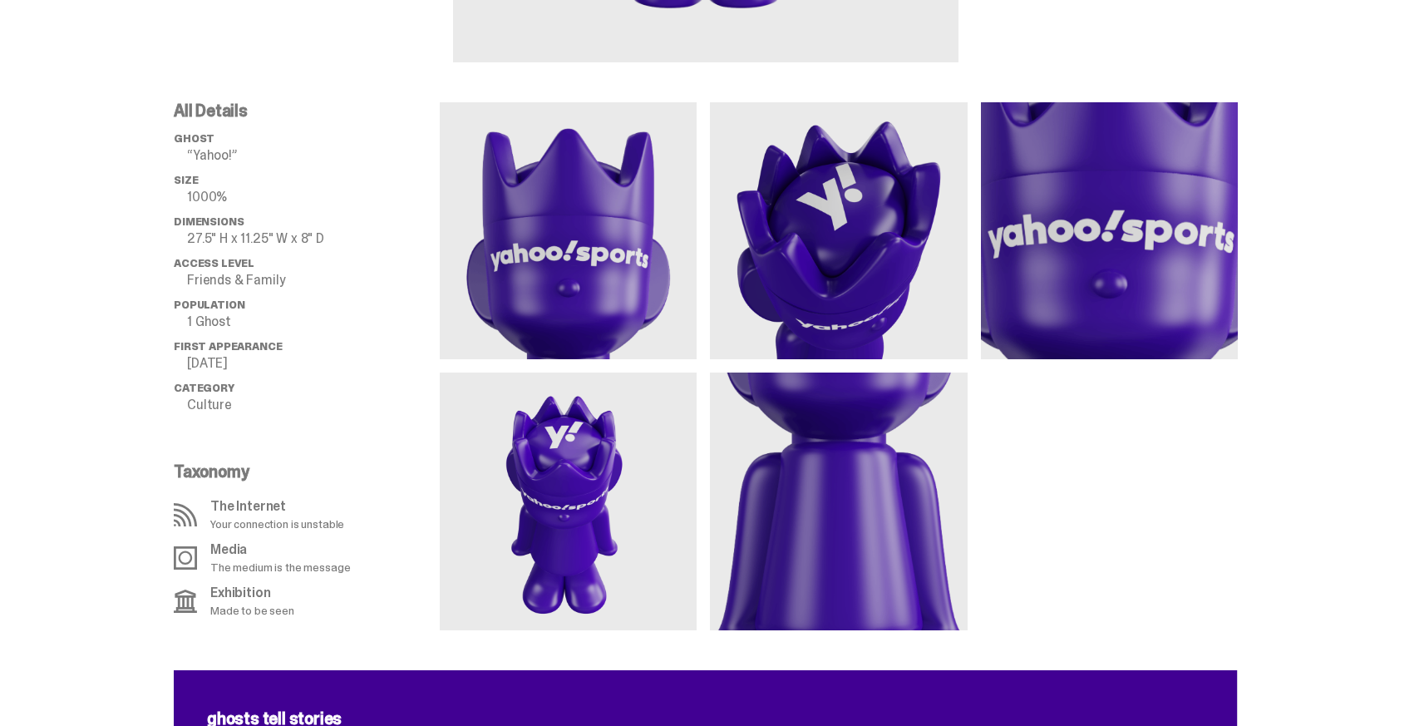
click at [331, 240] on p "27.5" H x 11.25" W x 8" D" at bounding box center [313, 238] width 253 height 13
drag, startPoint x: 331, startPoint y: 240, endPoint x: 189, endPoint y: 241, distance: 142.2
click at [190, 240] on li "Dimensions 27.5" H x 11.25" W x 8" D" at bounding box center [307, 230] width 266 height 30
click at [189, 241] on li "Dimensions 27.5" H x 11.25" W x 8" D" at bounding box center [307, 230] width 266 height 30
click at [197, 239] on p "27.5" H x 11.25" W x 8" D" at bounding box center [313, 238] width 253 height 13
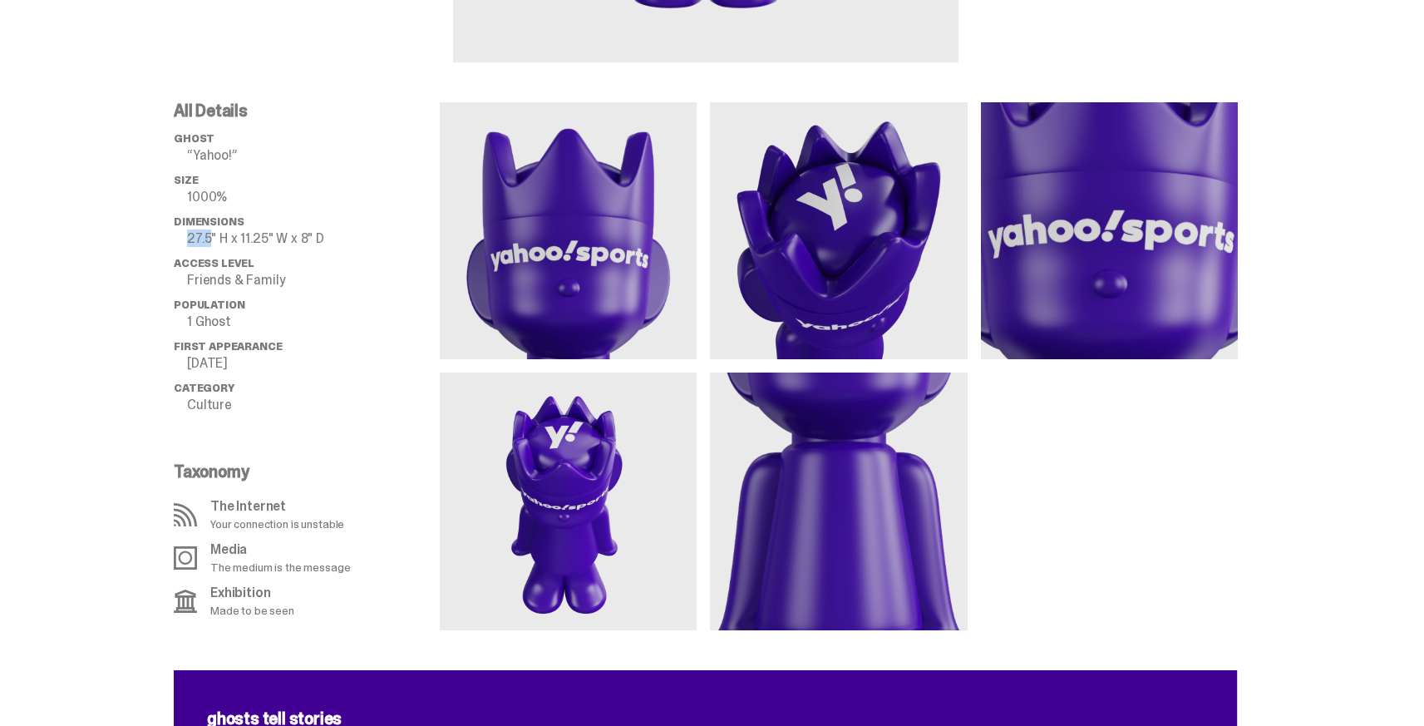
click at [197, 239] on p "27.5" H x 11.25" W x 8" D" at bounding box center [313, 238] width 253 height 13
click at [161, 174] on div "All Details ghost “Yahoo!” Size 1000% Dimensions 27.5" H x 11.25" W x 8" D Acce…" at bounding box center [706, 366] width 1412 height 528
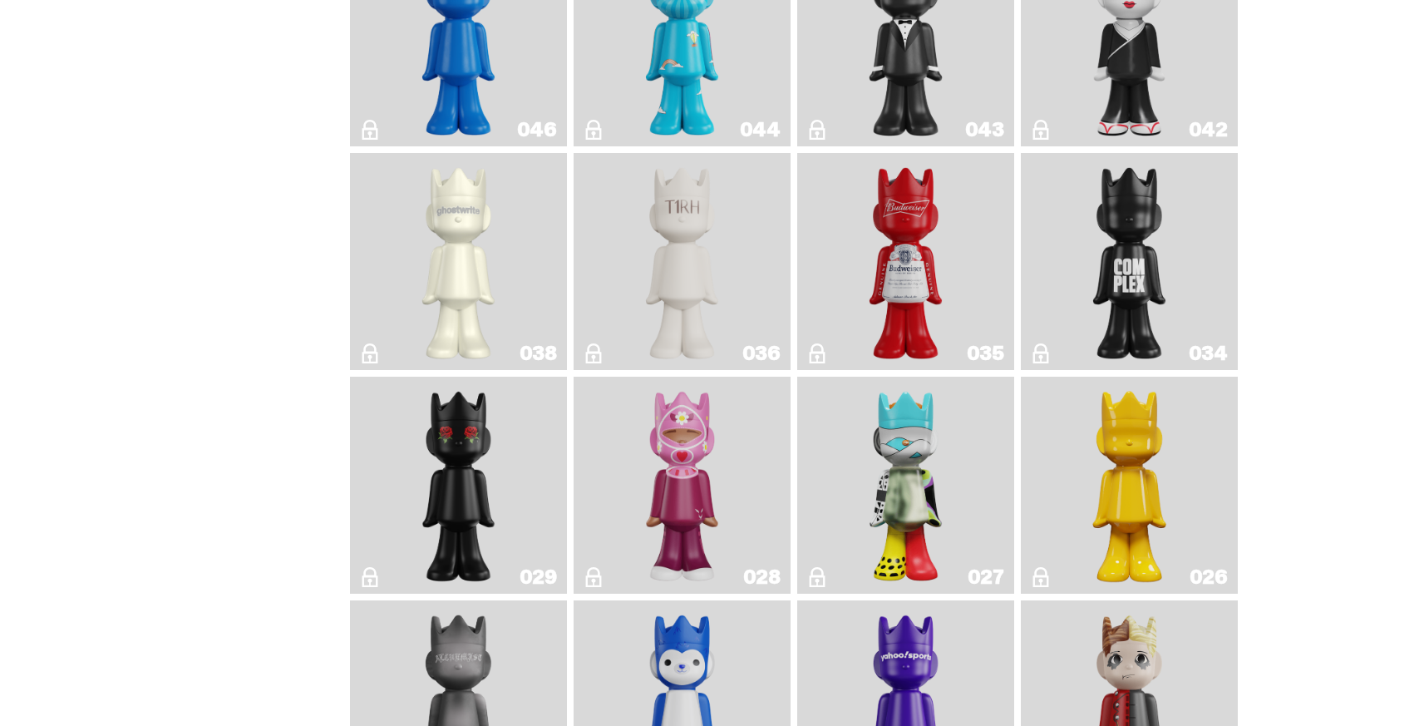
scroll to position [441, 0]
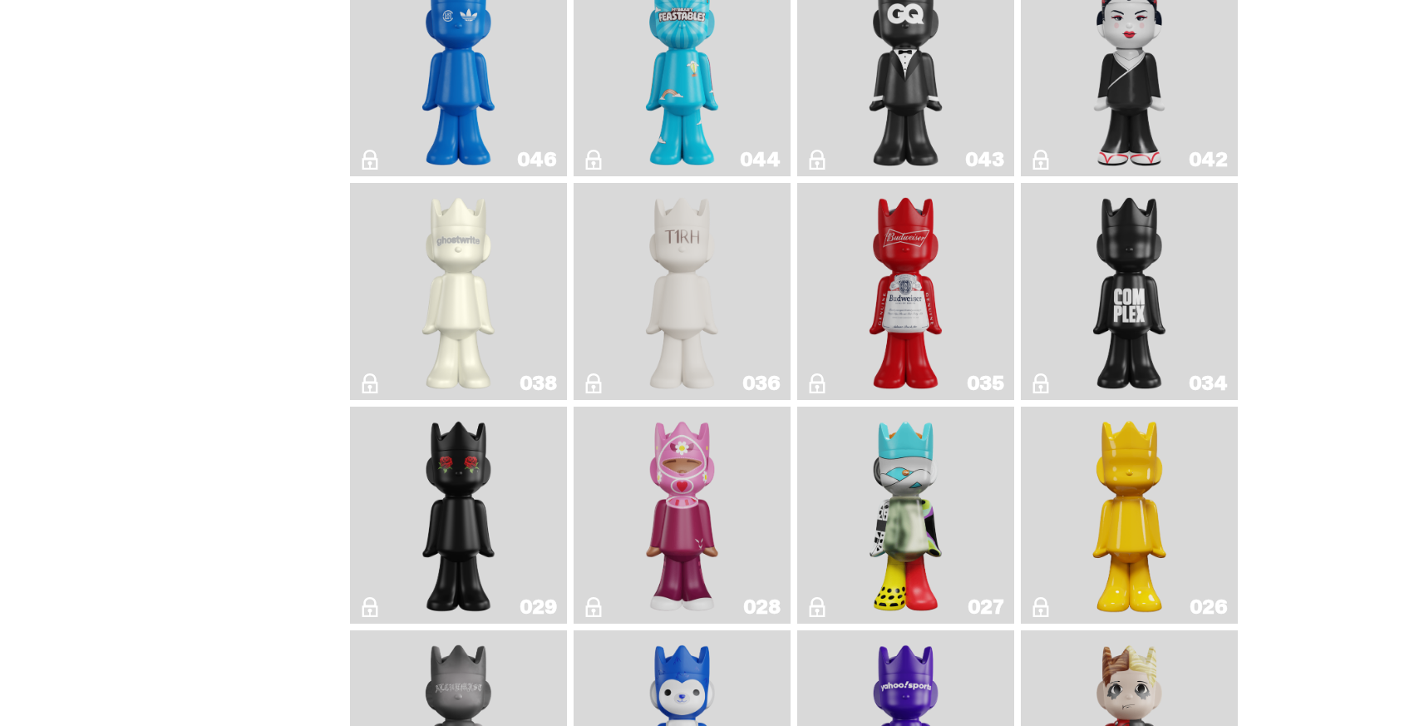
click at [935, 258] on img "The King of ghosts" at bounding box center [906, 292] width 88 height 204
click at [1107, 261] on img "Complex" at bounding box center [1130, 292] width 88 height 204
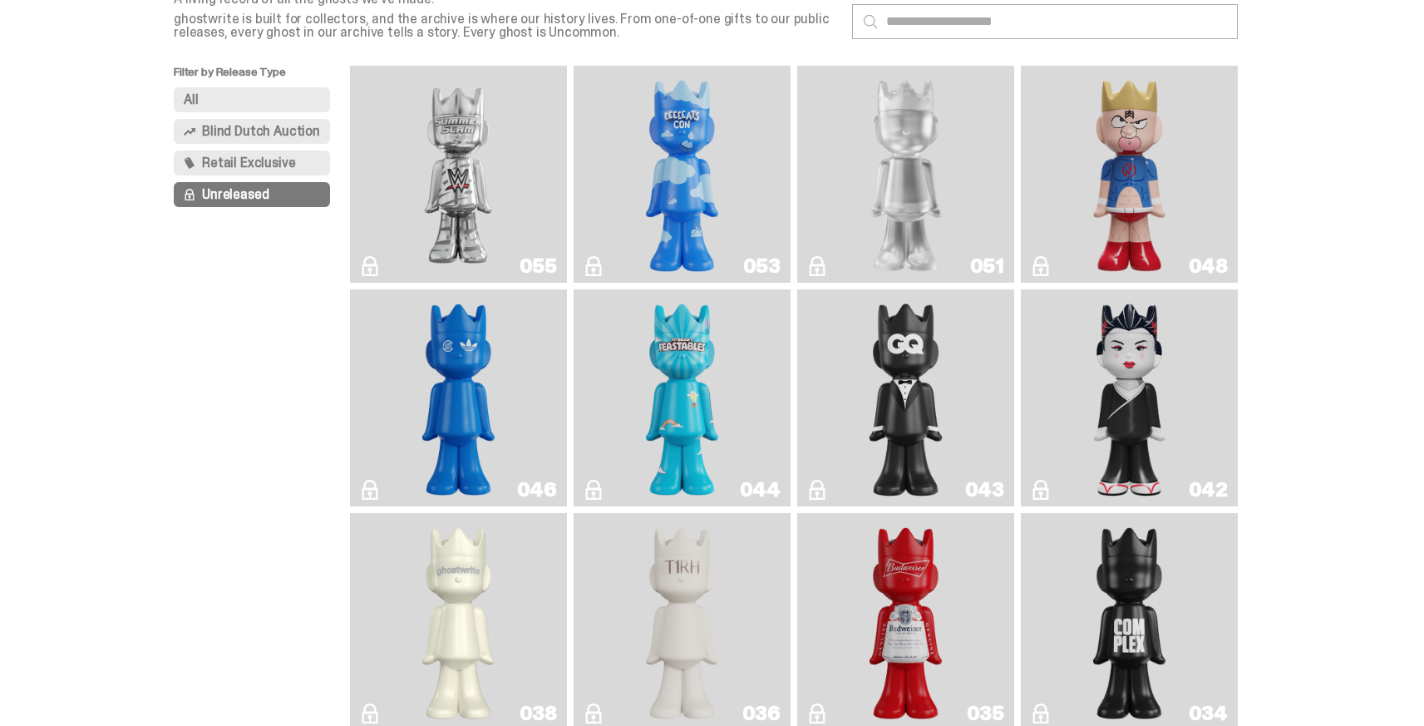
click at [642, 361] on img "Feastables" at bounding box center [683, 398] width 88 height 204
click at [925, 339] on img "Black Tie" at bounding box center [906, 398] width 88 height 204
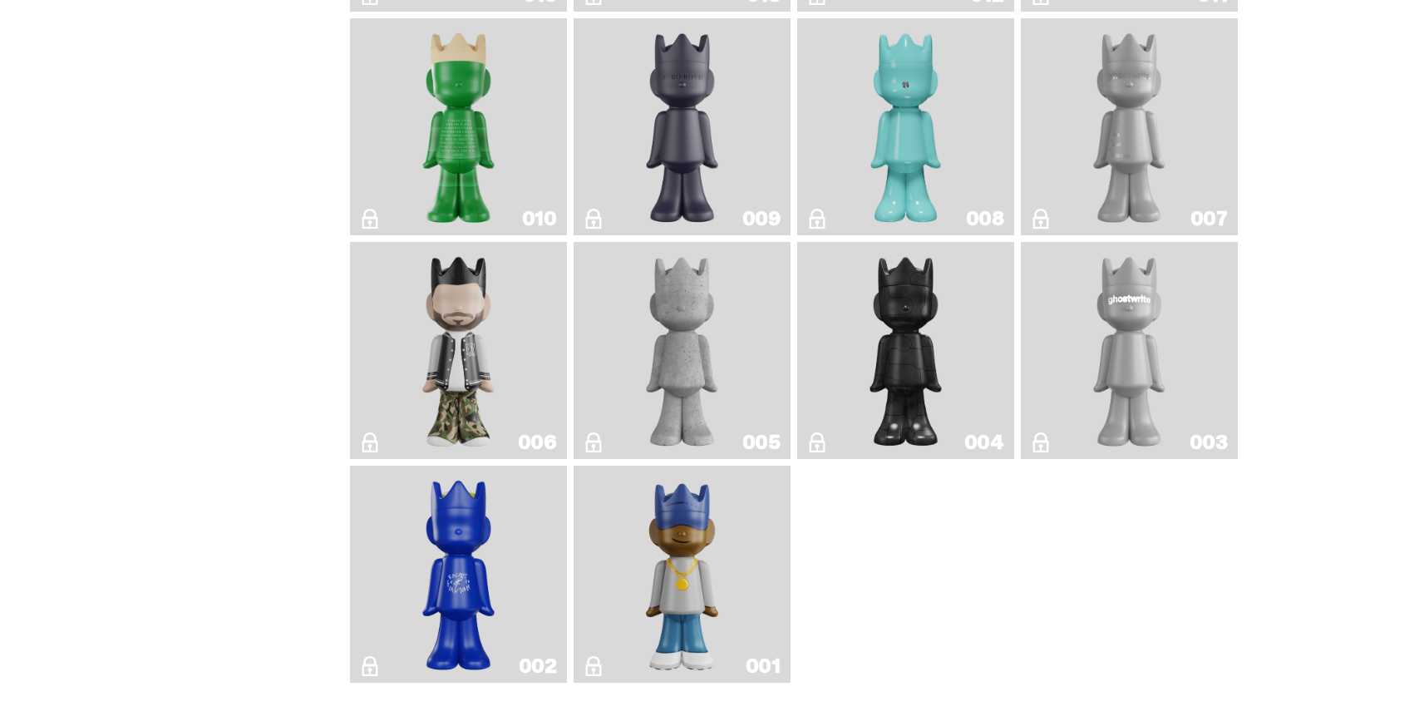
scroll to position [1704, 0]
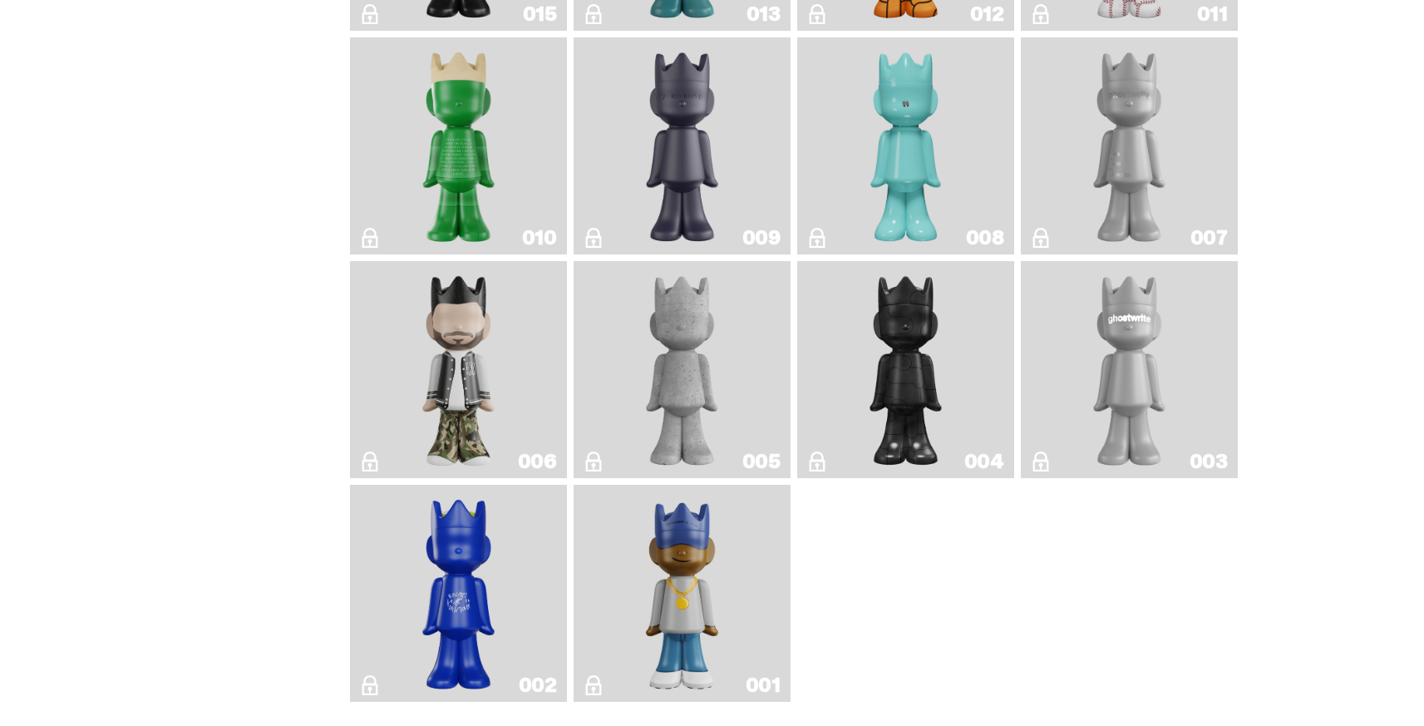
click at [725, 585] on img "Eastside Golf" at bounding box center [682, 593] width 86 height 204
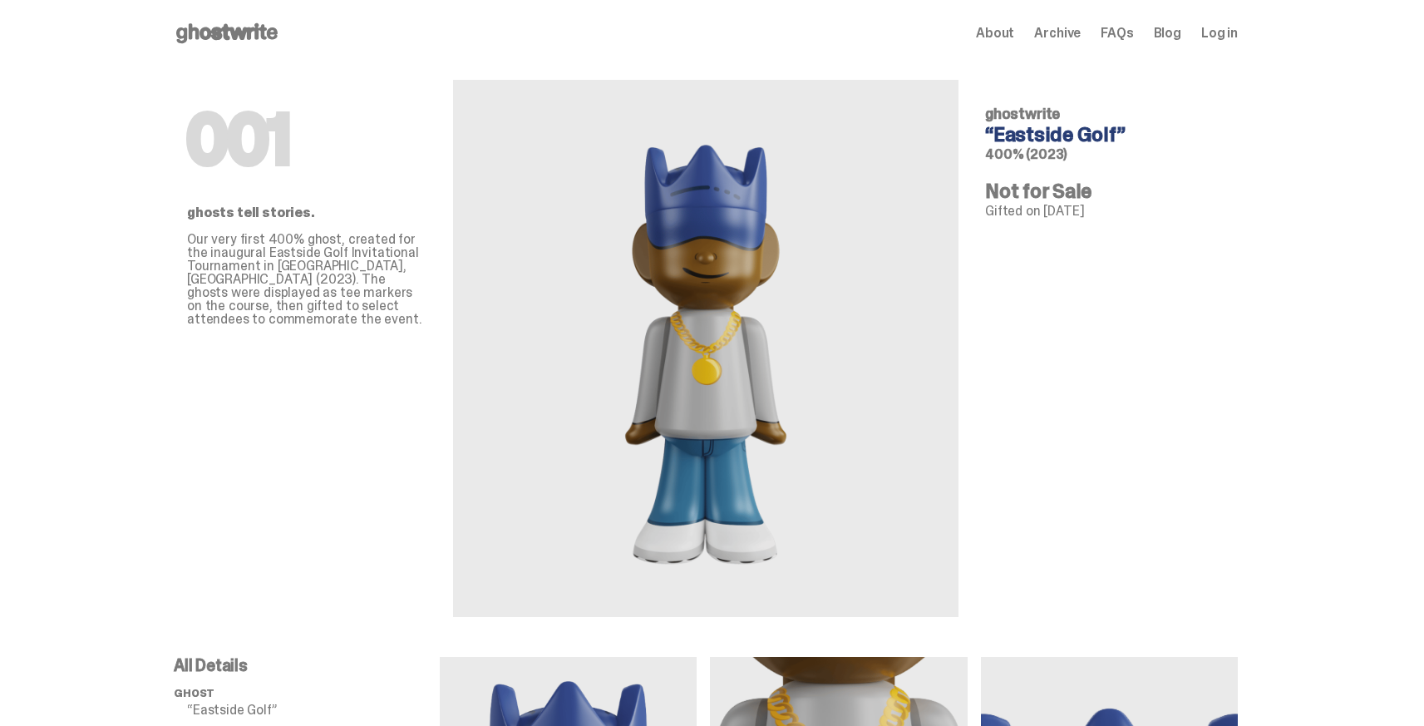
scroll to position [533, 0]
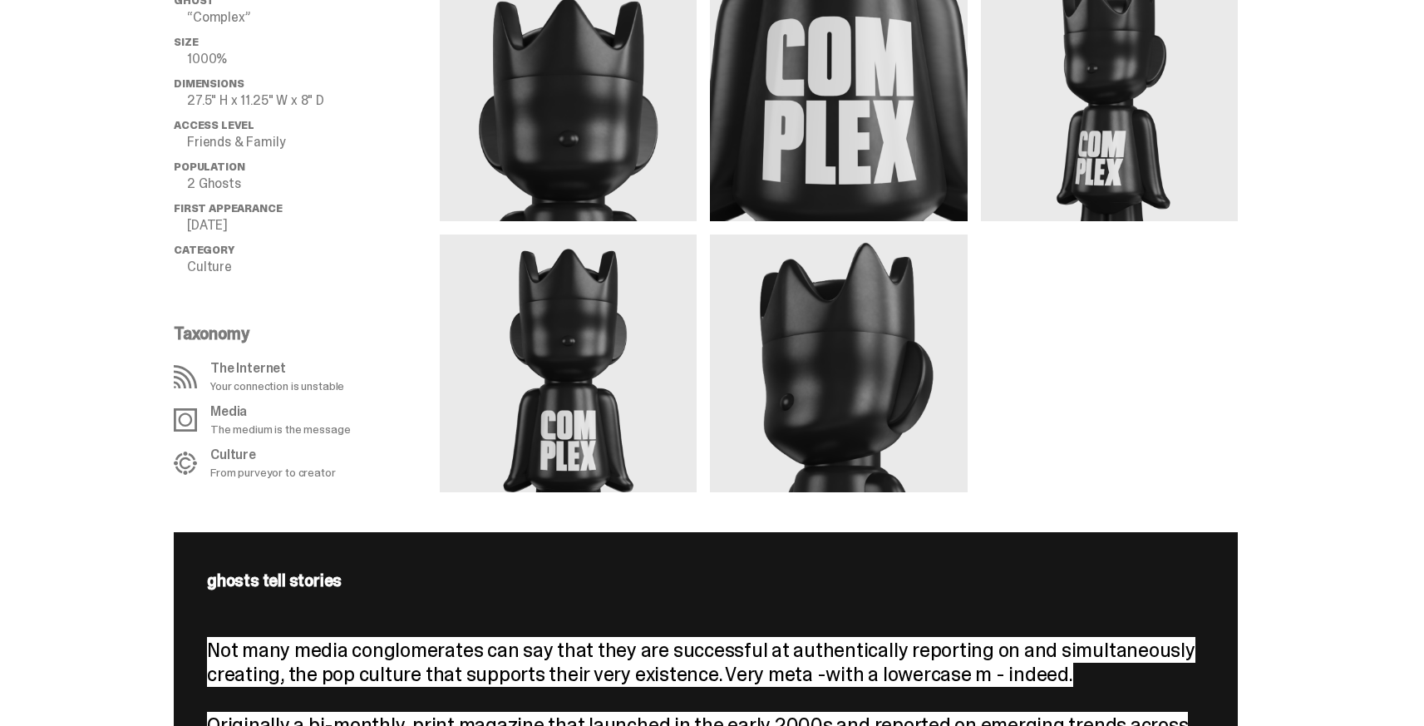
scroll to position [357, 0]
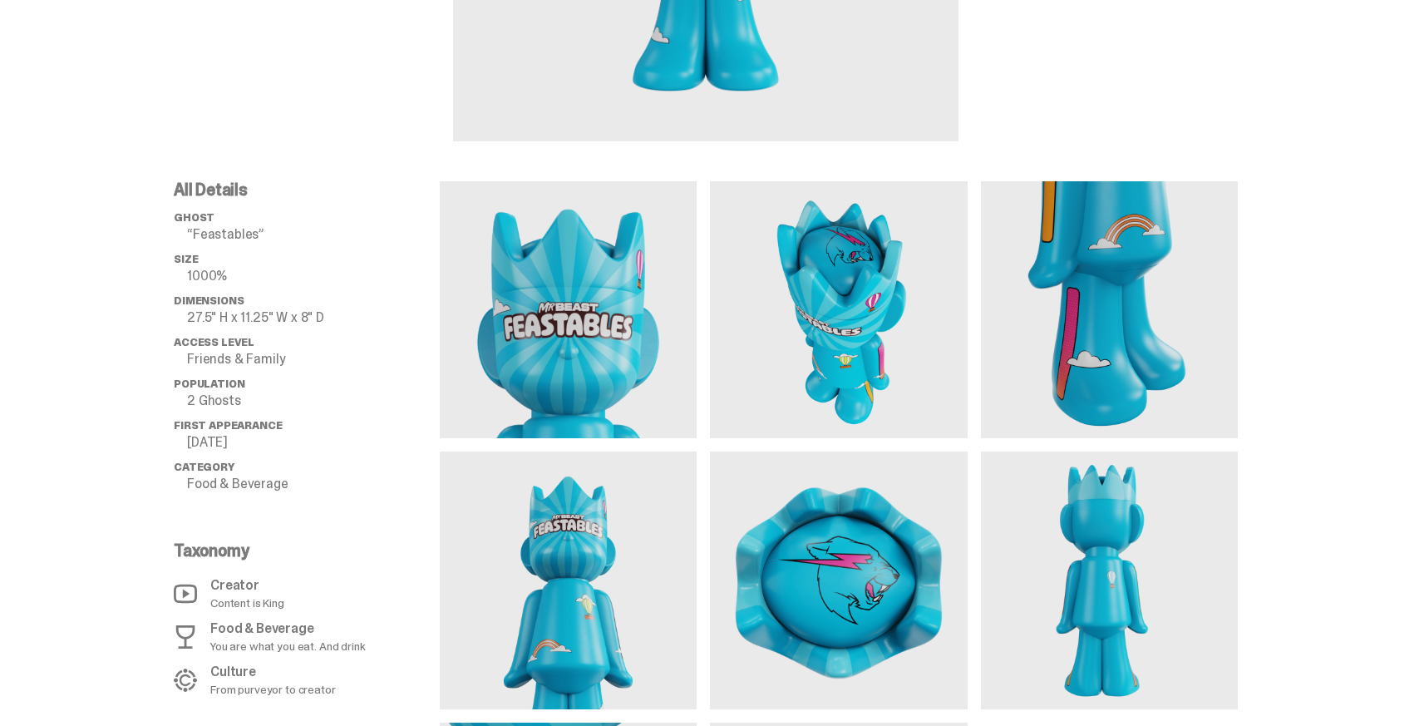
scroll to position [693, 0]
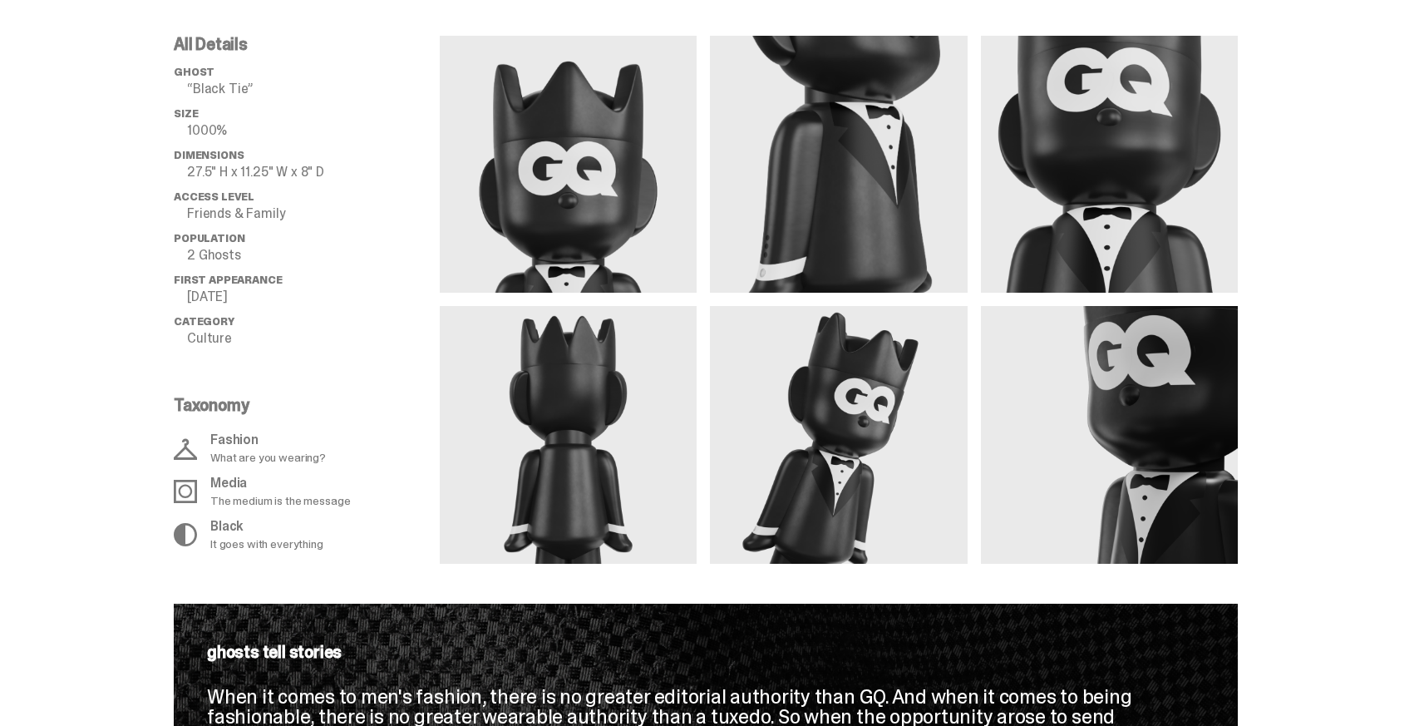
scroll to position [195, 0]
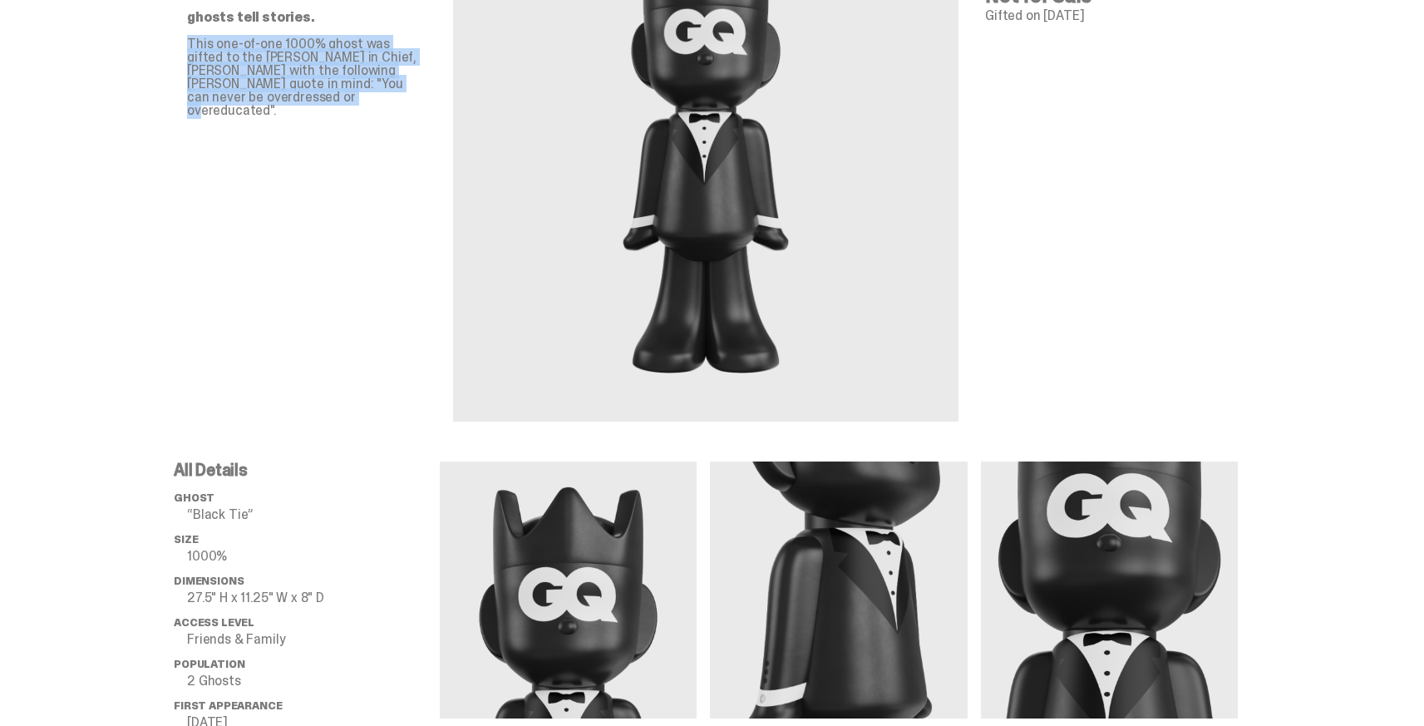
drag, startPoint x: 264, startPoint y: 94, endPoint x: 145, endPoint y: 27, distance: 137.0
click at [145, 27] on div "043 ghosts tell stories. This one-of-one 1000% ghost was gifted to the [PERSON_…" at bounding box center [706, 608] width 1412 height 1474
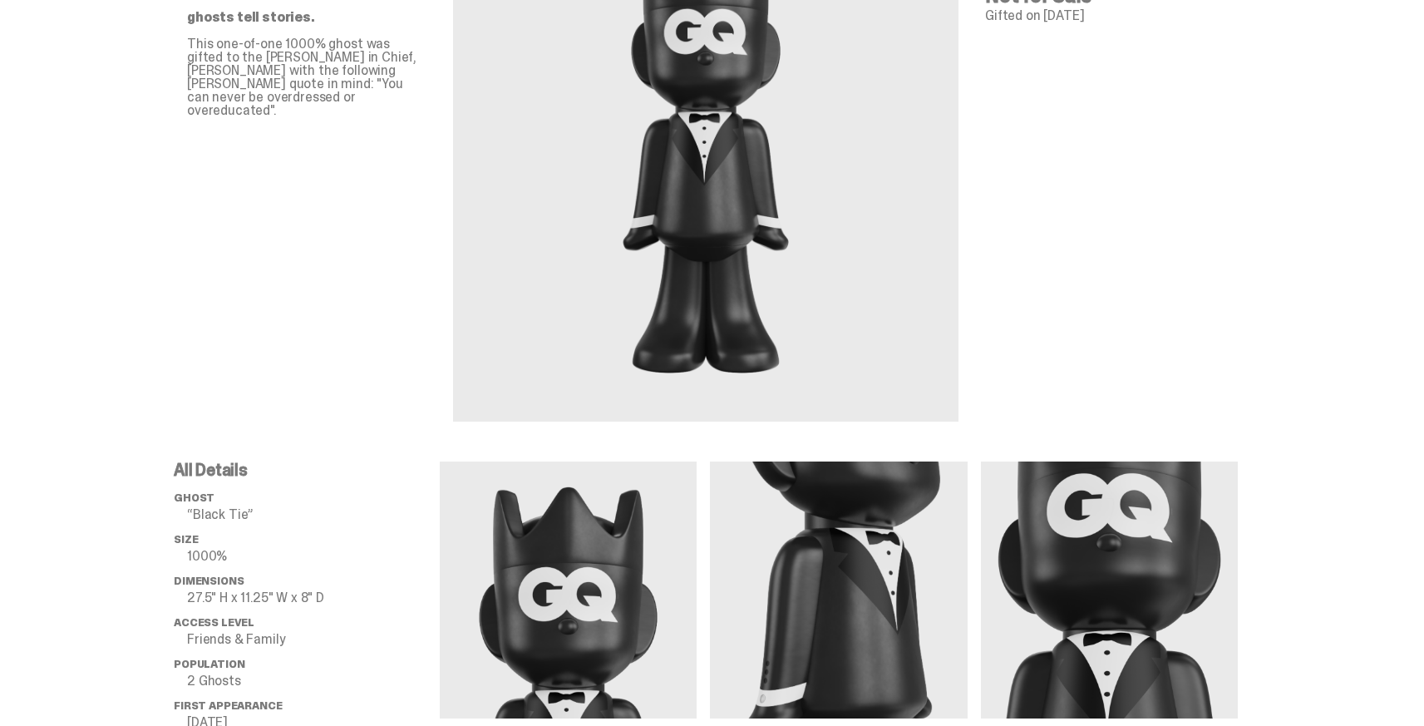
click at [391, 116] on div "043 ghosts tell stories. This one-of-one 1000% ghost was gifted to the [PERSON_…" at bounding box center [306, 146] width 239 height 550
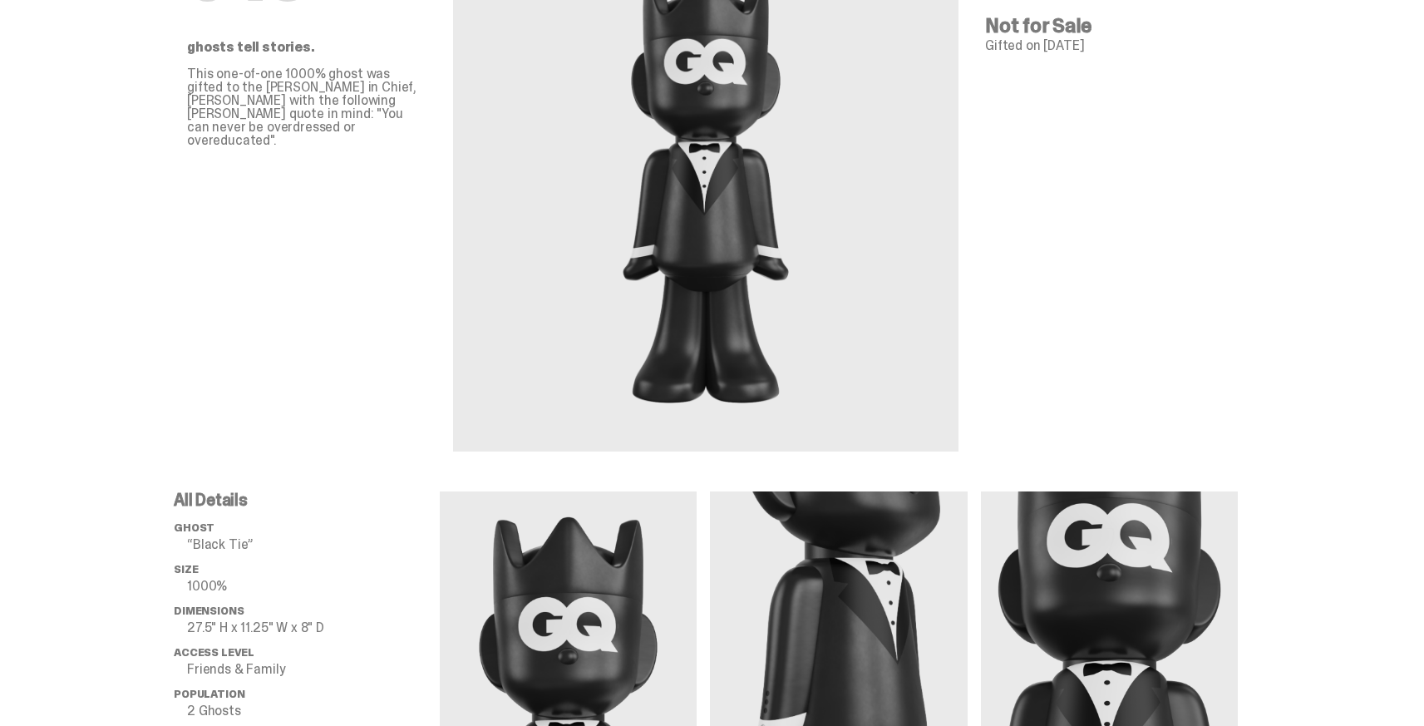
scroll to position [109, 0]
